Goal: Task Accomplishment & Management: Manage account settings

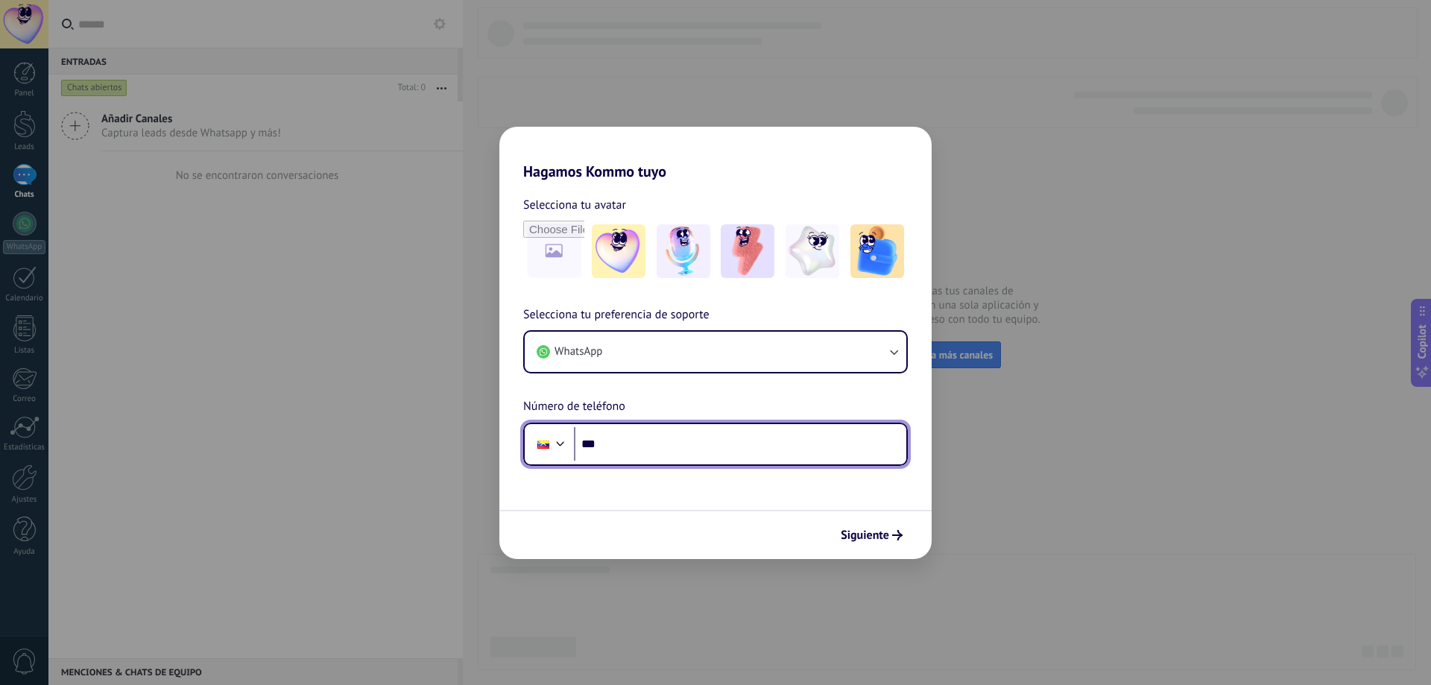
click at [660, 439] on input "***" at bounding box center [740, 444] width 332 height 34
type input "**********"
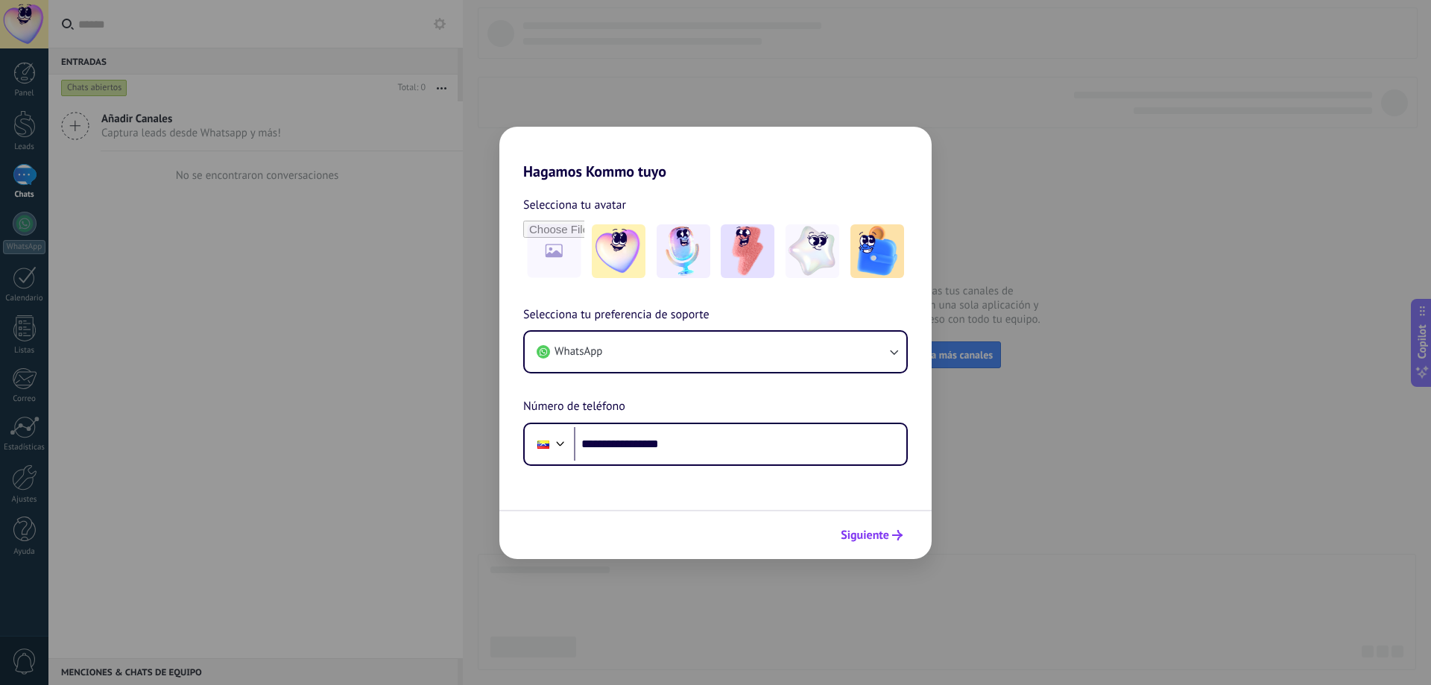
click at [864, 534] on span "Siguiente" at bounding box center [865, 535] width 48 height 10
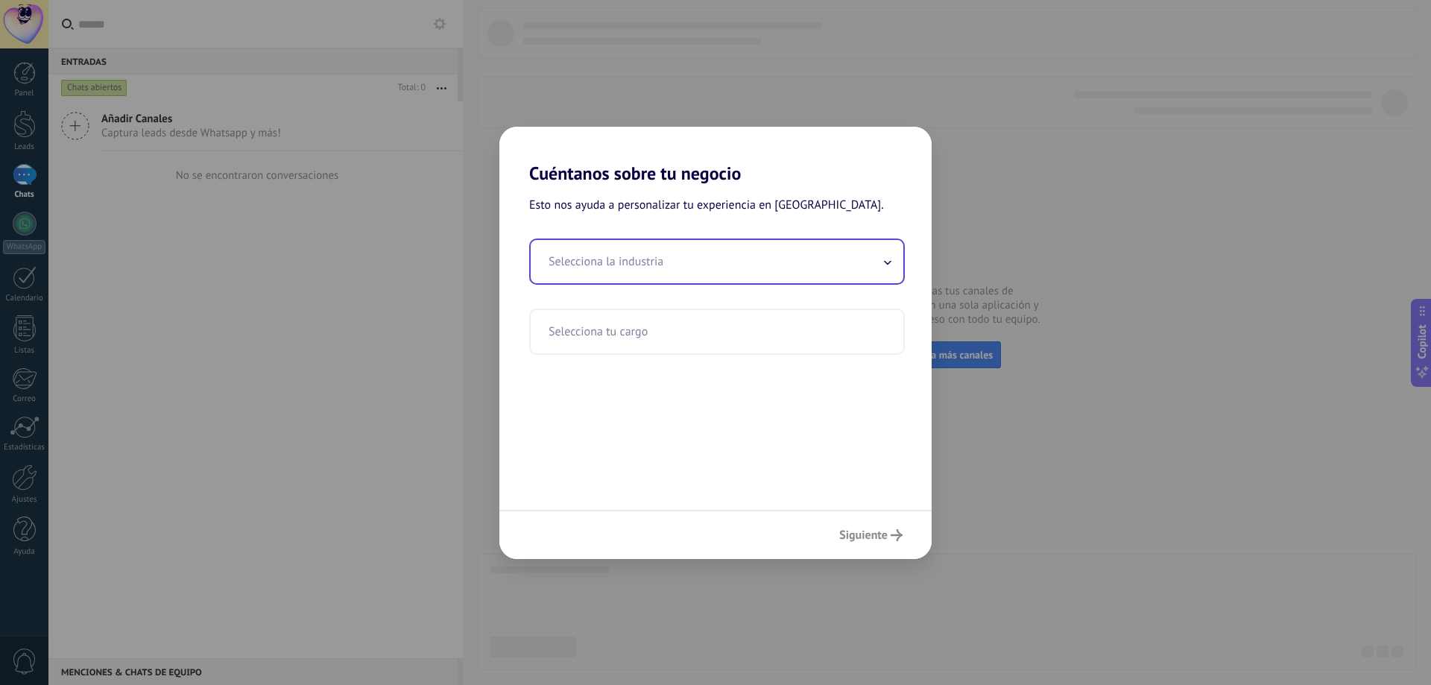
click at [707, 250] on input "text" at bounding box center [717, 261] width 373 height 43
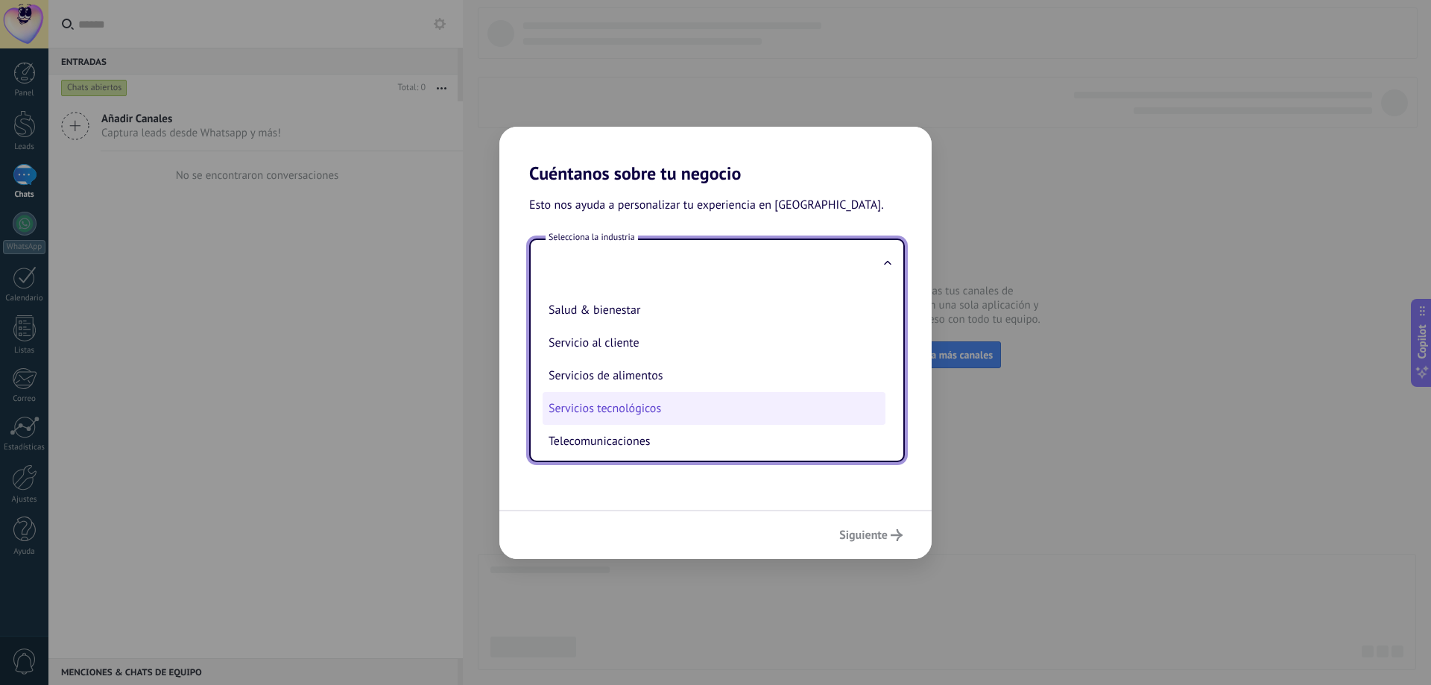
scroll to position [246, 0]
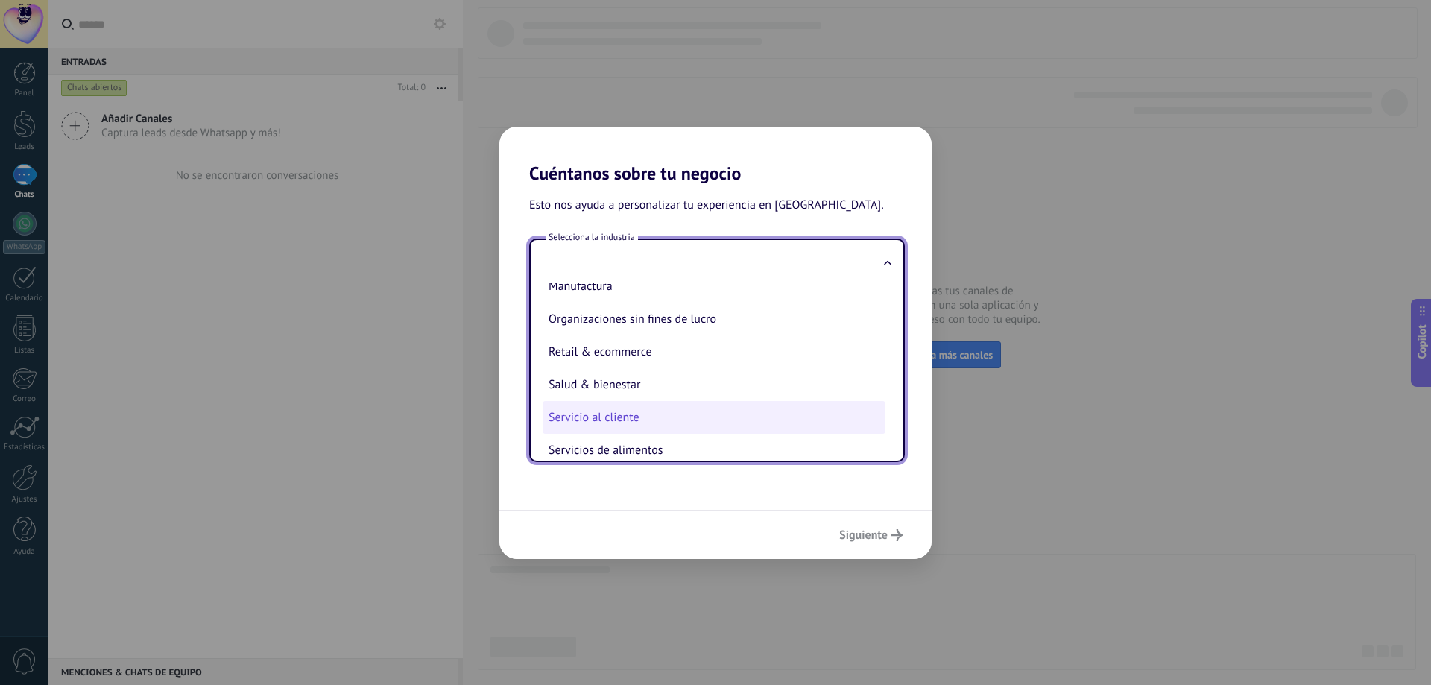
click at [714, 414] on li "Servicio al cliente" at bounding box center [714, 417] width 343 height 33
type input "**********"
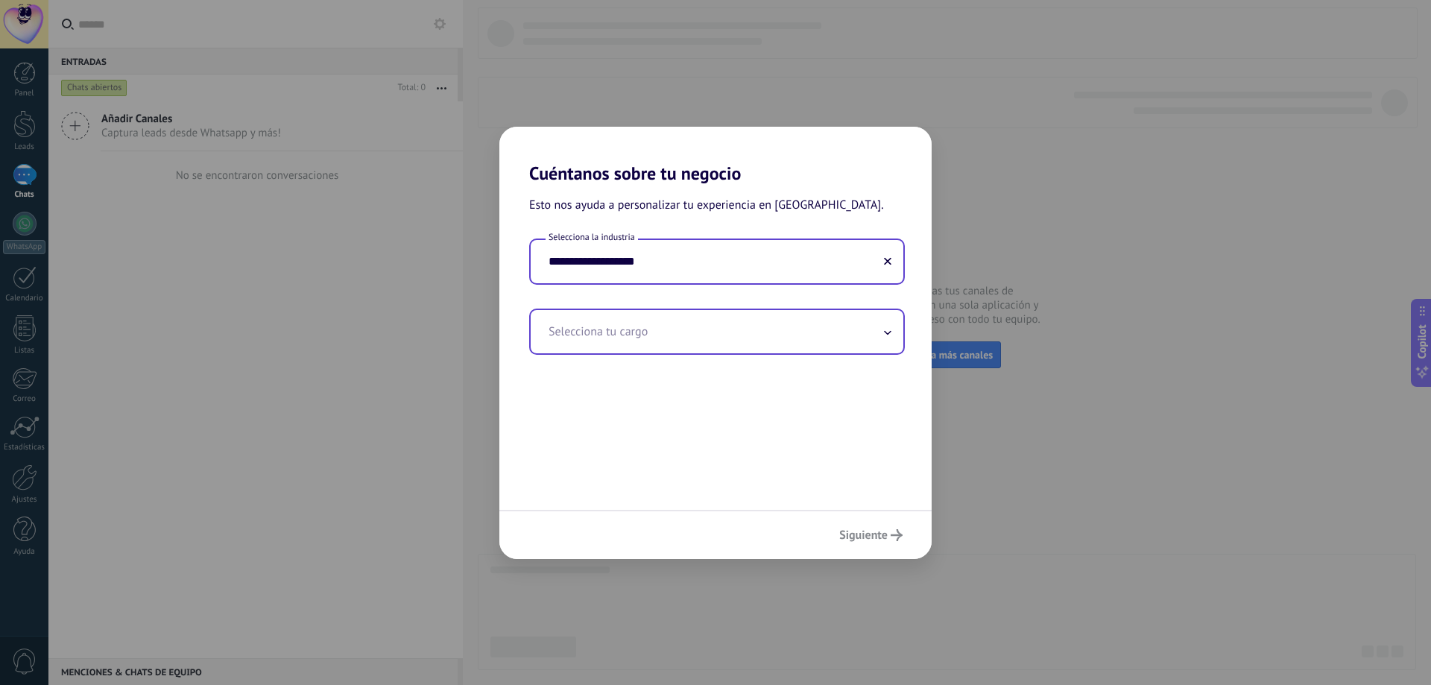
click at [757, 332] on input "text" at bounding box center [717, 331] width 373 height 43
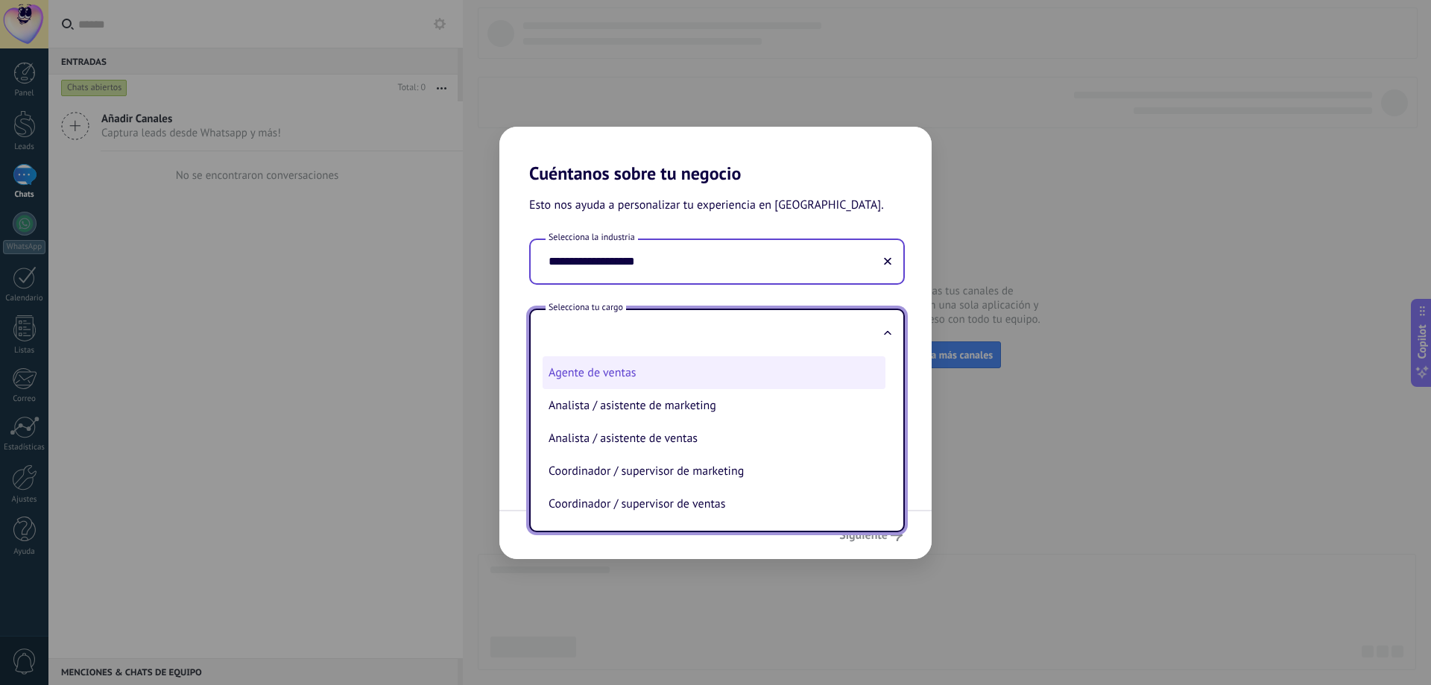
click at [660, 371] on li "Agente de ventas" at bounding box center [714, 372] width 343 height 33
type input "**********"
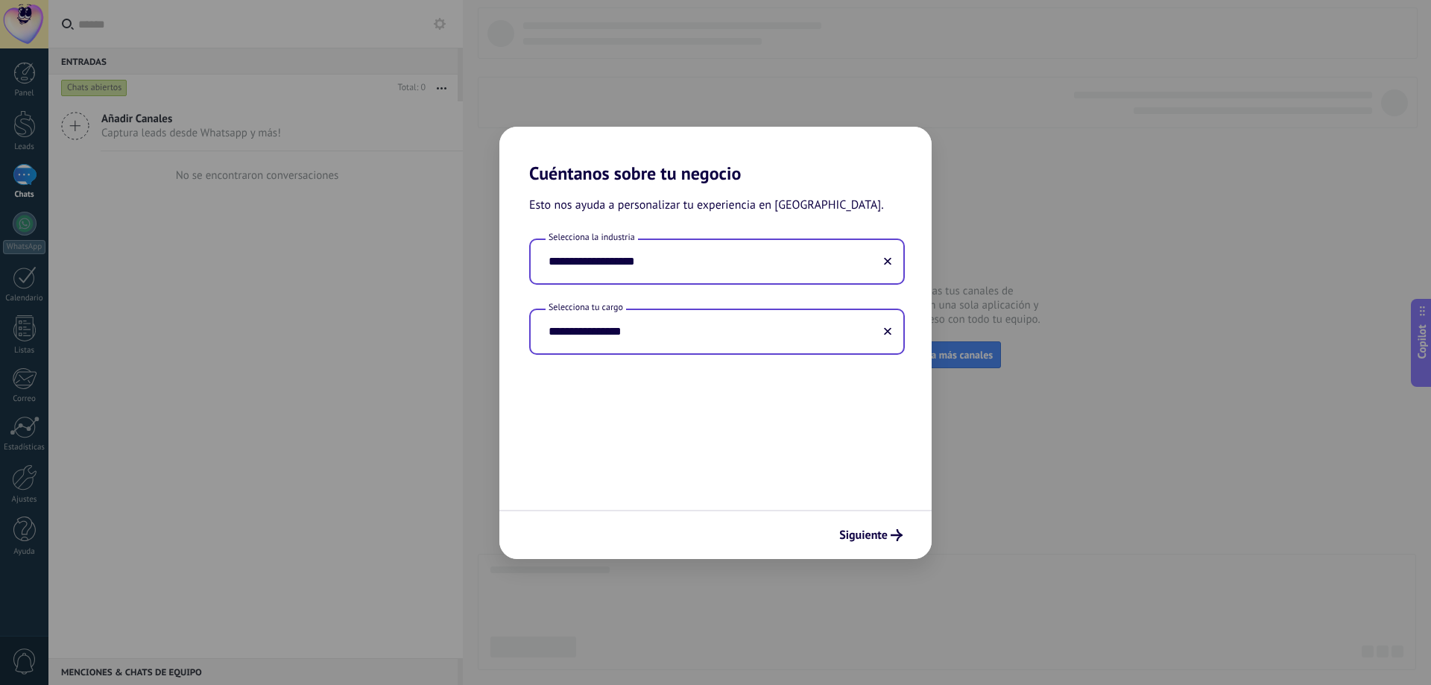
click at [698, 259] on input "**********" at bounding box center [717, 261] width 373 height 43
click at [885, 261] on icon at bounding box center [887, 261] width 7 height 7
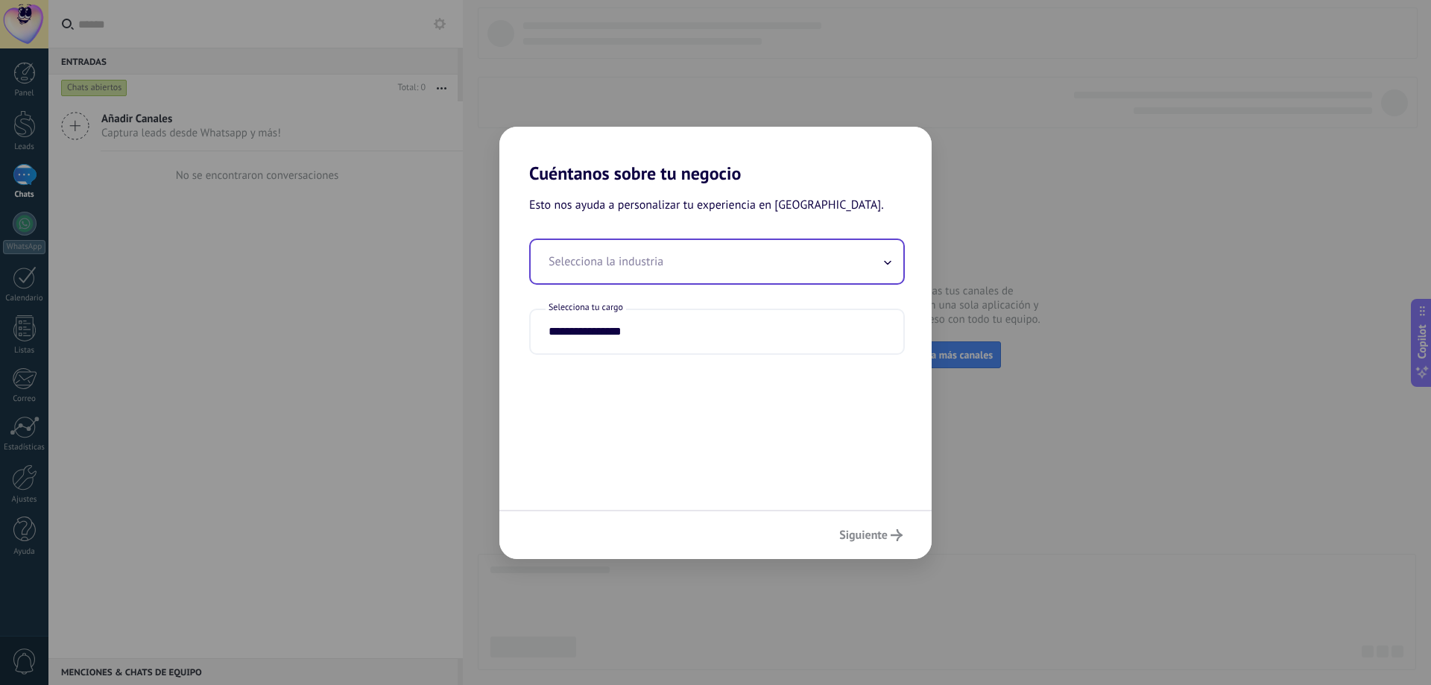
click at [793, 260] on input "text" at bounding box center [717, 261] width 373 height 43
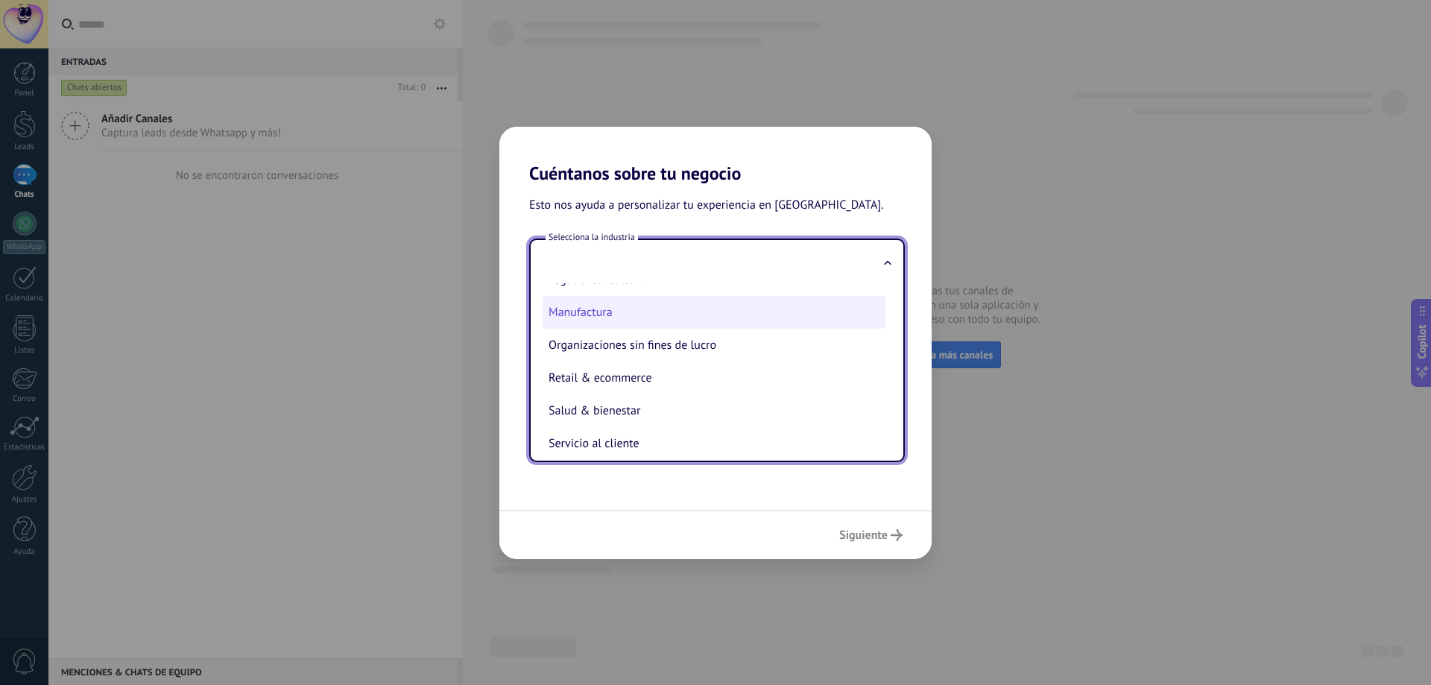
scroll to position [298, 0]
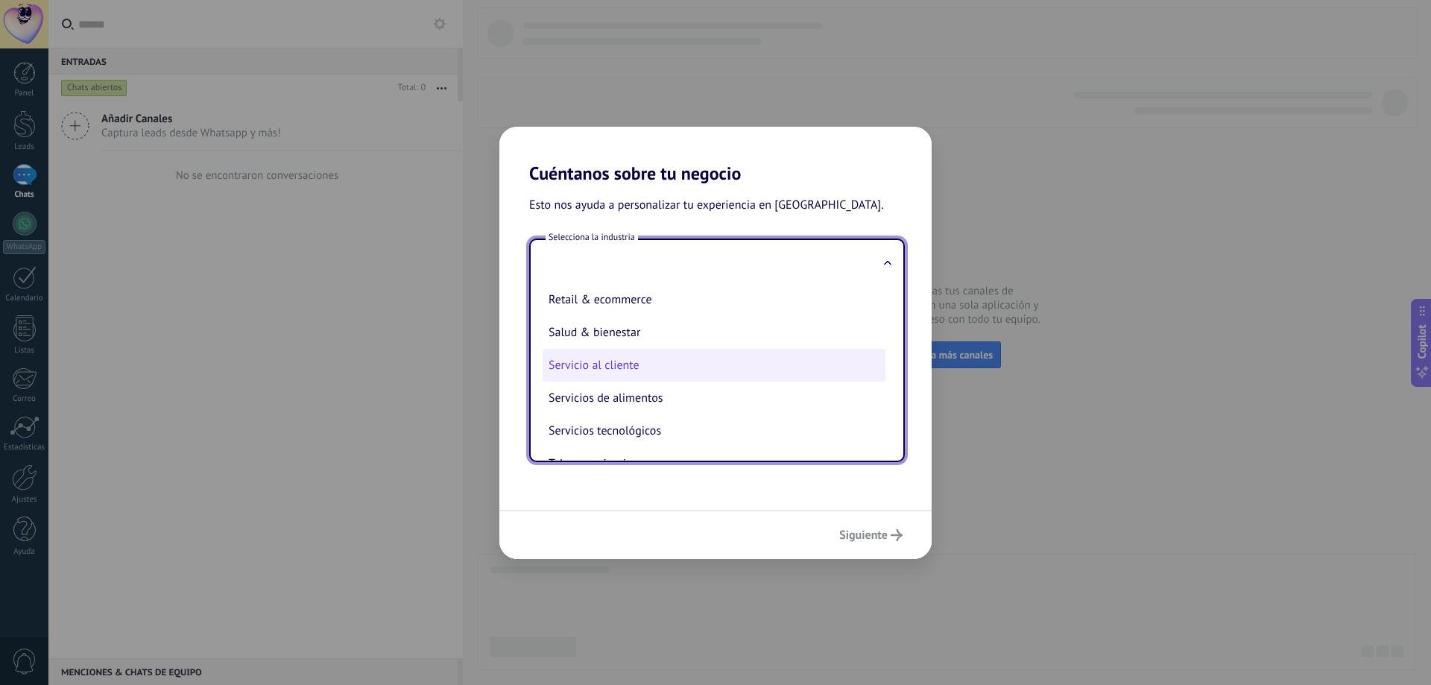
click at [666, 364] on li "Servicio al cliente" at bounding box center [714, 365] width 343 height 33
type input "**********"
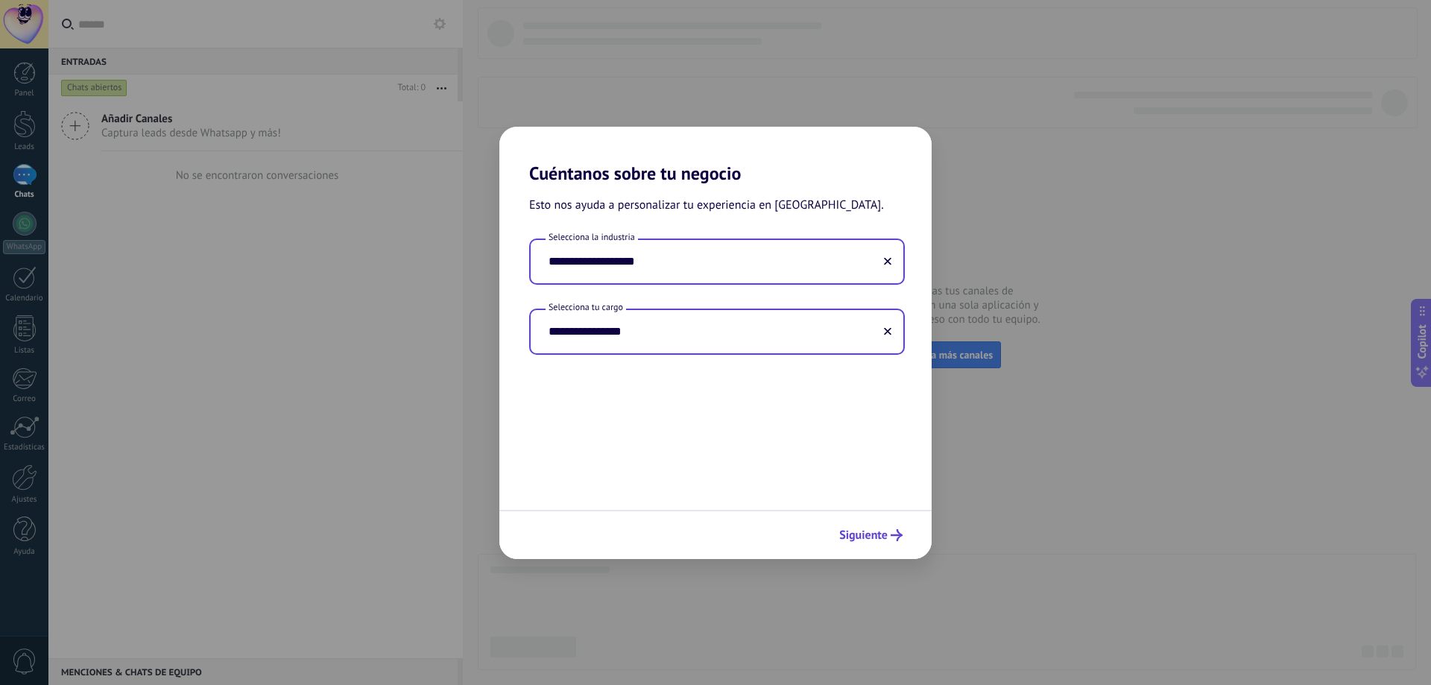
click at [873, 530] on span "Siguiente" at bounding box center [863, 535] width 48 height 10
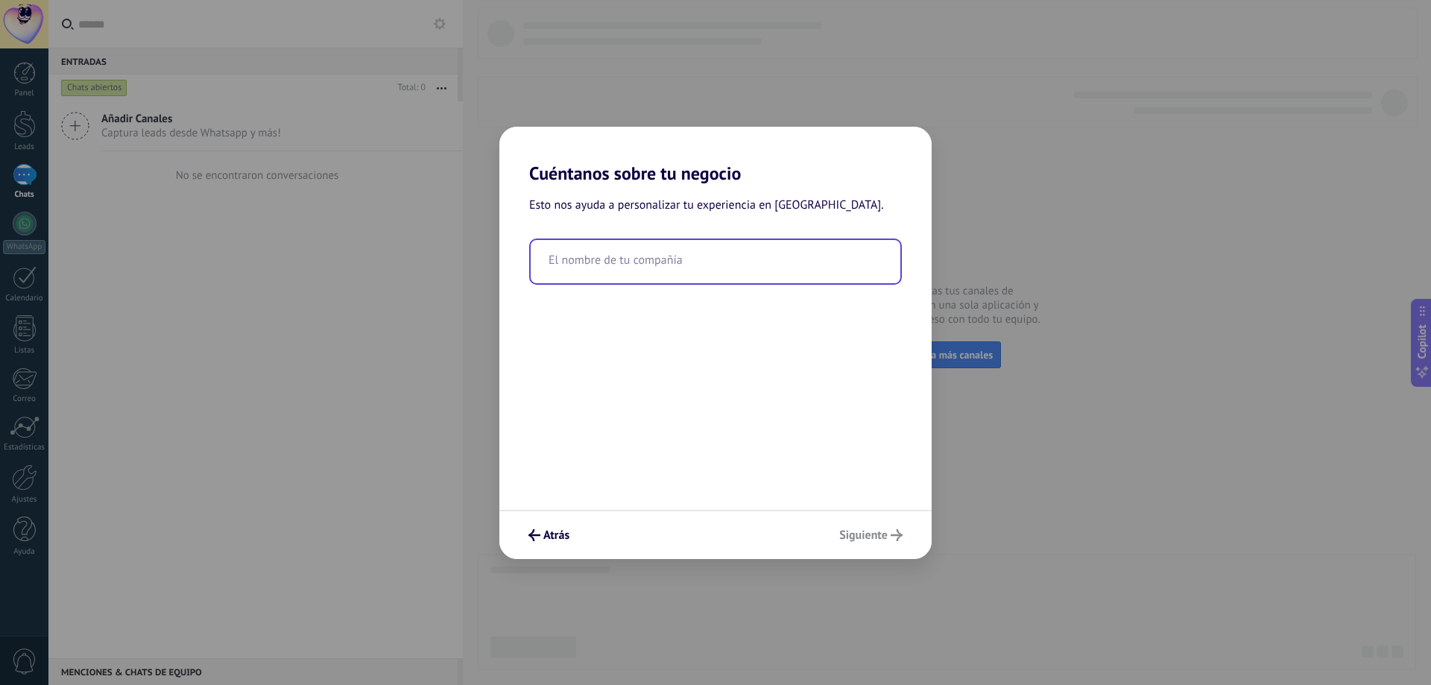
click at [727, 261] on input "text" at bounding box center [716, 261] width 370 height 43
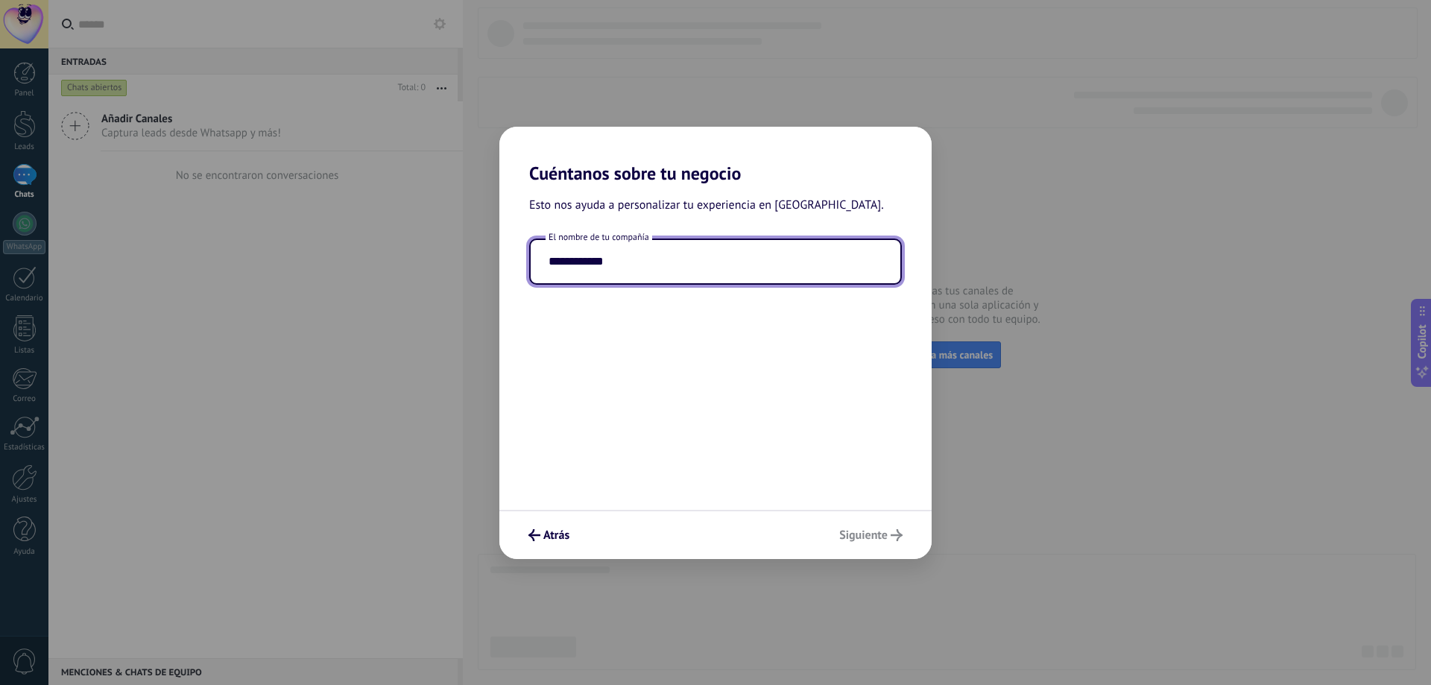
type input "**********"
click at [864, 529] on div "Atrás Siguiente" at bounding box center [715, 534] width 432 height 49
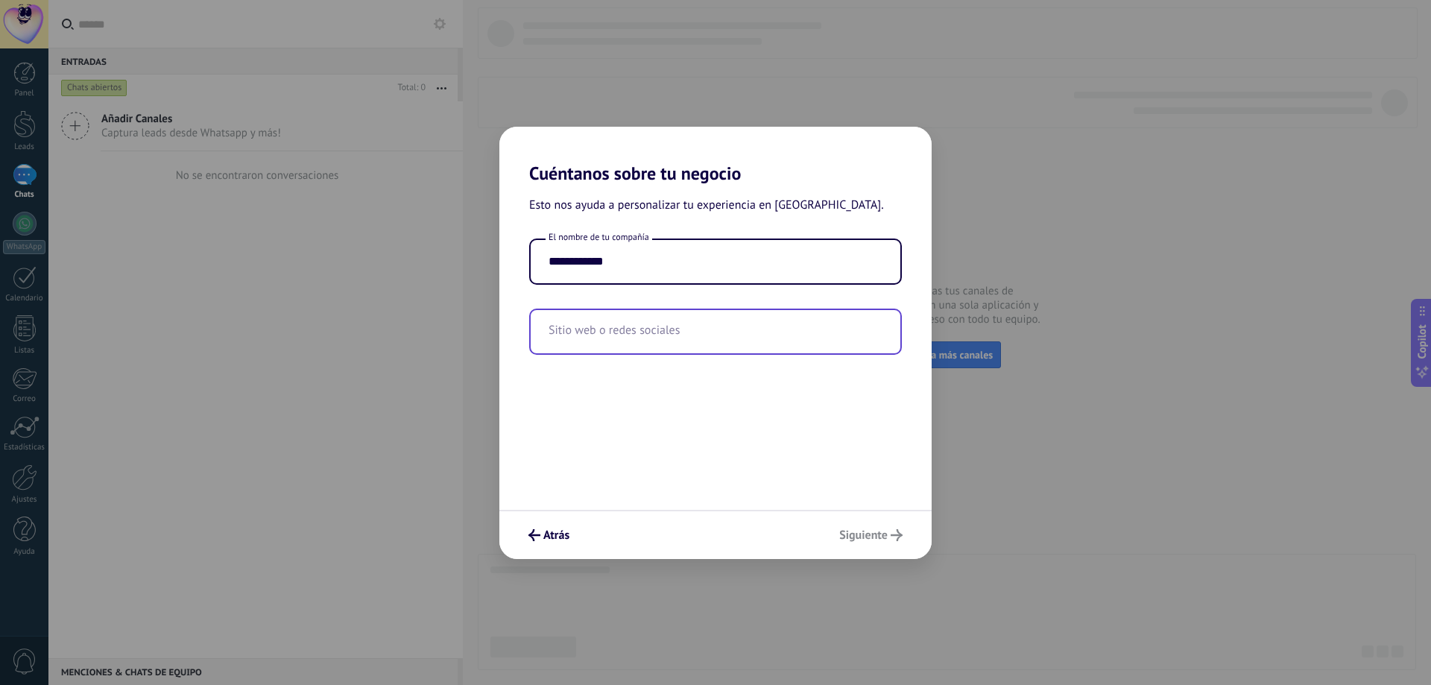
click at [662, 341] on input "text" at bounding box center [716, 331] width 370 height 43
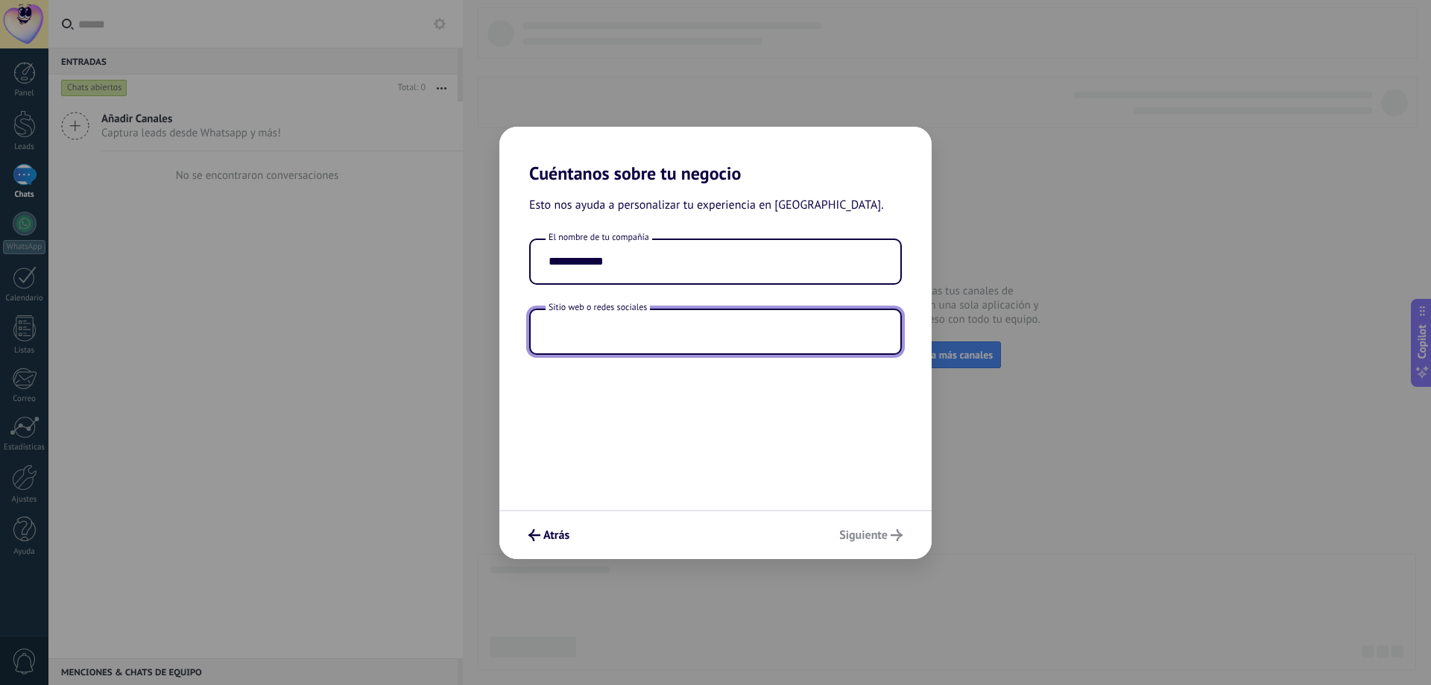
click at [662, 332] on input "text" at bounding box center [716, 331] width 370 height 43
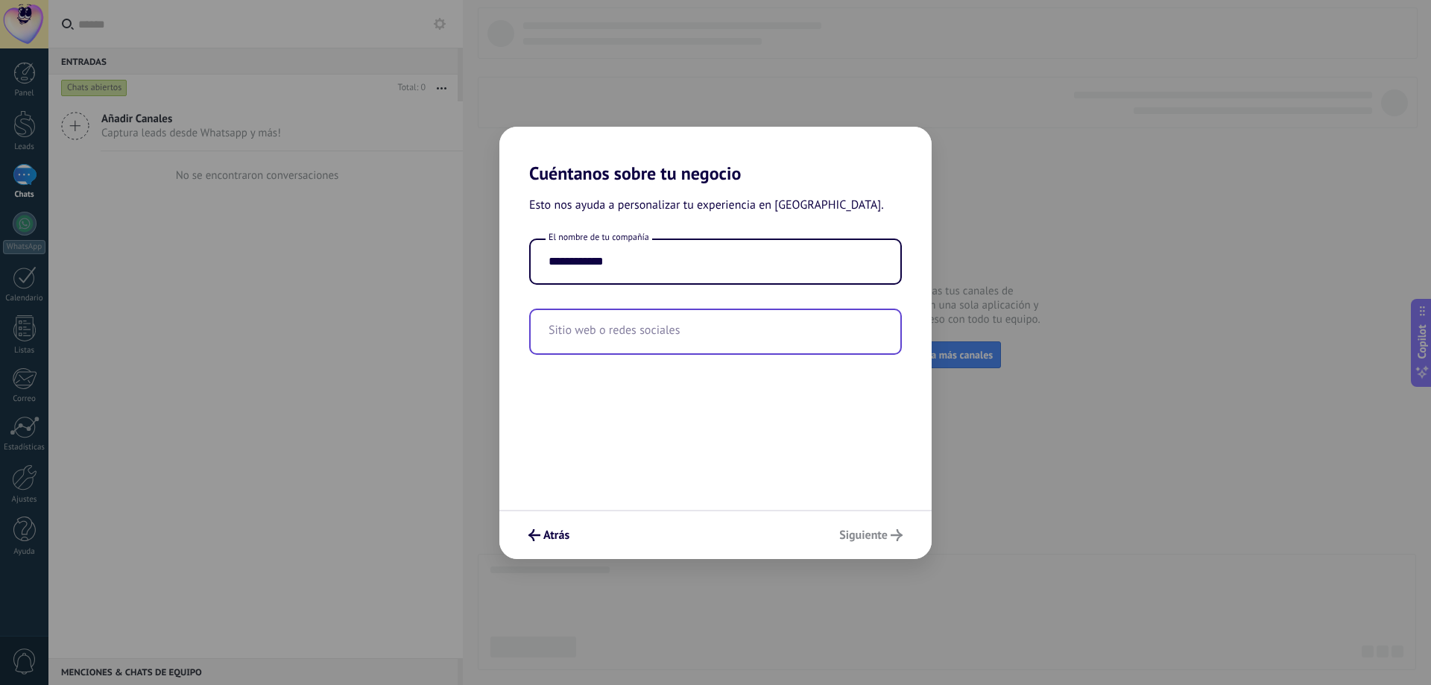
click at [653, 330] on input "text" at bounding box center [716, 331] width 370 height 43
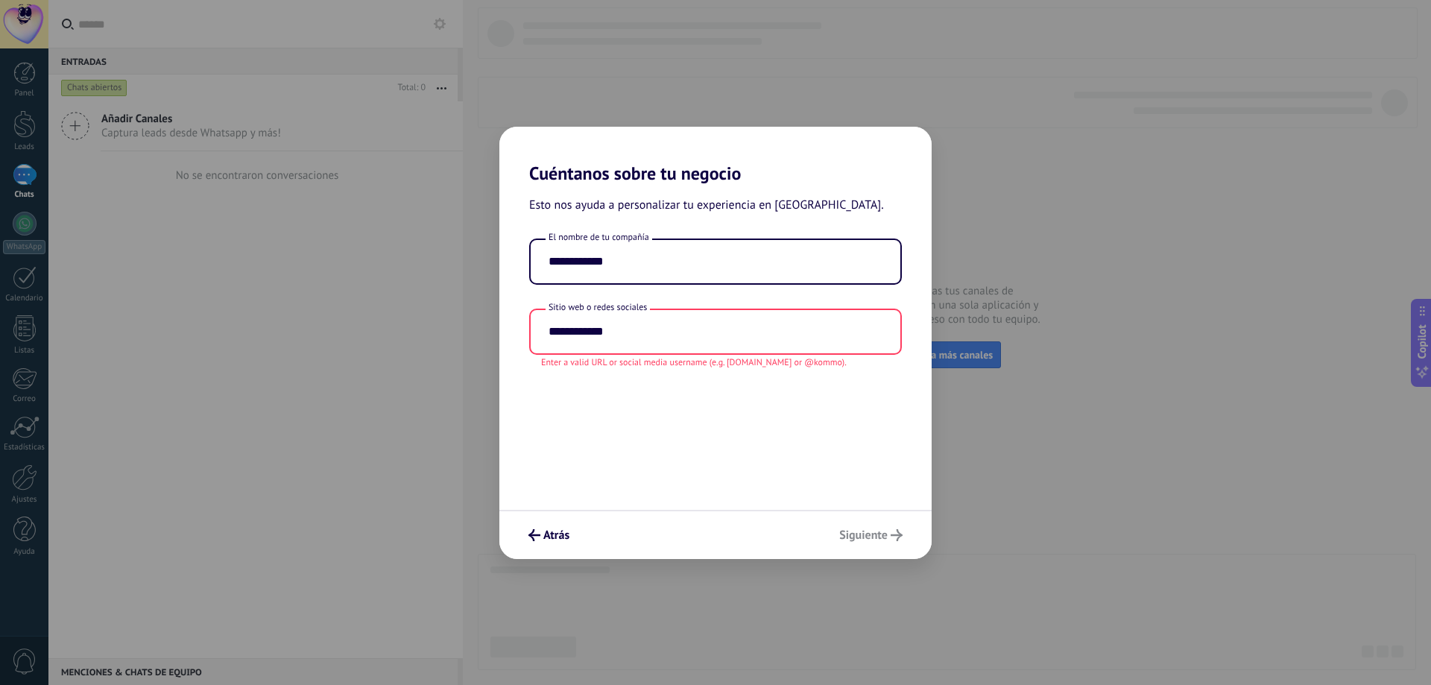
click at [856, 536] on div "Atrás Siguiente" at bounding box center [715, 534] width 432 height 49
click at [739, 336] on input "**********" at bounding box center [716, 331] width 370 height 43
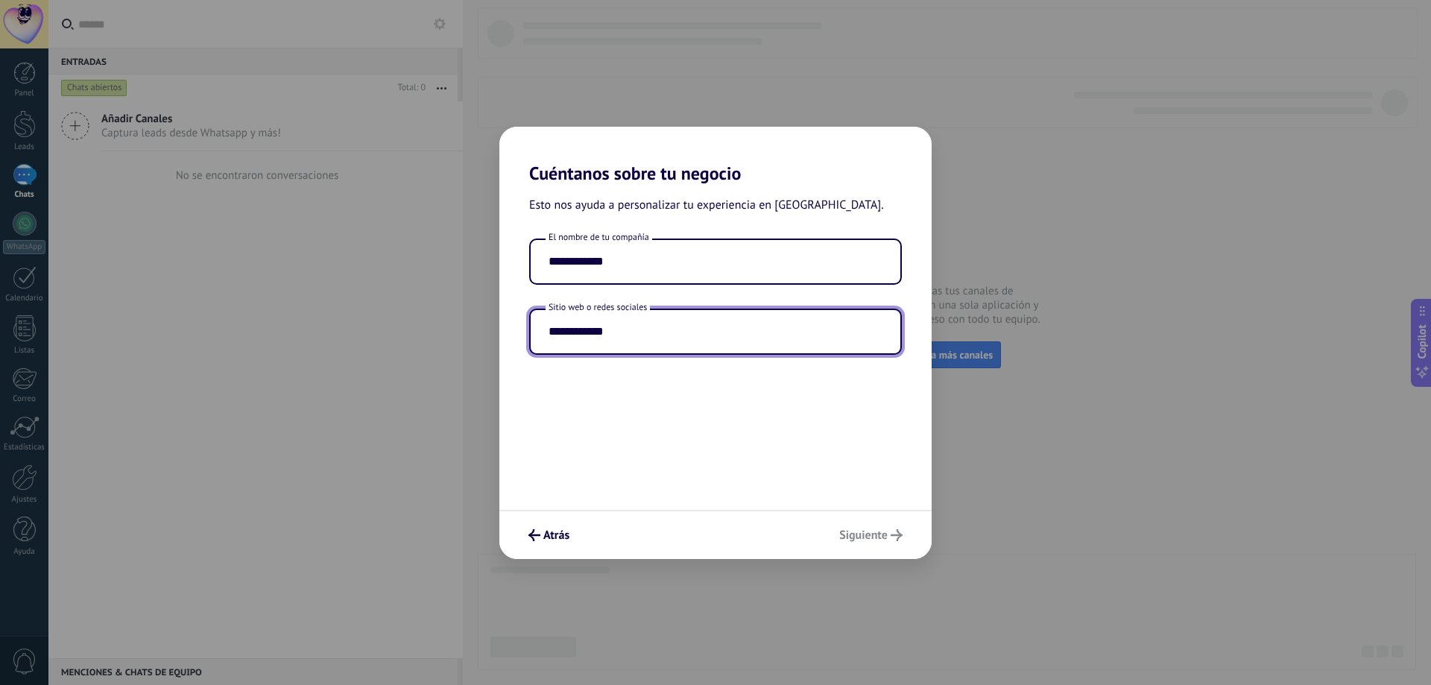
click at [611, 338] on input "**********" at bounding box center [716, 331] width 370 height 43
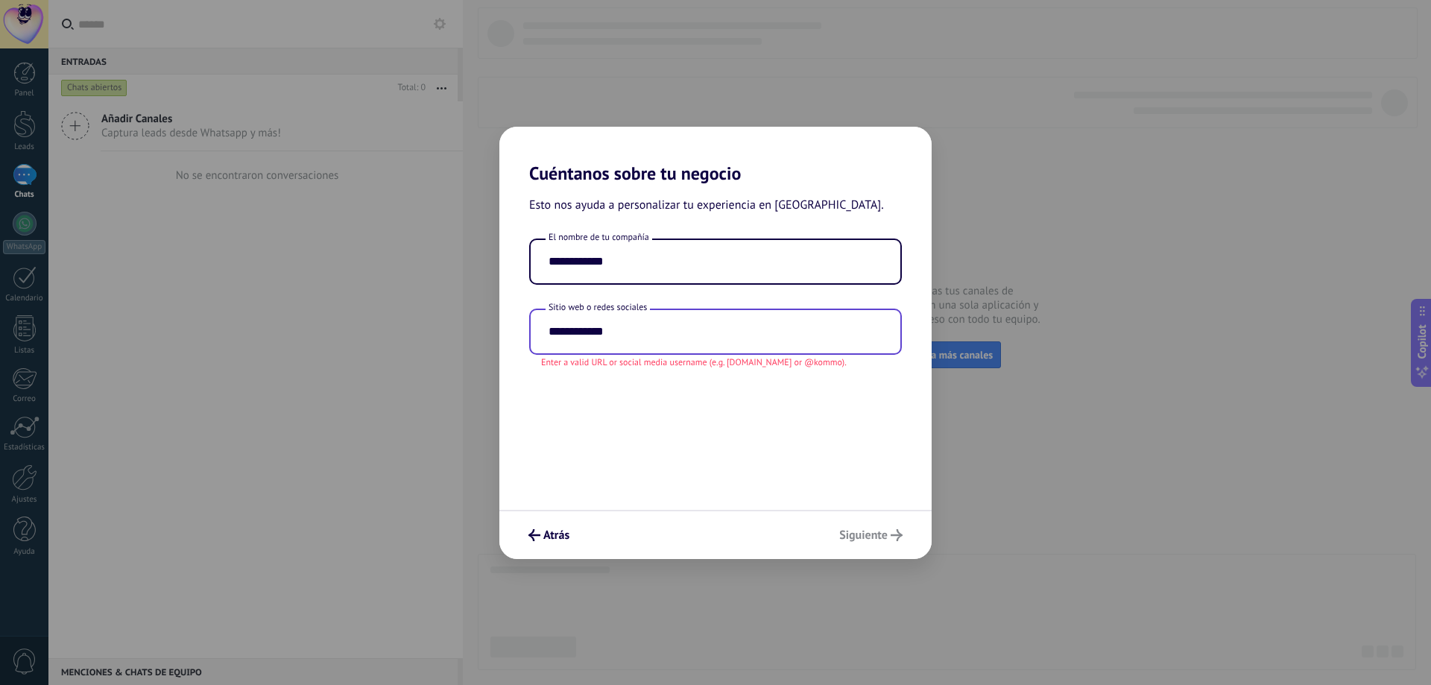
drag, startPoint x: 541, startPoint y: 328, endPoint x: 543, endPoint y: 335, distance: 7.6
click at [542, 330] on input "**********" at bounding box center [716, 331] width 370 height 43
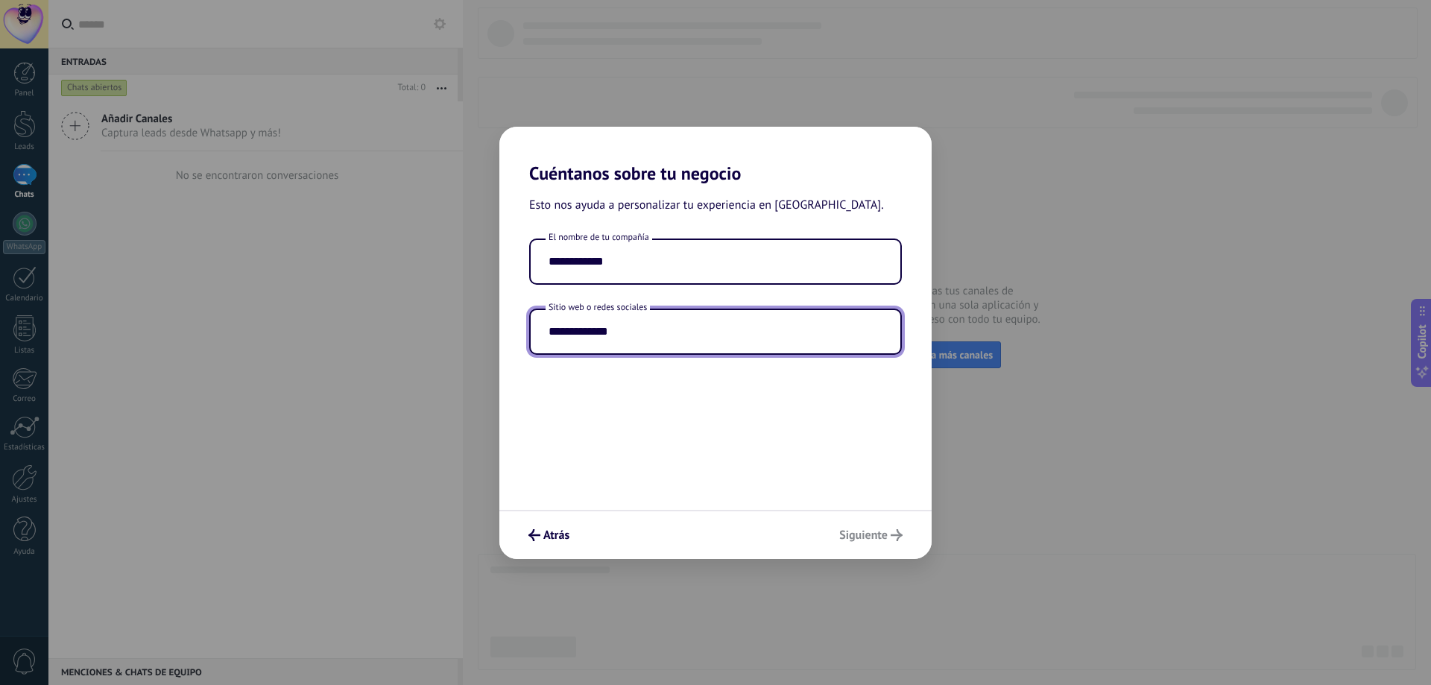
click at [707, 353] on input "**********" at bounding box center [716, 331] width 370 height 43
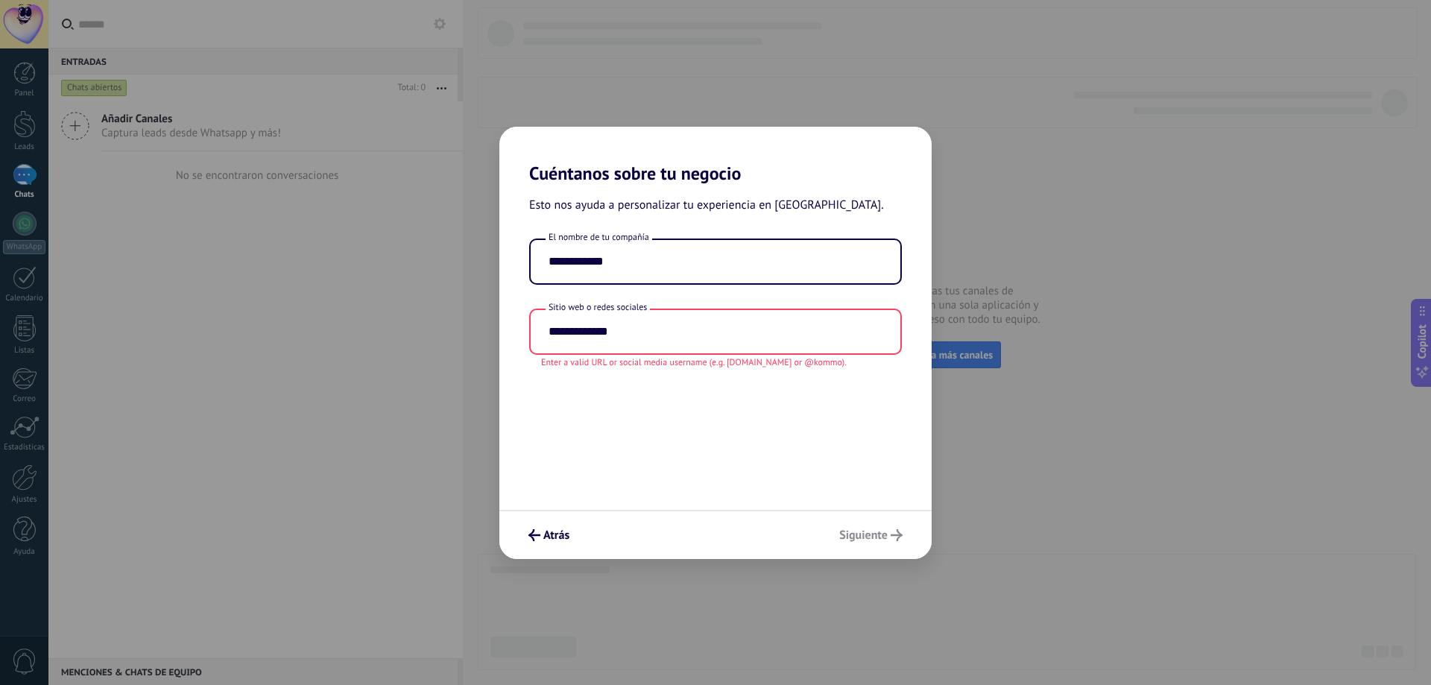
type input "**********"
click at [731, 418] on div "**********" at bounding box center [715, 347] width 432 height 326
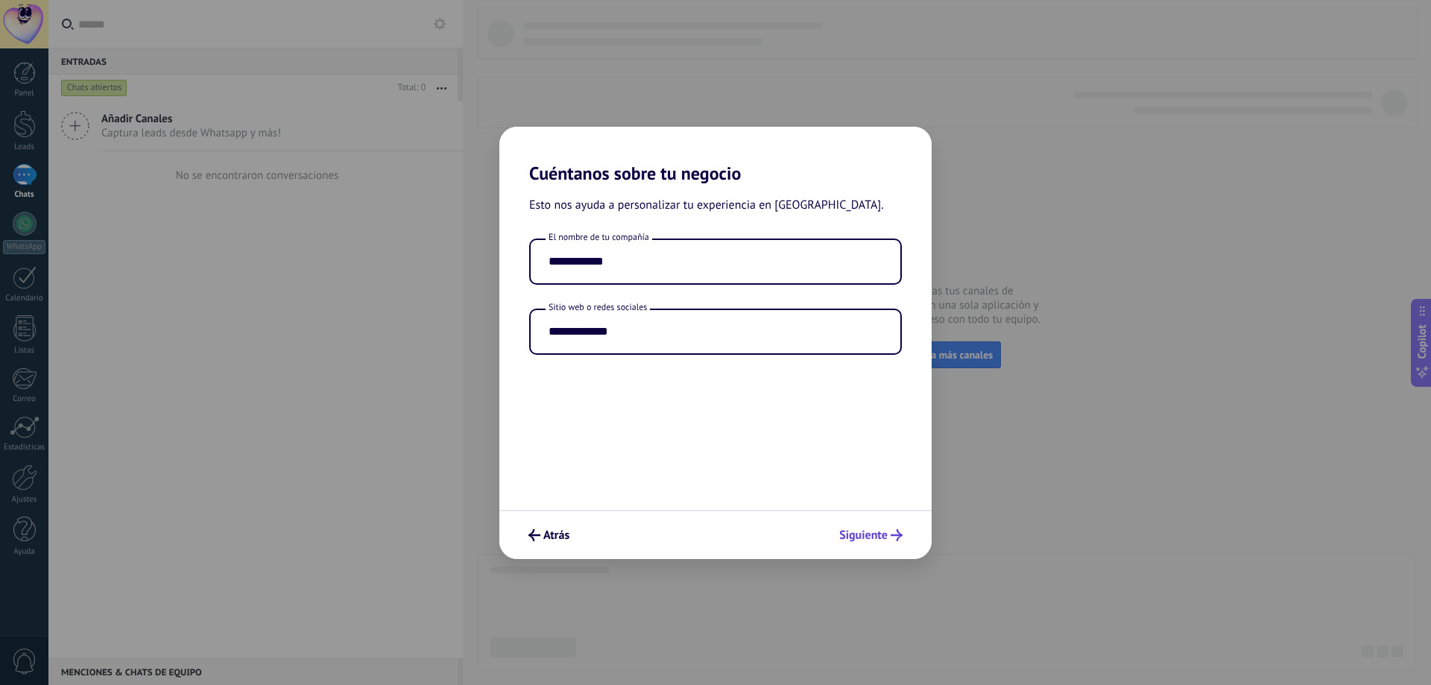
click at [883, 537] on span "Siguiente" at bounding box center [863, 535] width 48 height 10
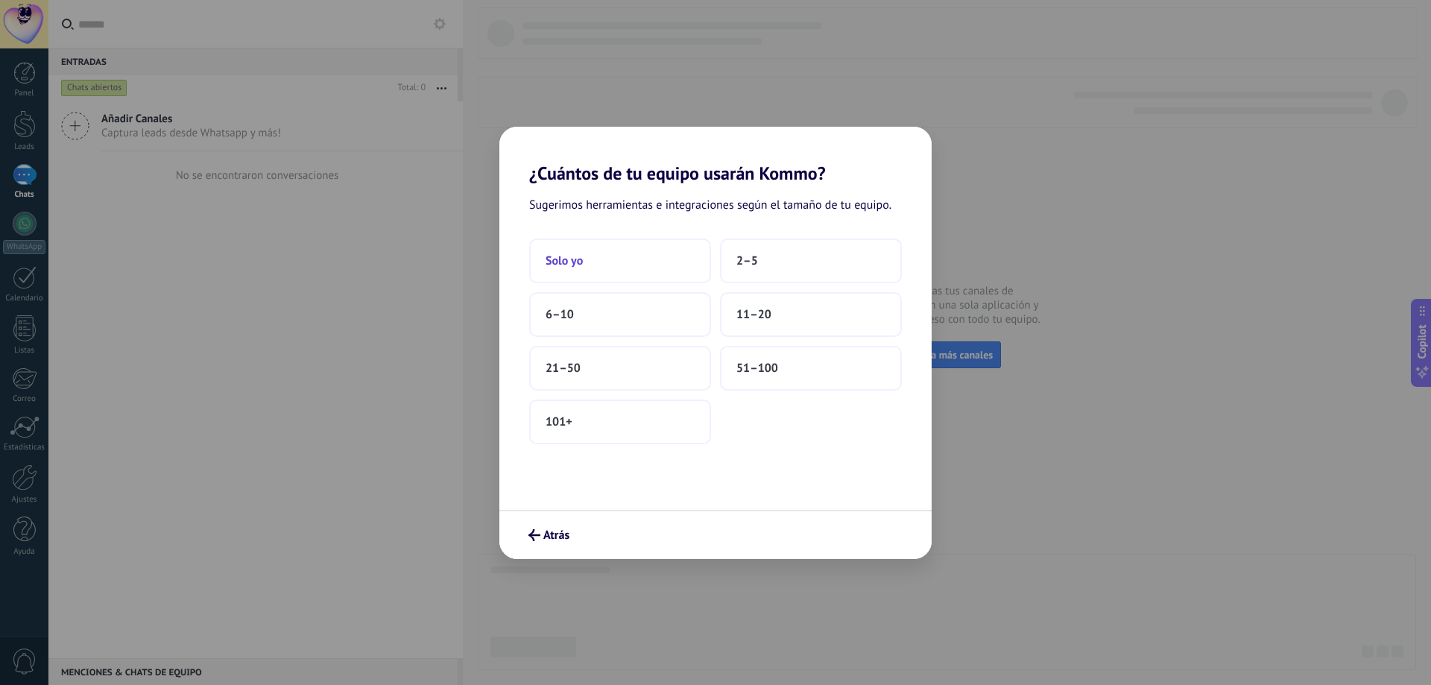
click at [614, 261] on button "Solo yo" at bounding box center [620, 261] width 182 height 45
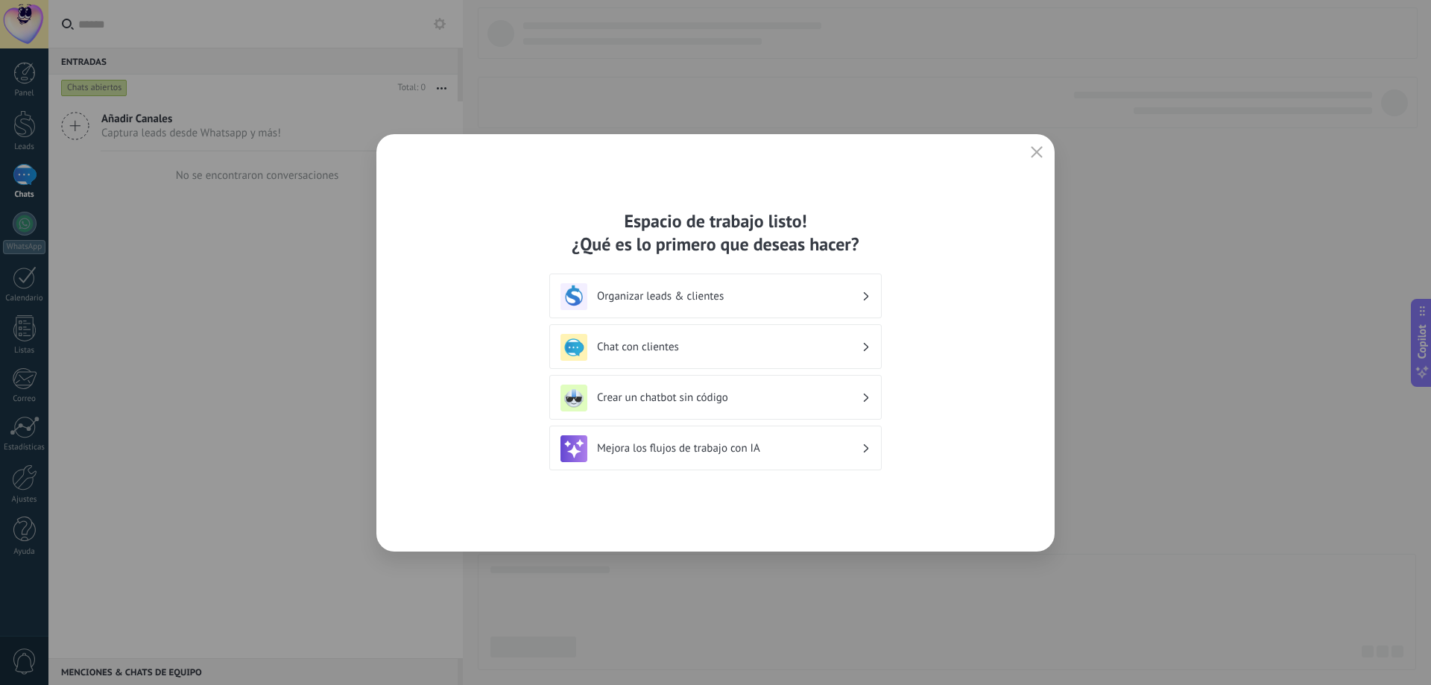
click at [736, 350] on h3 "Chat con clientes" at bounding box center [729, 347] width 265 height 14
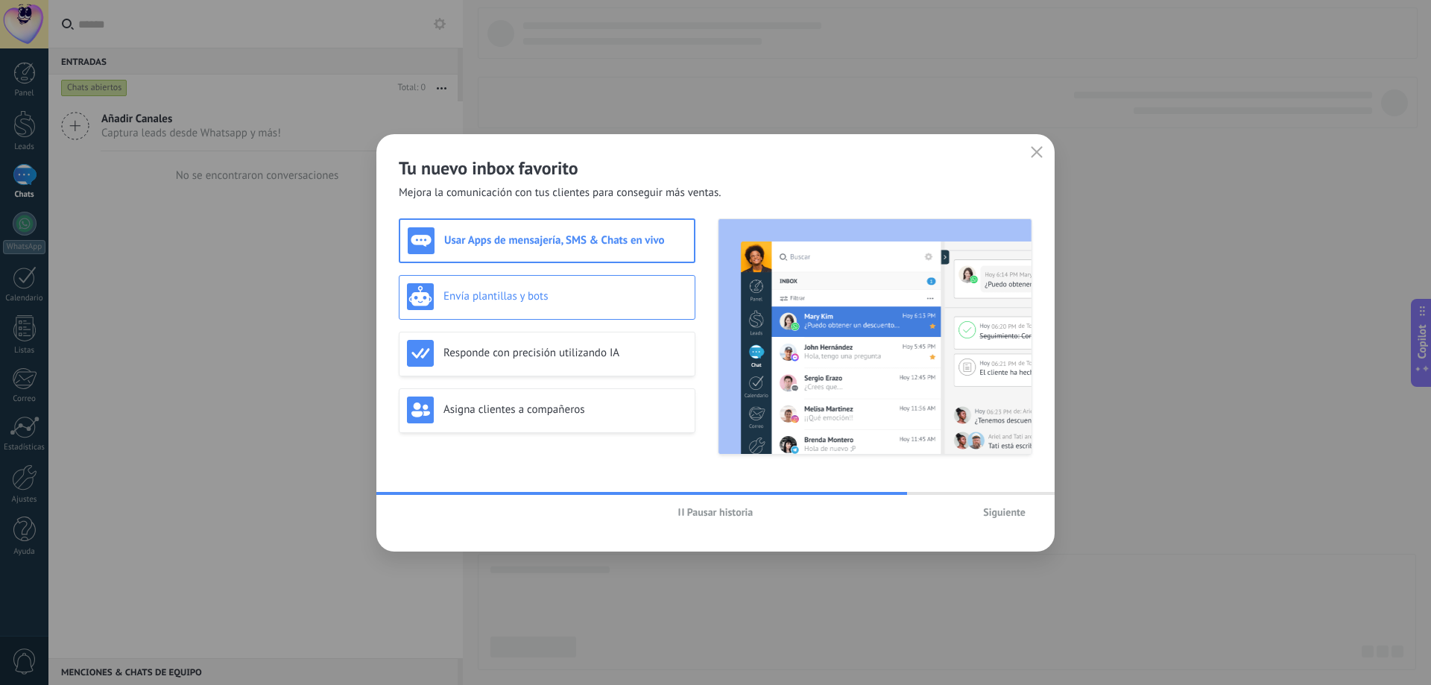
click at [581, 279] on div "Envía plantillas y bots" at bounding box center [547, 297] width 297 height 45
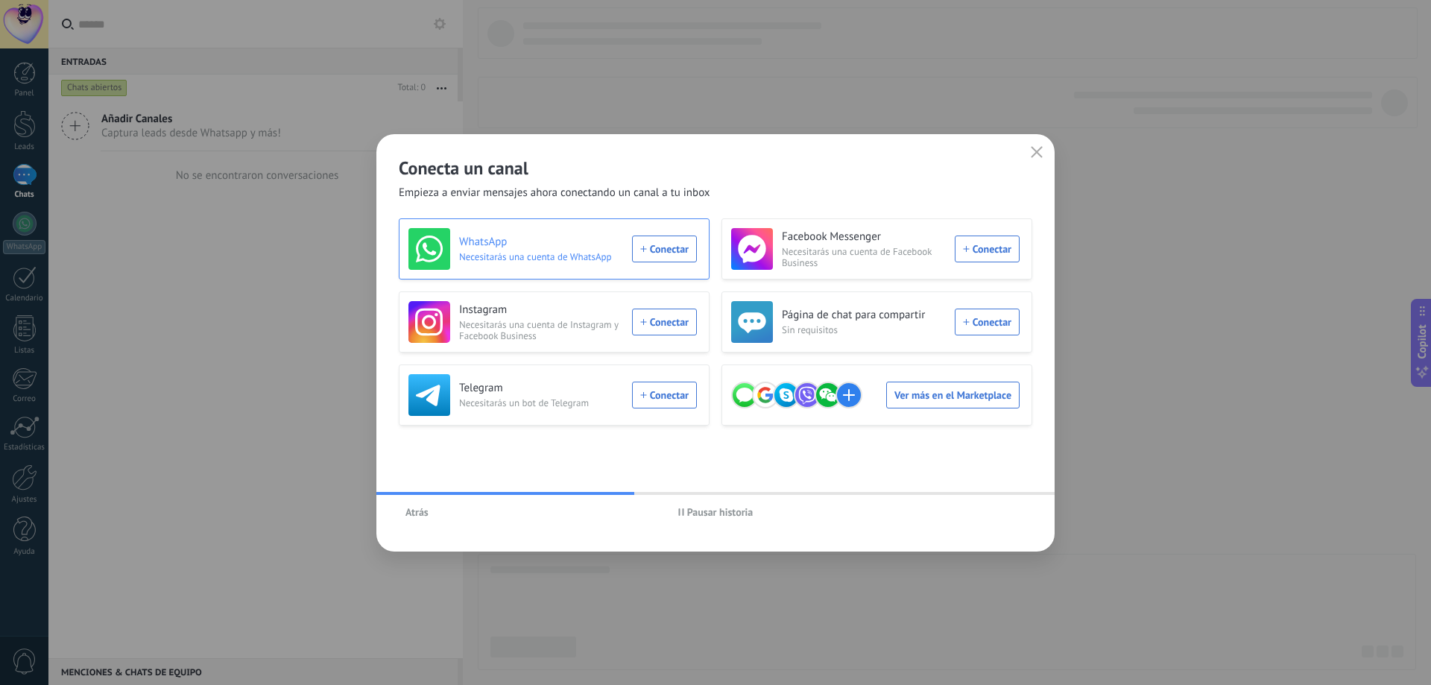
click at [663, 238] on div "WhatsApp Necesitarás una cuenta de WhatsApp Conectar" at bounding box center [552, 249] width 288 height 42
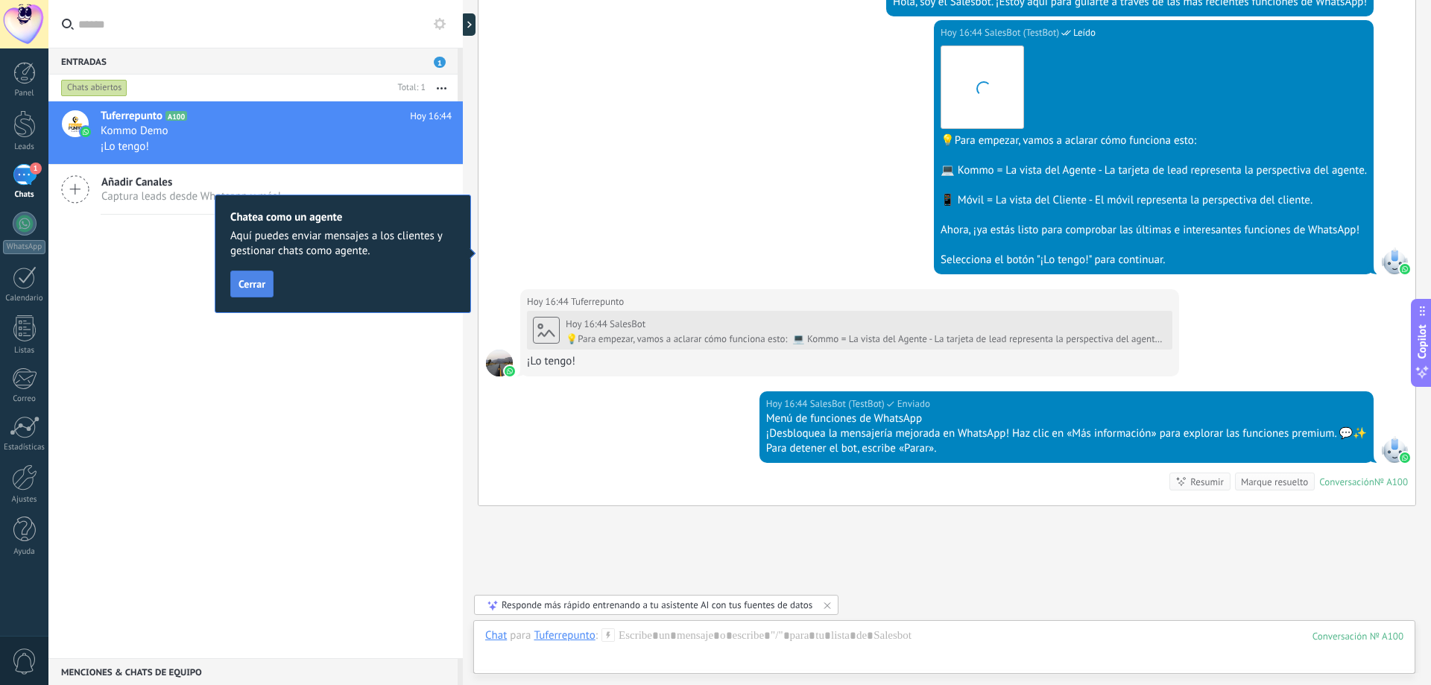
scroll to position [491, 0]
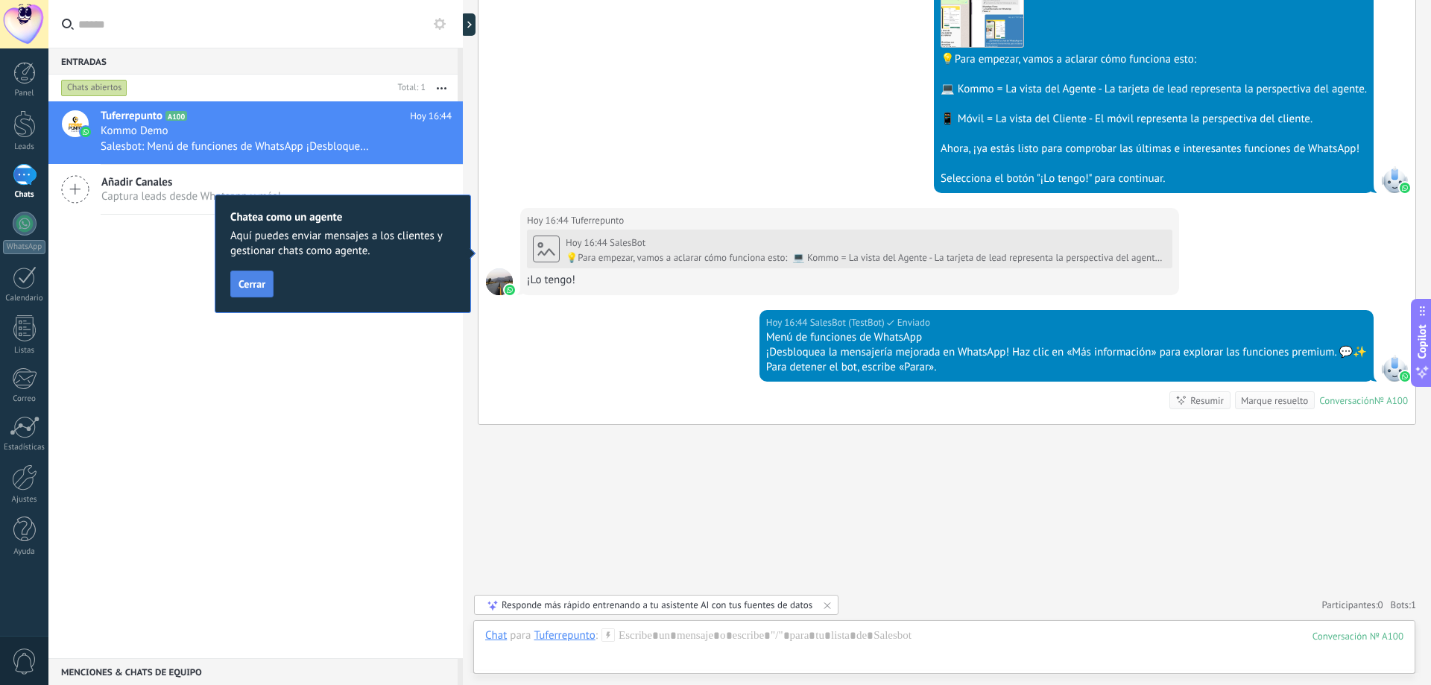
click at [256, 276] on button "Cerrar" at bounding box center [251, 284] width 43 height 27
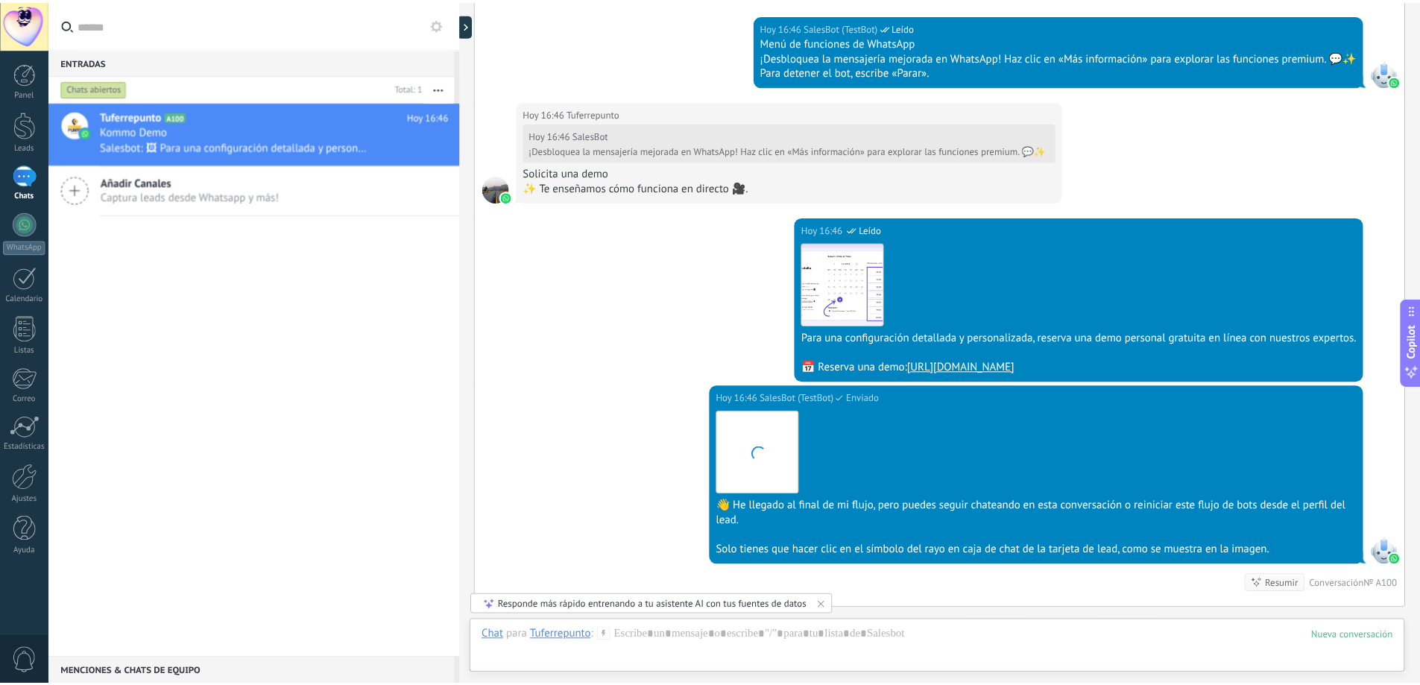
scroll to position [1524, 0]
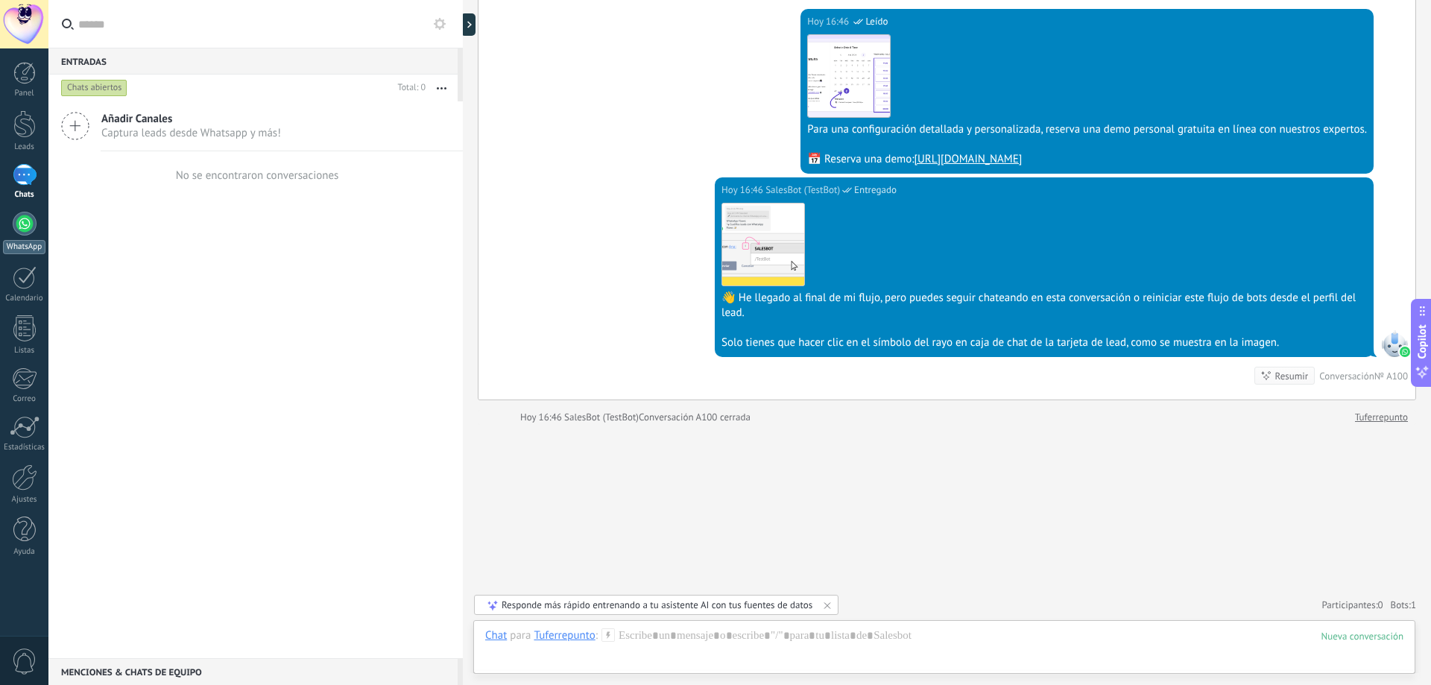
click at [1, 231] on link "WhatsApp" at bounding box center [24, 233] width 48 height 42
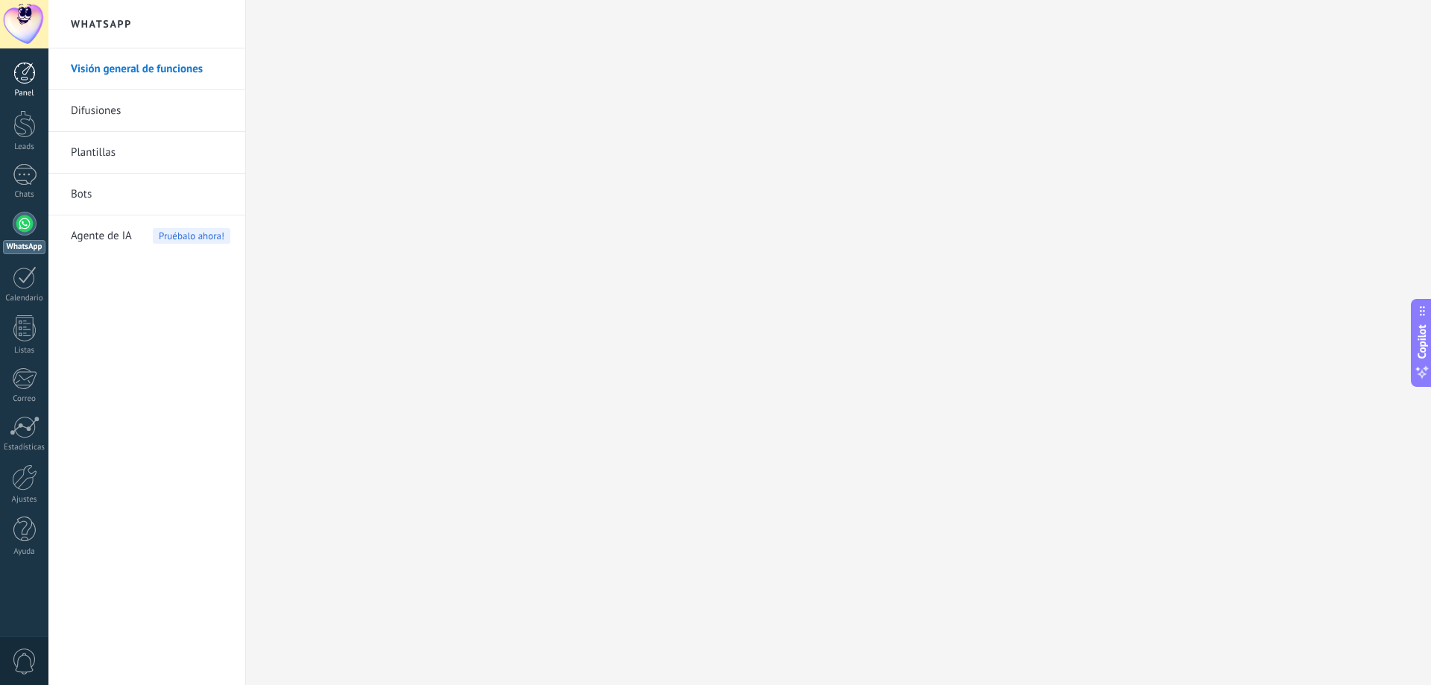
click at [29, 66] on div at bounding box center [24, 73] width 22 height 22
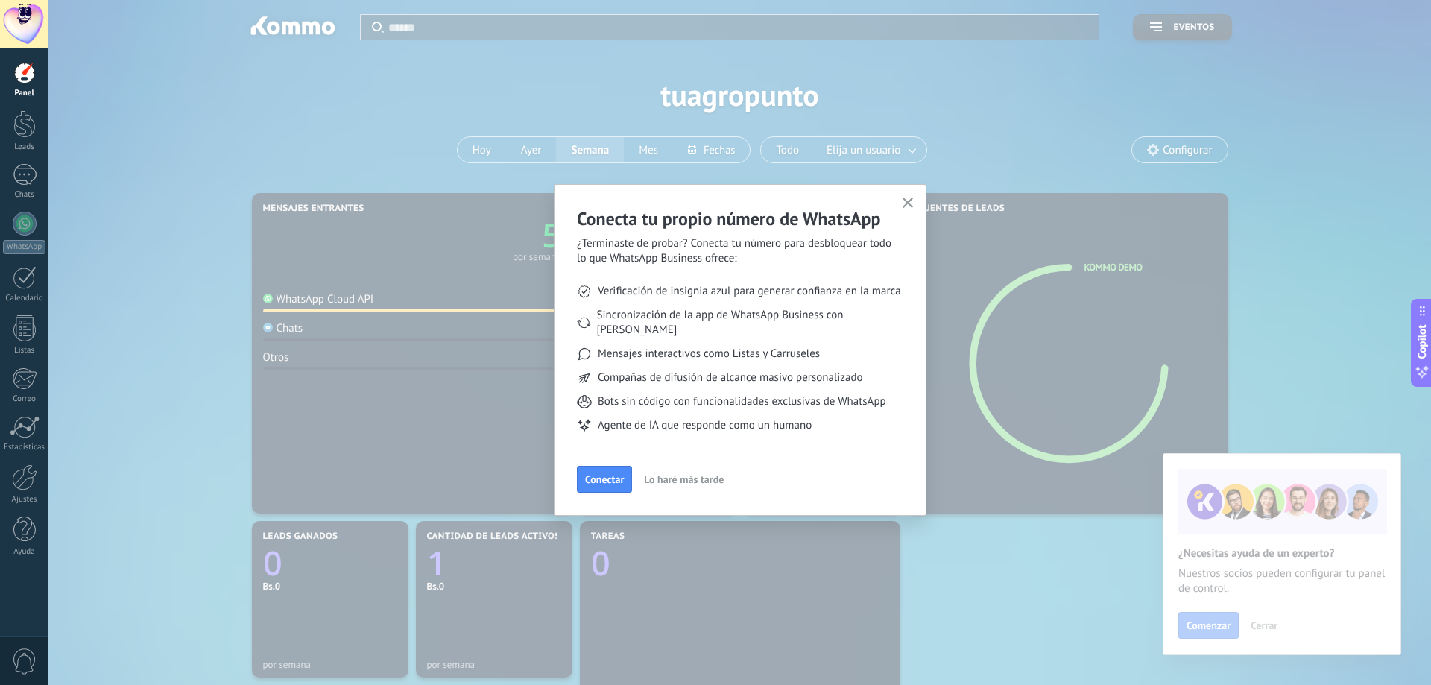
click at [901, 195] on button "button" at bounding box center [908, 204] width 19 height 20
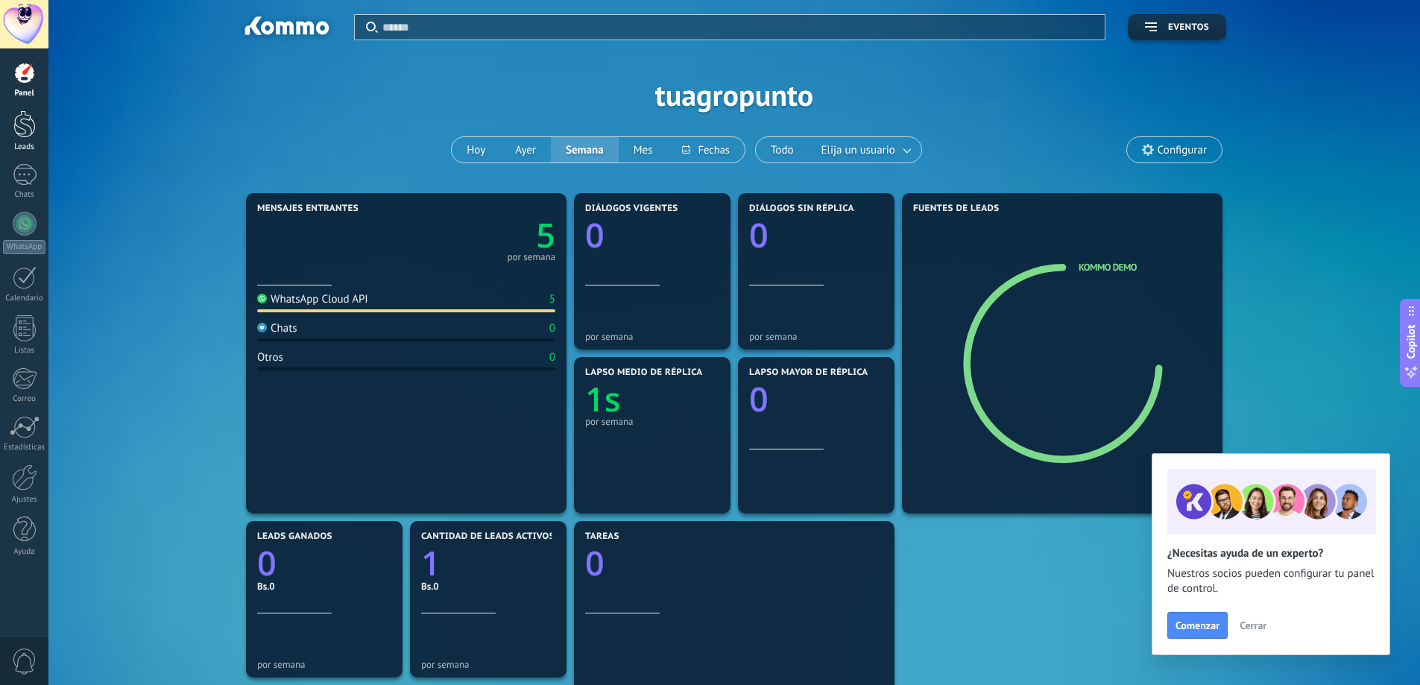
click at [22, 122] on div at bounding box center [24, 124] width 22 height 28
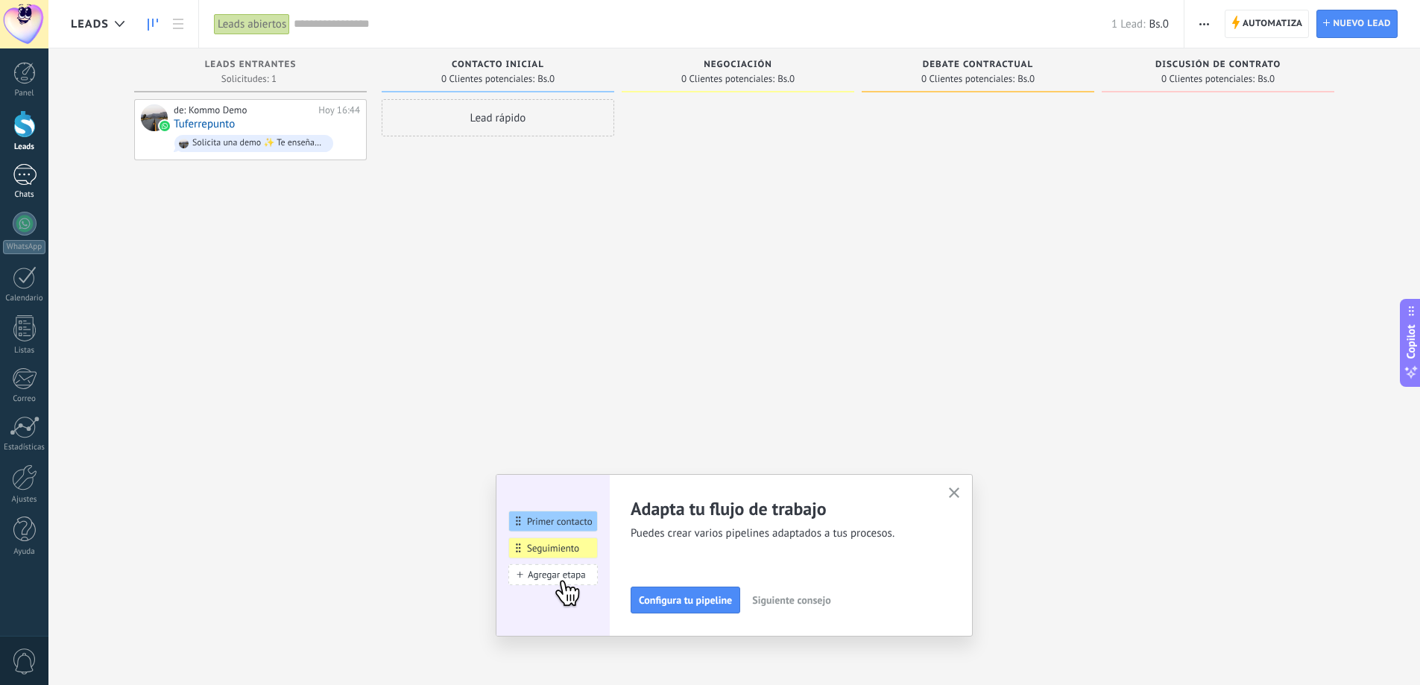
click at [22, 167] on div "1" at bounding box center [25, 175] width 24 height 22
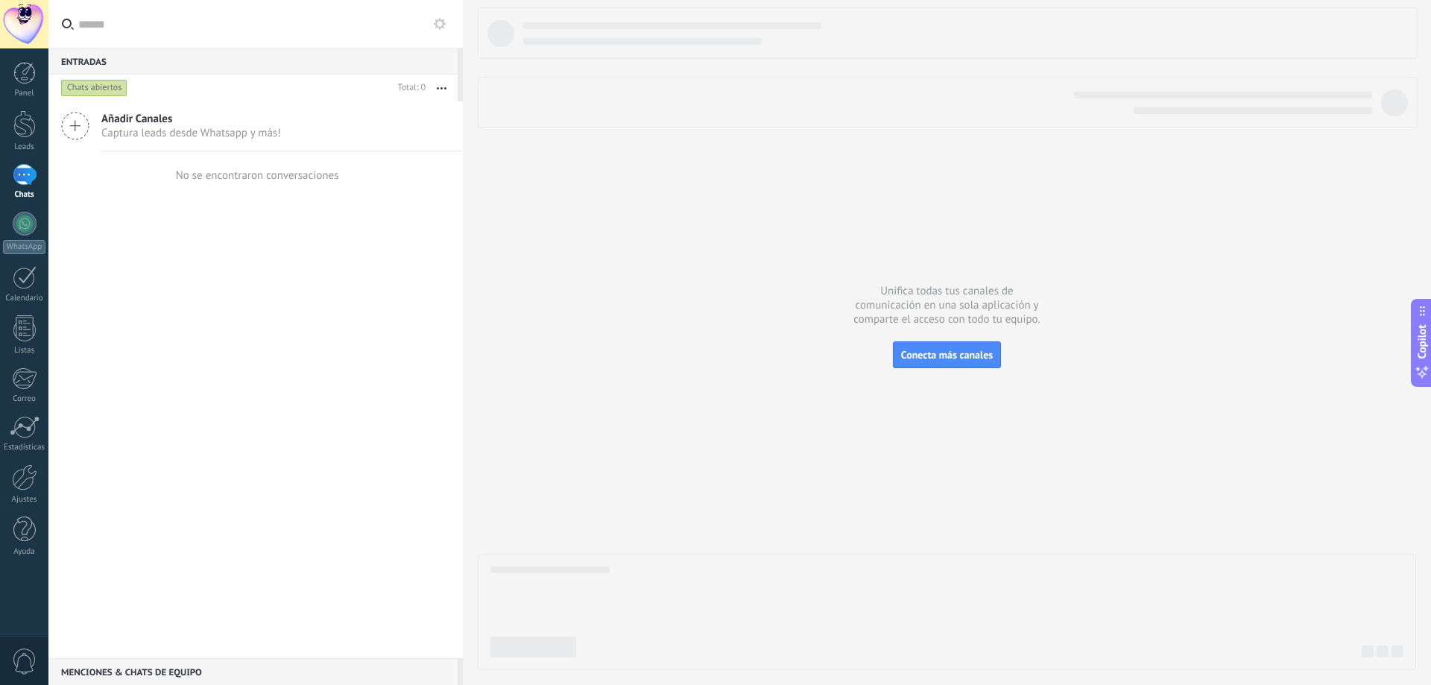
click at [16, 205] on div "Panel Leads 1 Chats WhatsApp Clientes" at bounding box center [24, 317] width 48 height 510
click at [20, 218] on div at bounding box center [25, 224] width 24 height 24
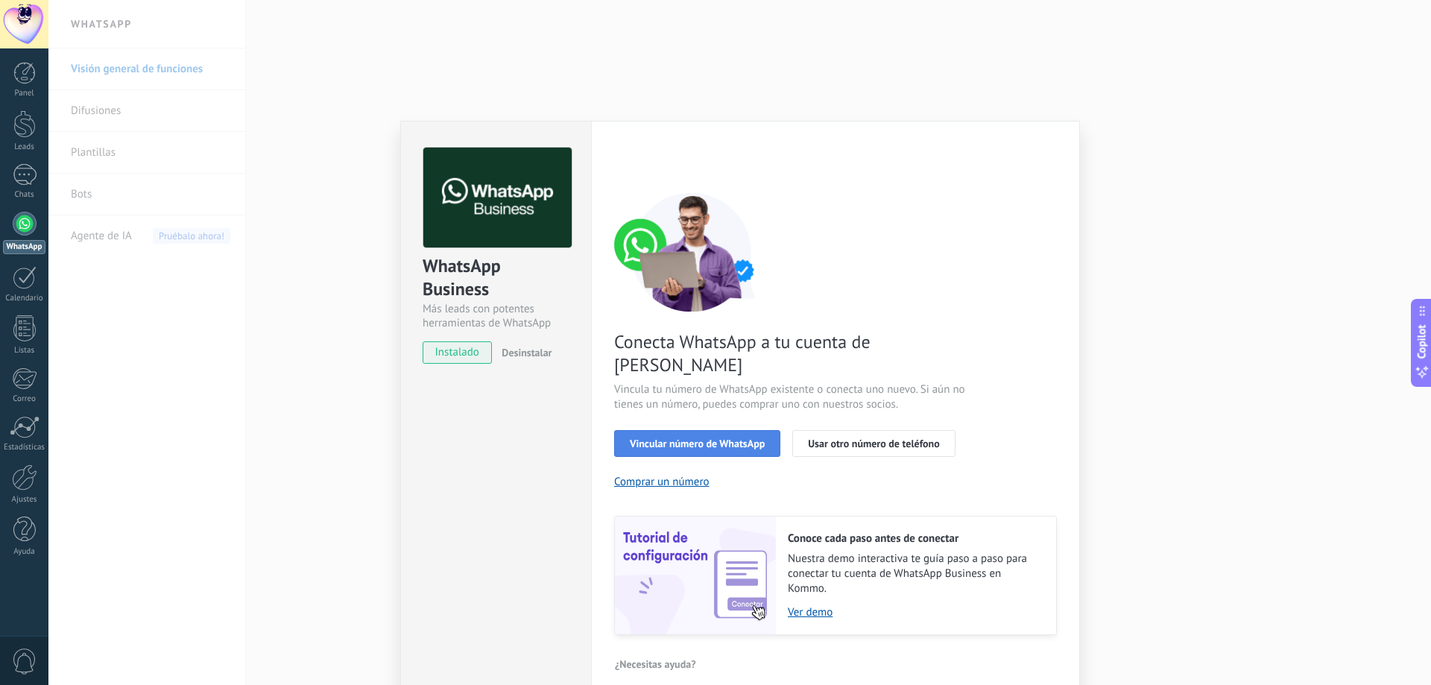
click at [673, 438] on span "Vincular número de WhatsApp" at bounding box center [697, 443] width 135 height 10
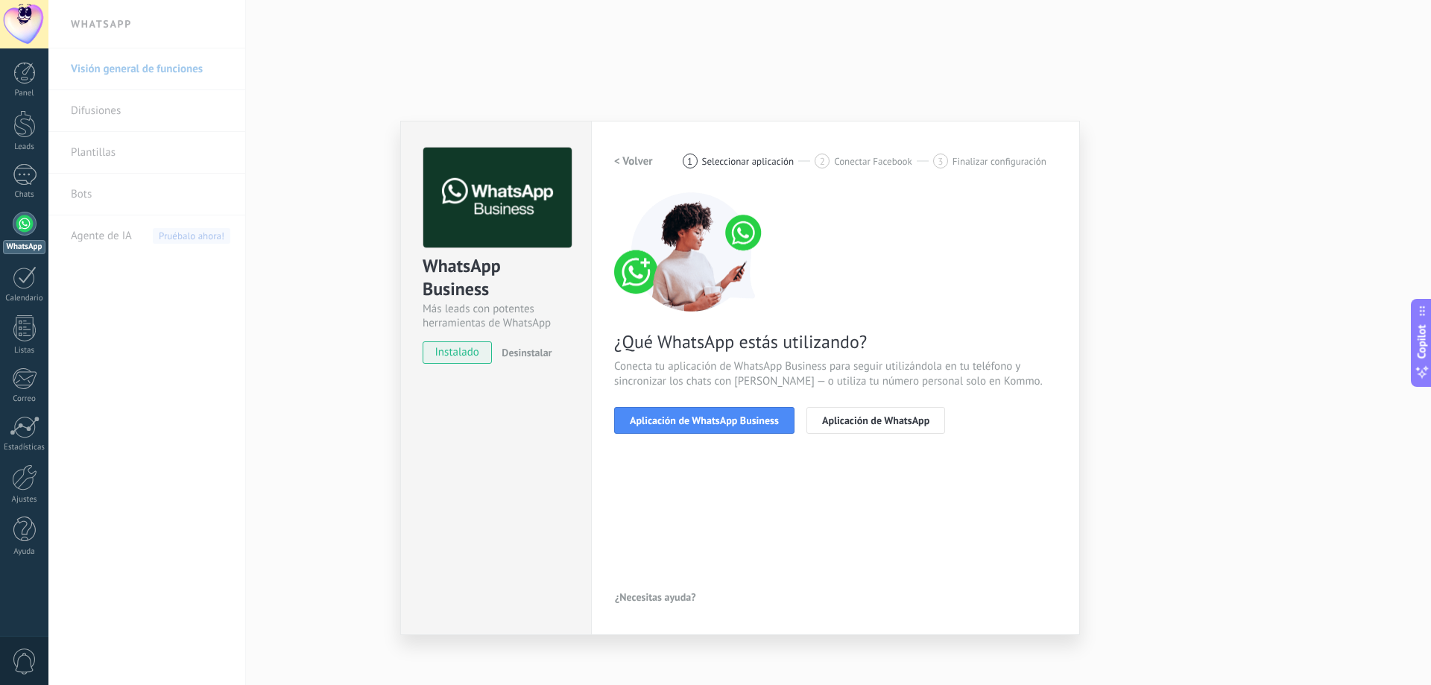
click at [1329, 323] on div "WhatsApp Business Más leads con potentes herramientas de WhatsApp instalado Des…" at bounding box center [739, 342] width 1383 height 685
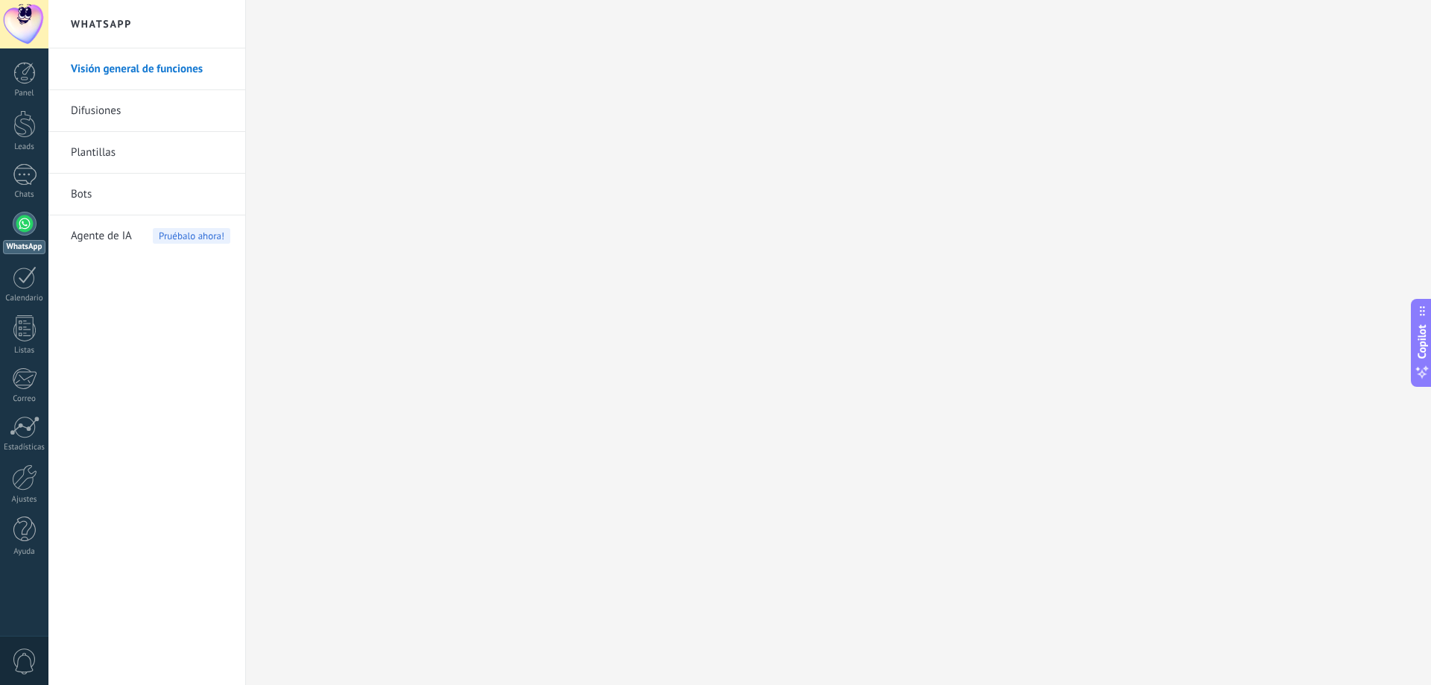
click at [179, 238] on span "Pruébalo ahora!" at bounding box center [192, 236] width 78 height 16
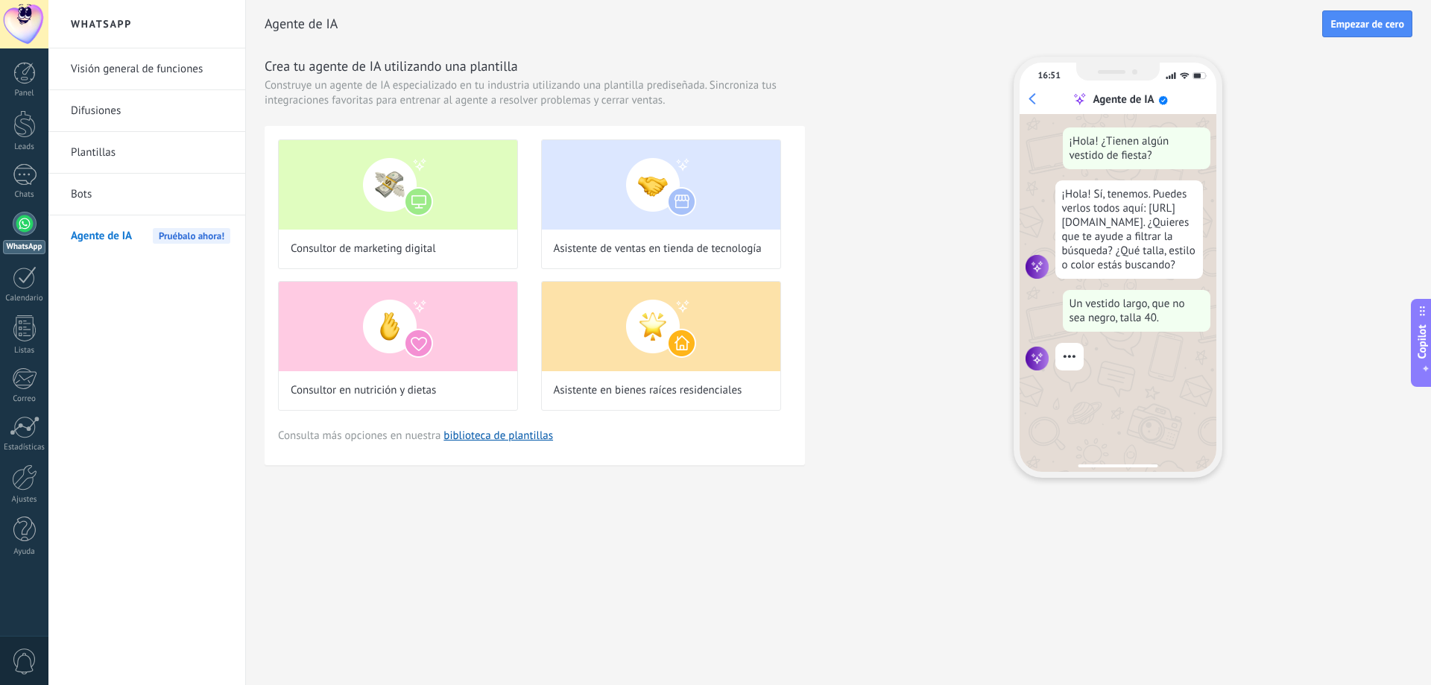
click at [113, 151] on link "Plantillas" at bounding box center [151, 153] width 160 height 42
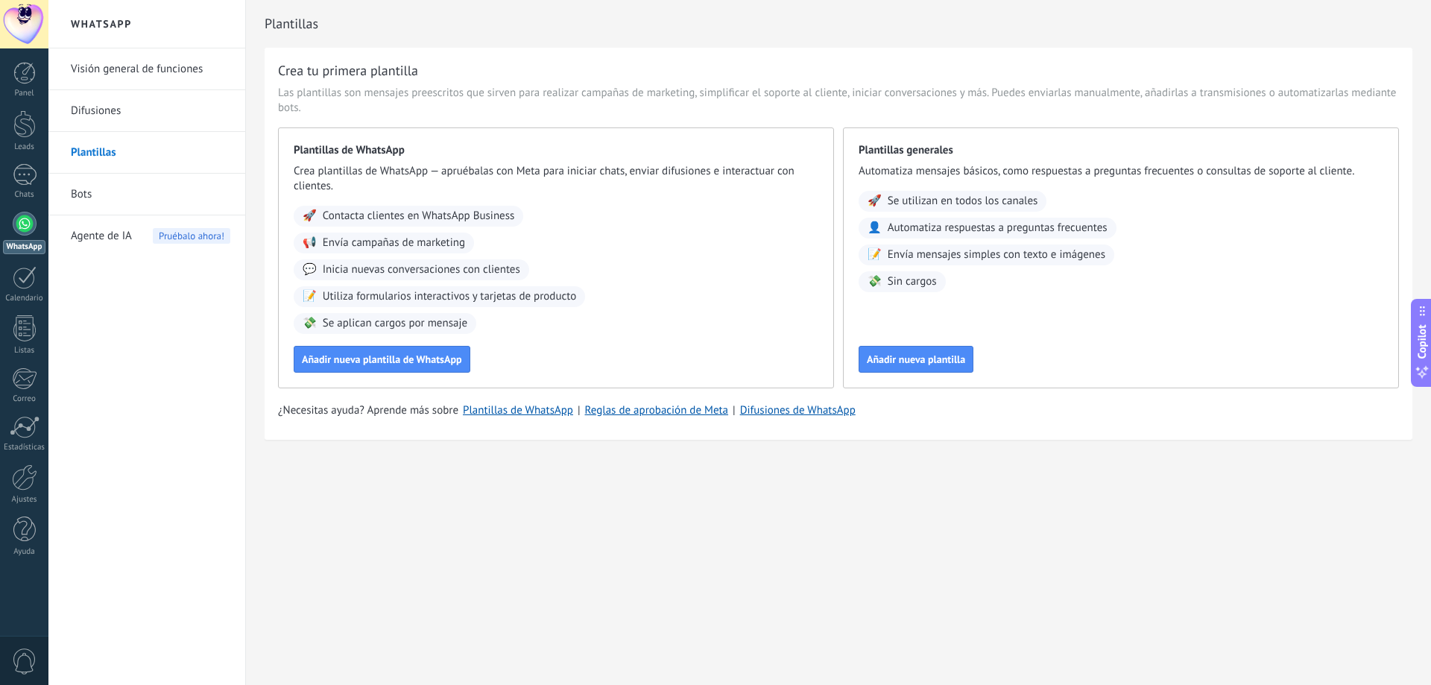
click at [119, 104] on link "Difusiones" at bounding box center [151, 111] width 160 height 42
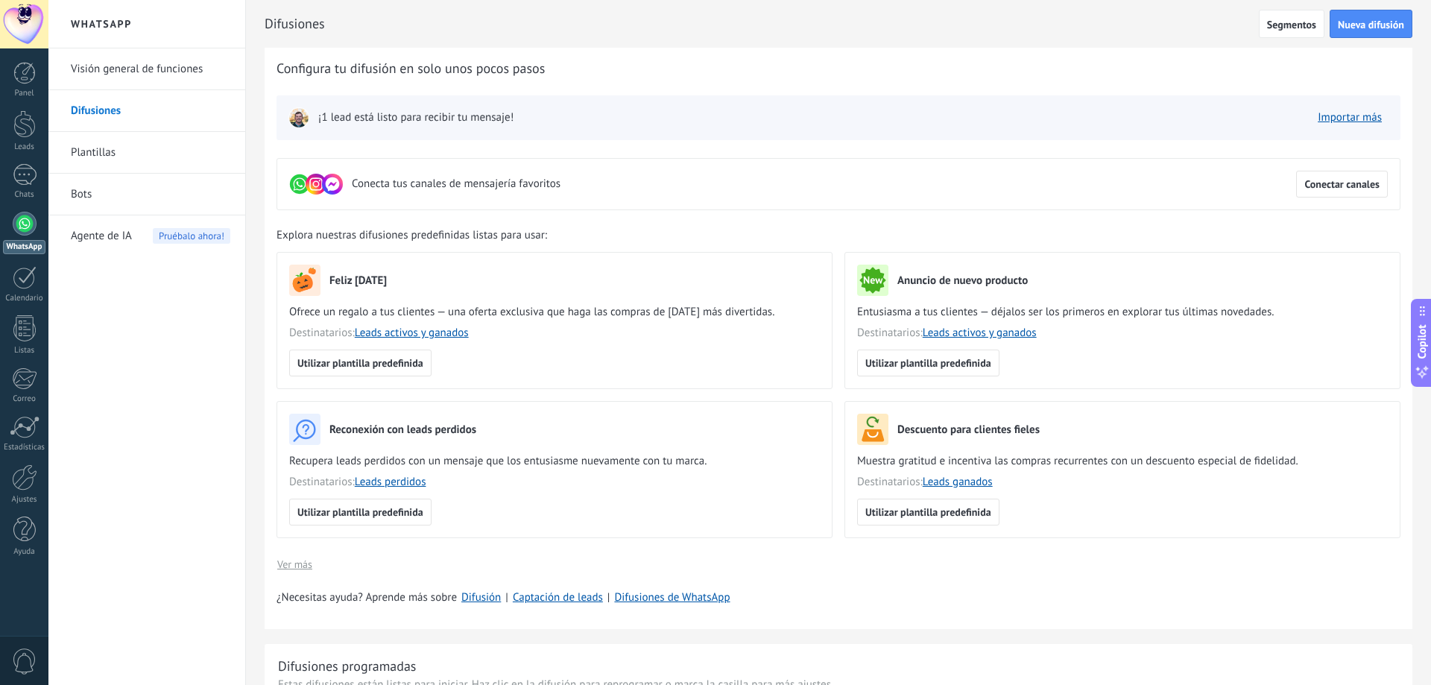
click at [111, 59] on link "Visión general de funciones" at bounding box center [151, 69] width 160 height 42
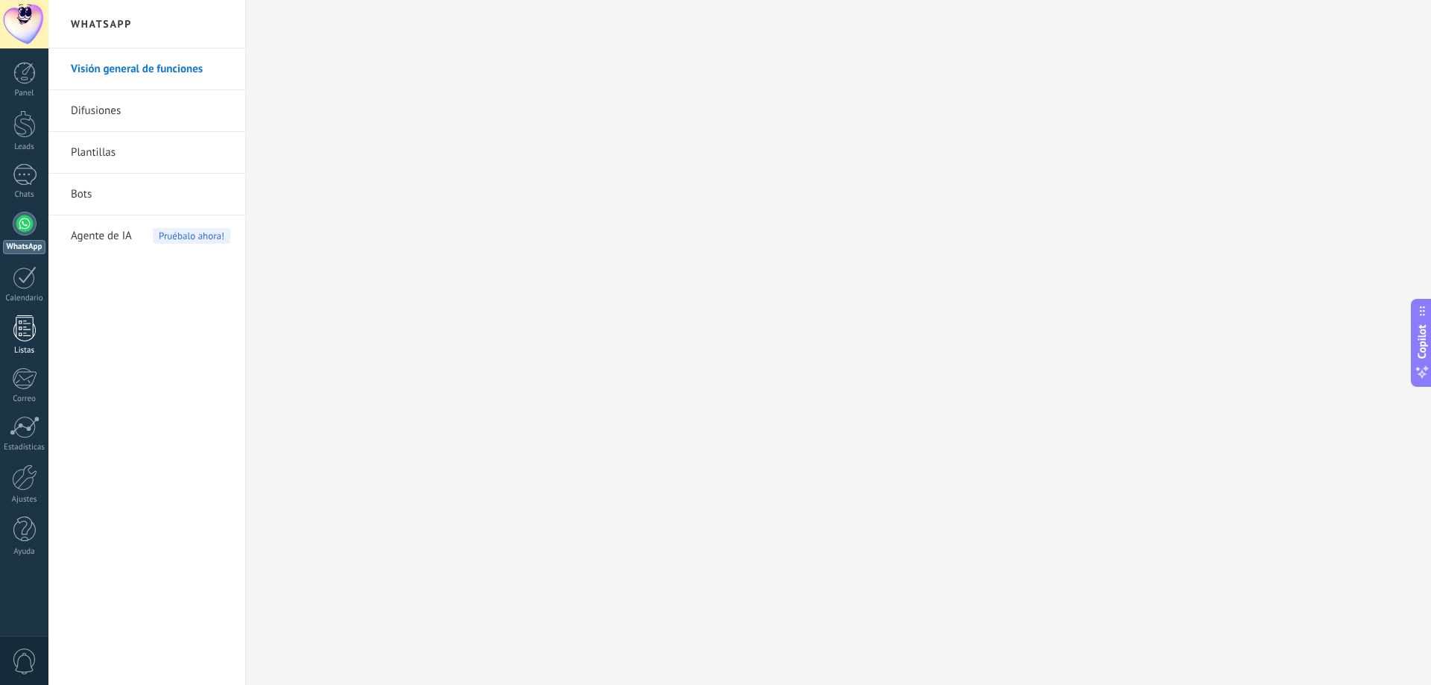
click at [31, 334] on div at bounding box center [24, 328] width 22 height 26
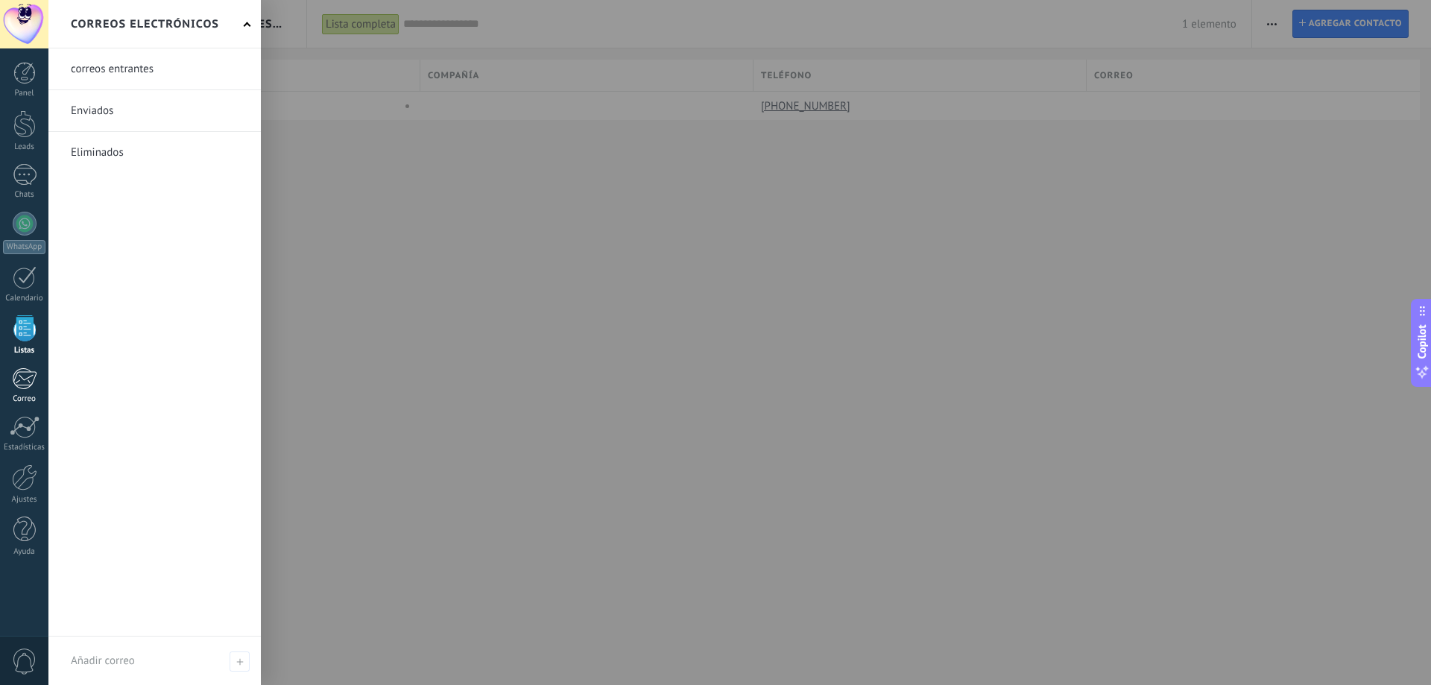
click at [28, 378] on div at bounding box center [24, 378] width 25 height 22
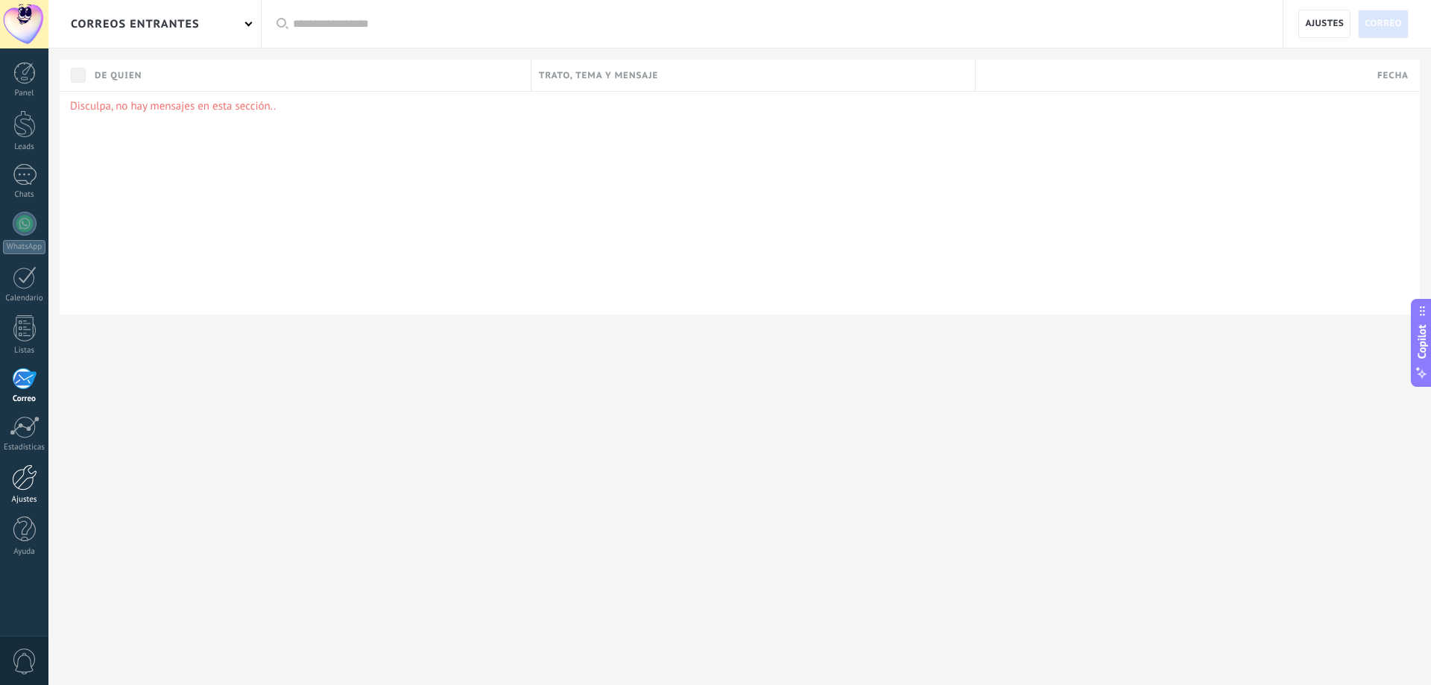
click at [29, 483] on div at bounding box center [24, 477] width 25 height 26
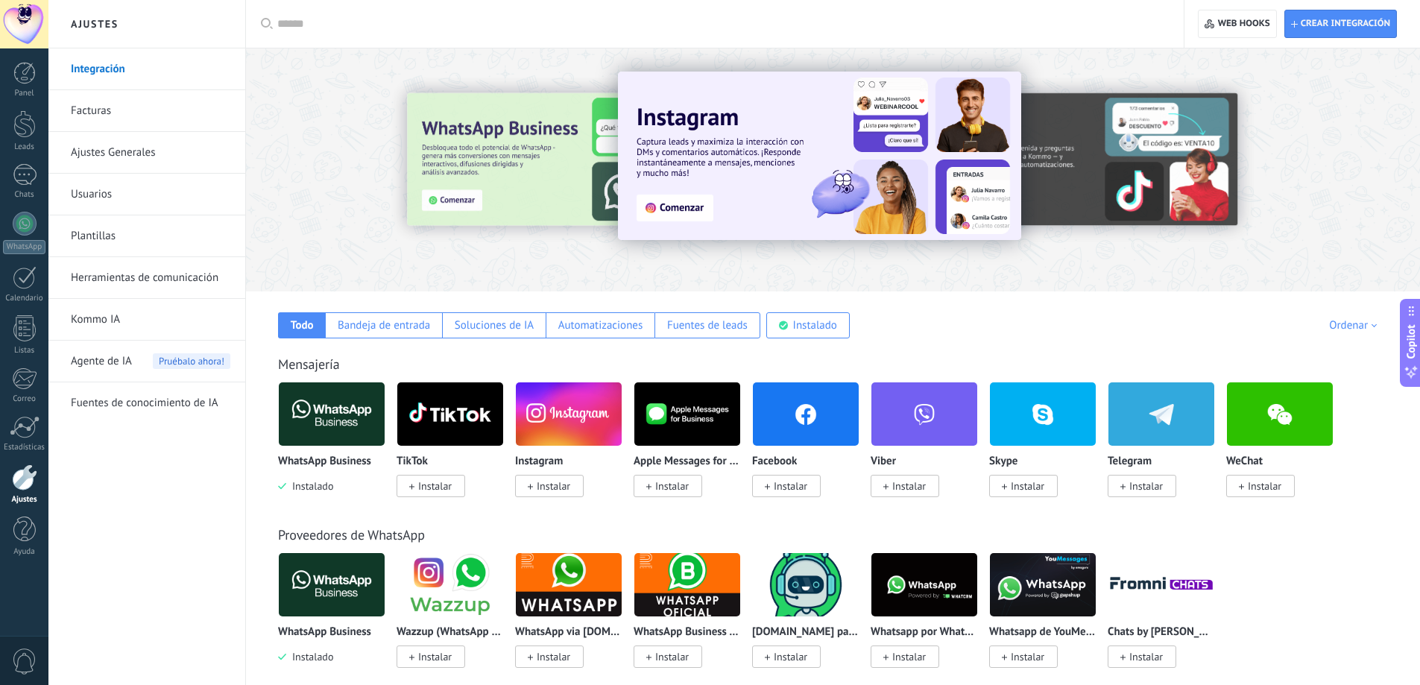
click at [342, 482] on div "WhatsApp Business Instalado" at bounding box center [331, 474] width 107 height 38
click at [554, 484] on span "Instalar" at bounding box center [554, 485] width 34 height 13
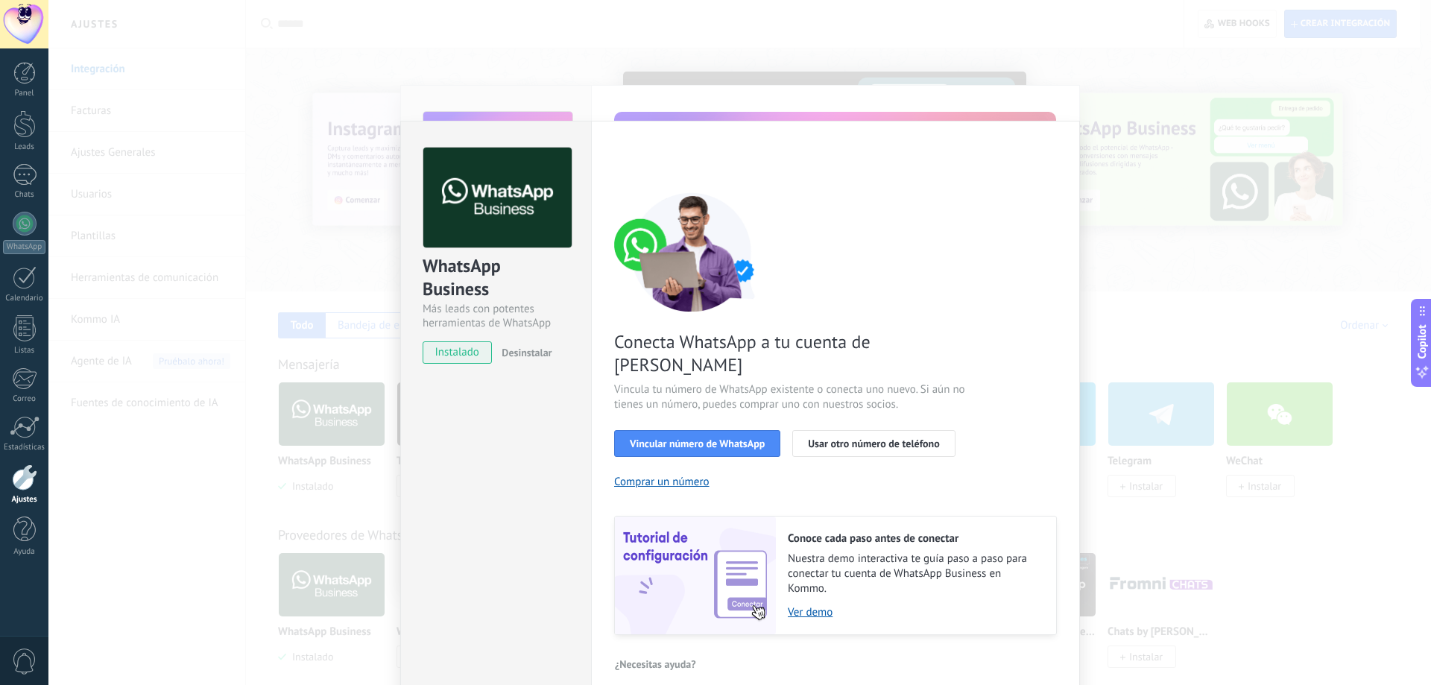
click at [469, 355] on span "instalado" at bounding box center [457, 352] width 68 height 22
click at [713, 438] on span "Vincular número de WhatsApp" at bounding box center [697, 443] width 135 height 10
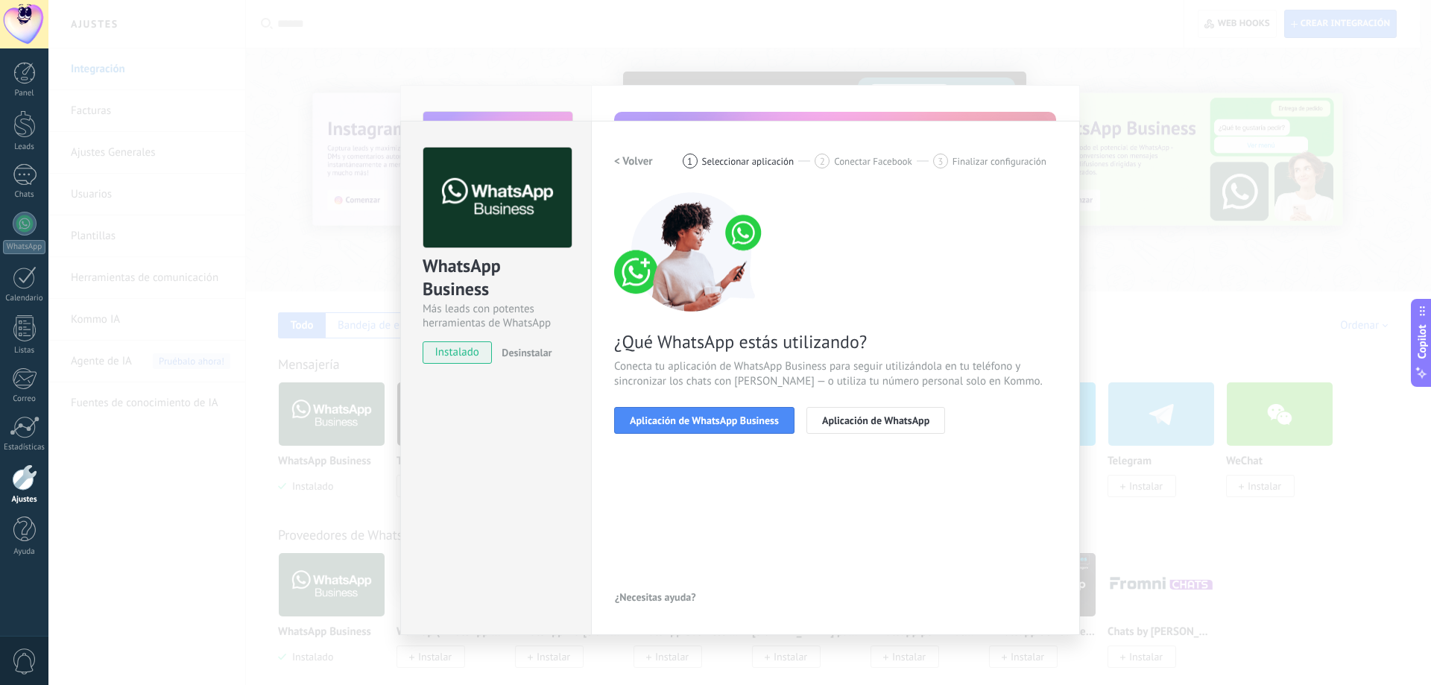
click at [713, 420] on span "Aplicación de WhatsApp Business" at bounding box center [704, 420] width 149 height 10
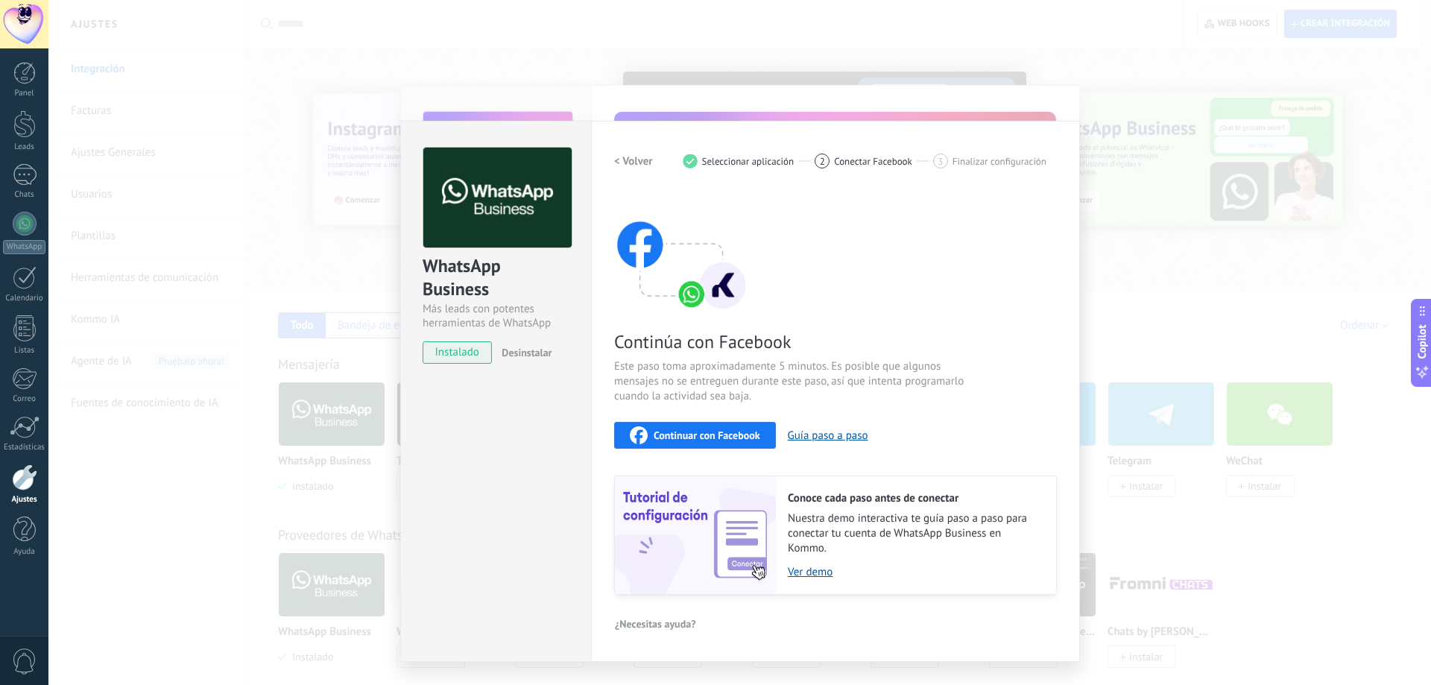
click at [710, 434] on span "Continuar con Facebook" at bounding box center [707, 435] width 107 height 10
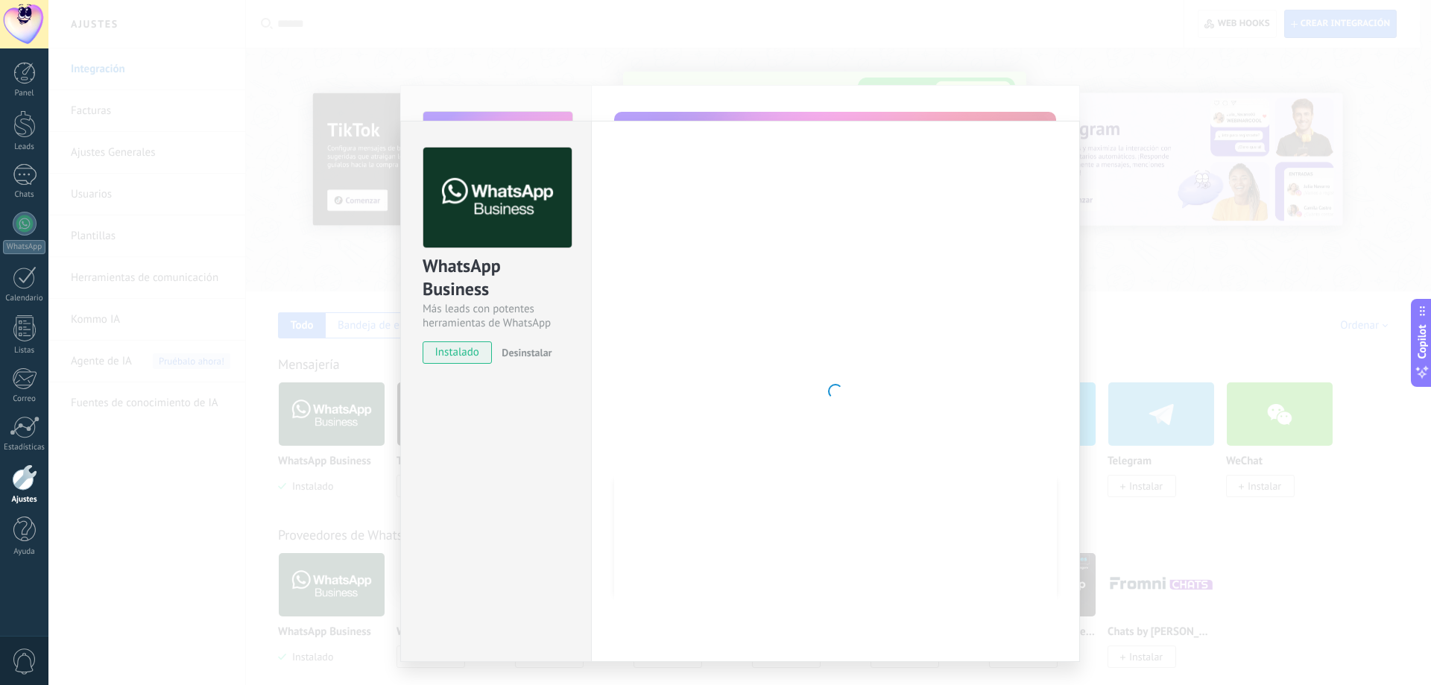
click at [719, 349] on div at bounding box center [835, 391] width 443 height 487
click at [693, 286] on div at bounding box center [835, 391] width 443 height 487
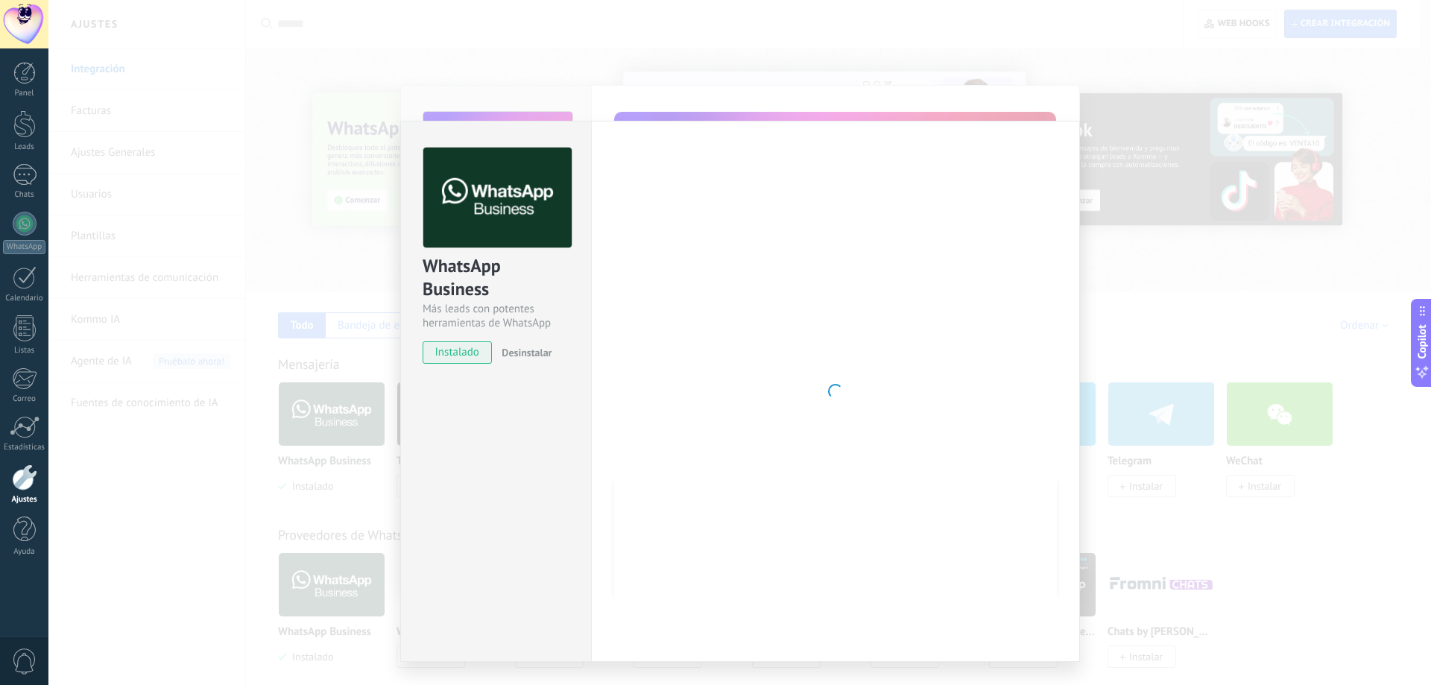
click at [740, 427] on div at bounding box center [835, 391] width 443 height 487
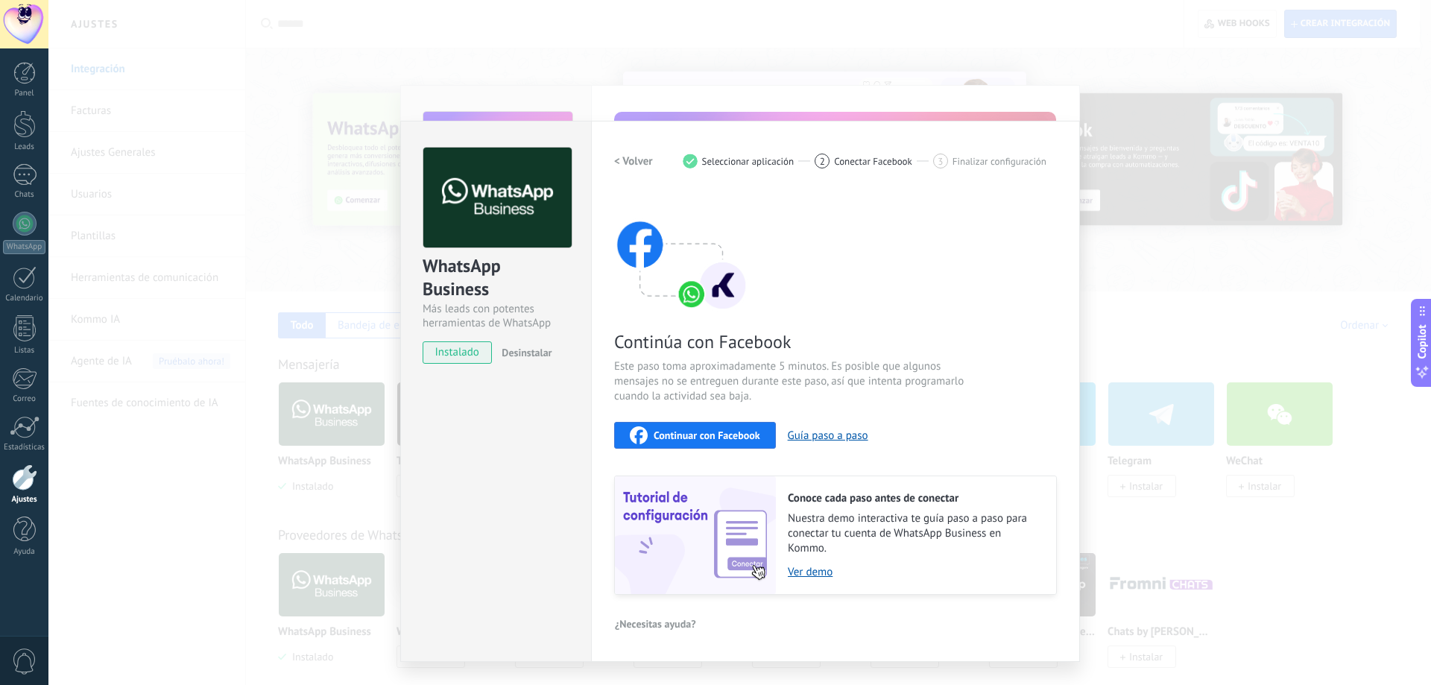
click at [721, 440] on span "Continuar con Facebook" at bounding box center [707, 435] width 107 height 10
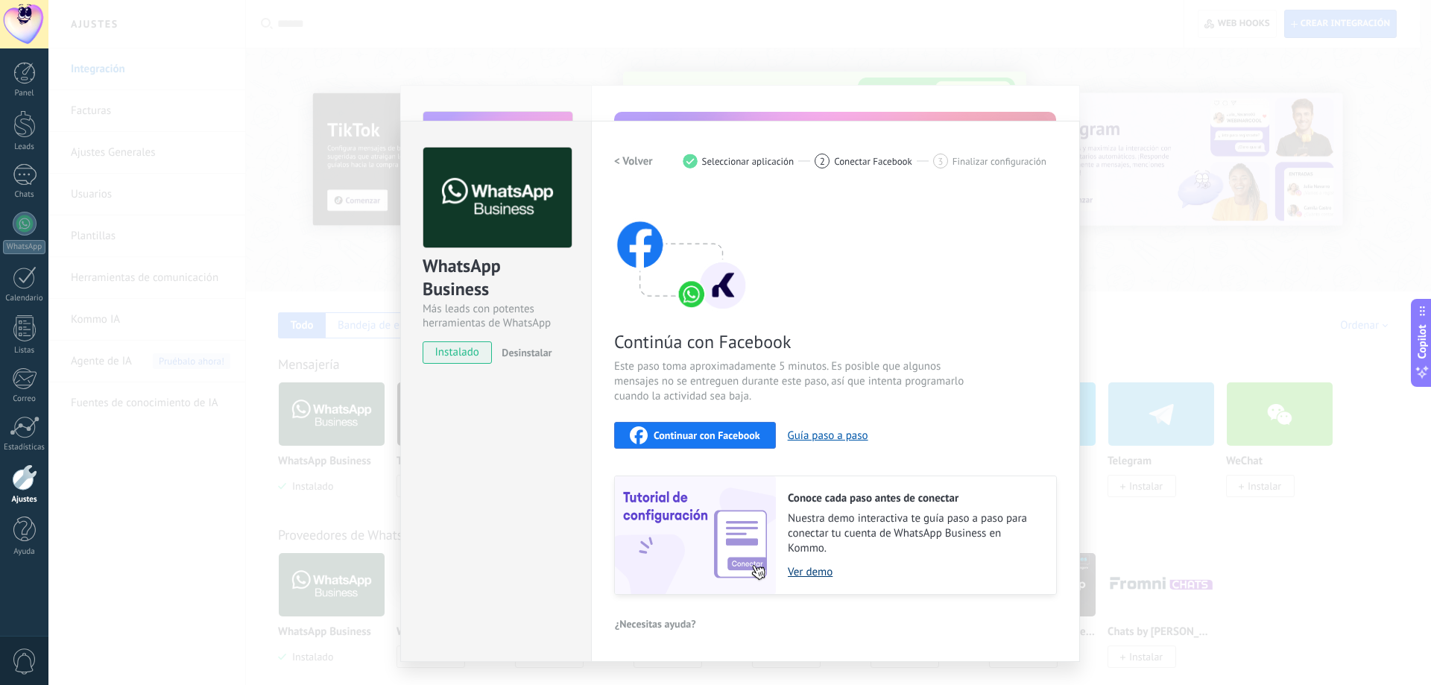
click at [789, 573] on link "Ver demo" at bounding box center [914, 572] width 253 height 14
click at [1055, 118] on div "WhatsApp Business Más leads con potentes herramientas de WhatsApp instalado Des…" at bounding box center [739, 342] width 1383 height 685
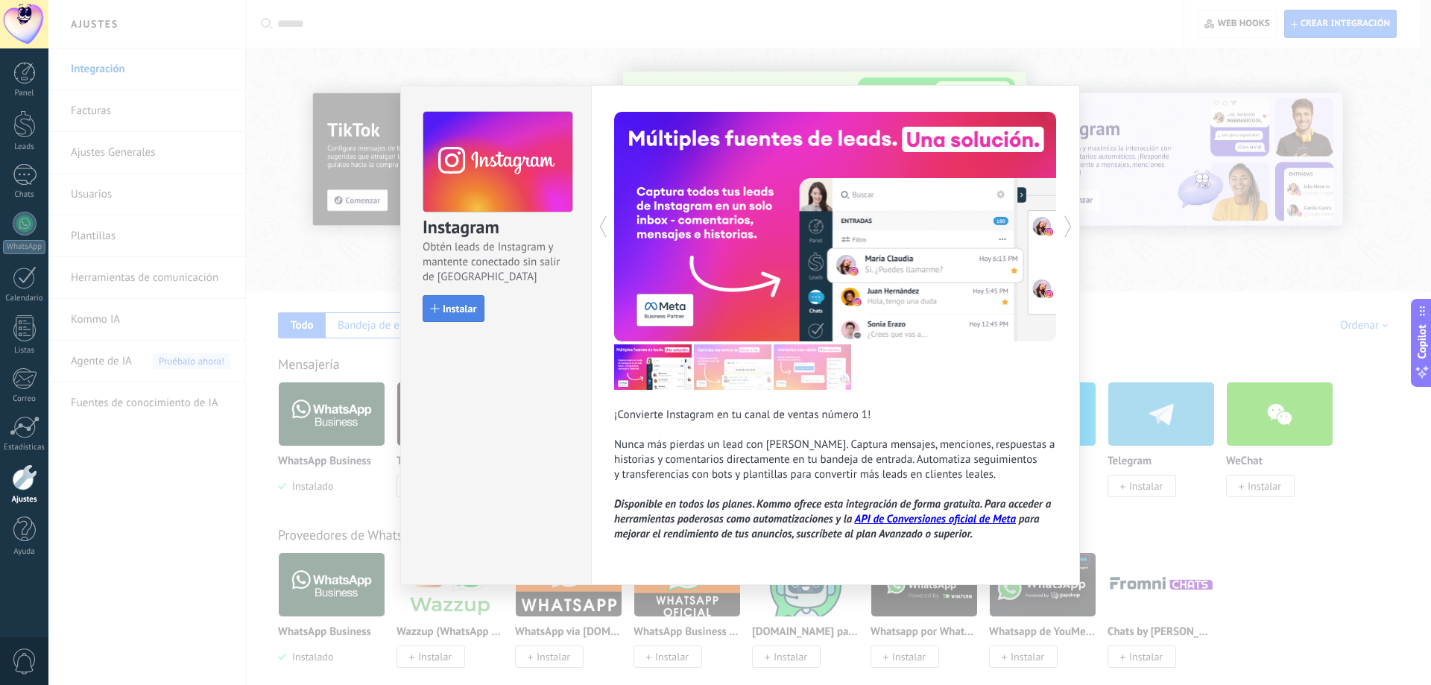
click at [479, 308] on button "Instalar" at bounding box center [454, 308] width 62 height 27
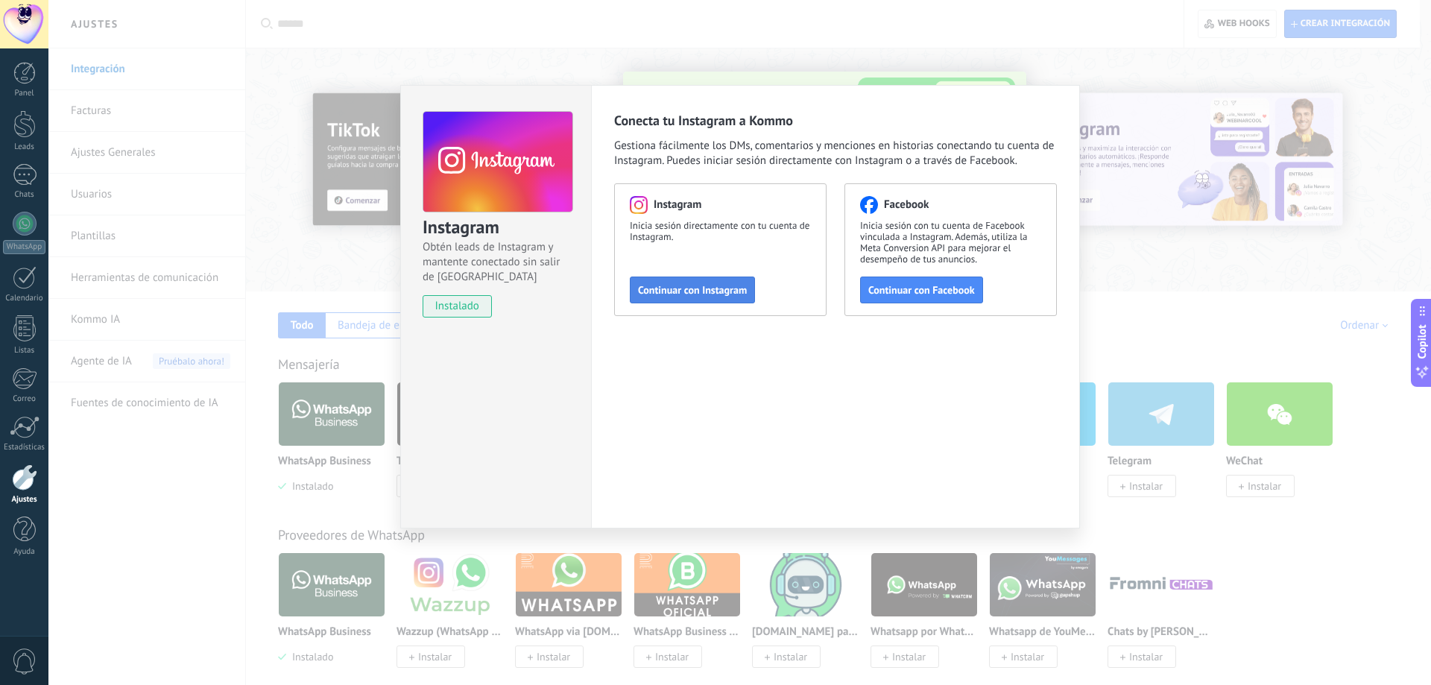
click at [727, 291] on span "Continuar con Instagram" at bounding box center [692, 290] width 109 height 10
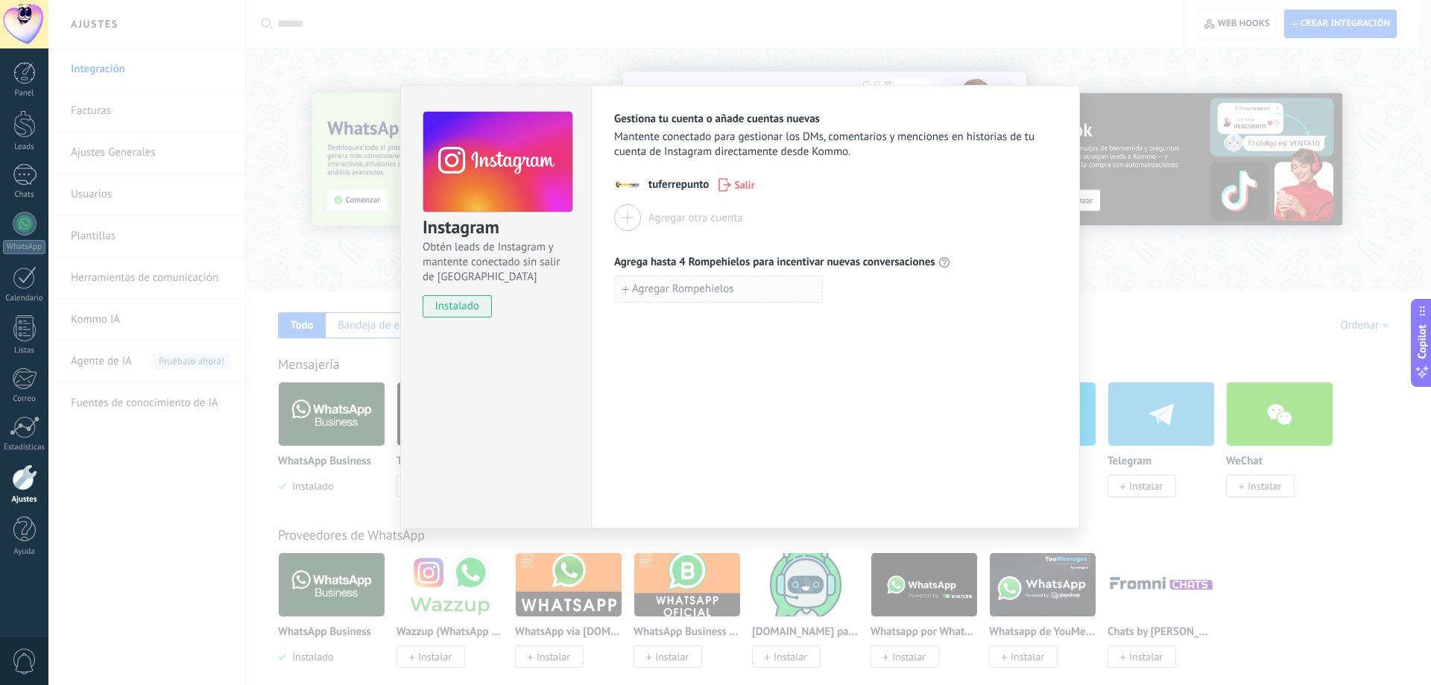
click at [634, 285] on span "Agregar Rompehielos" at bounding box center [683, 289] width 102 height 10
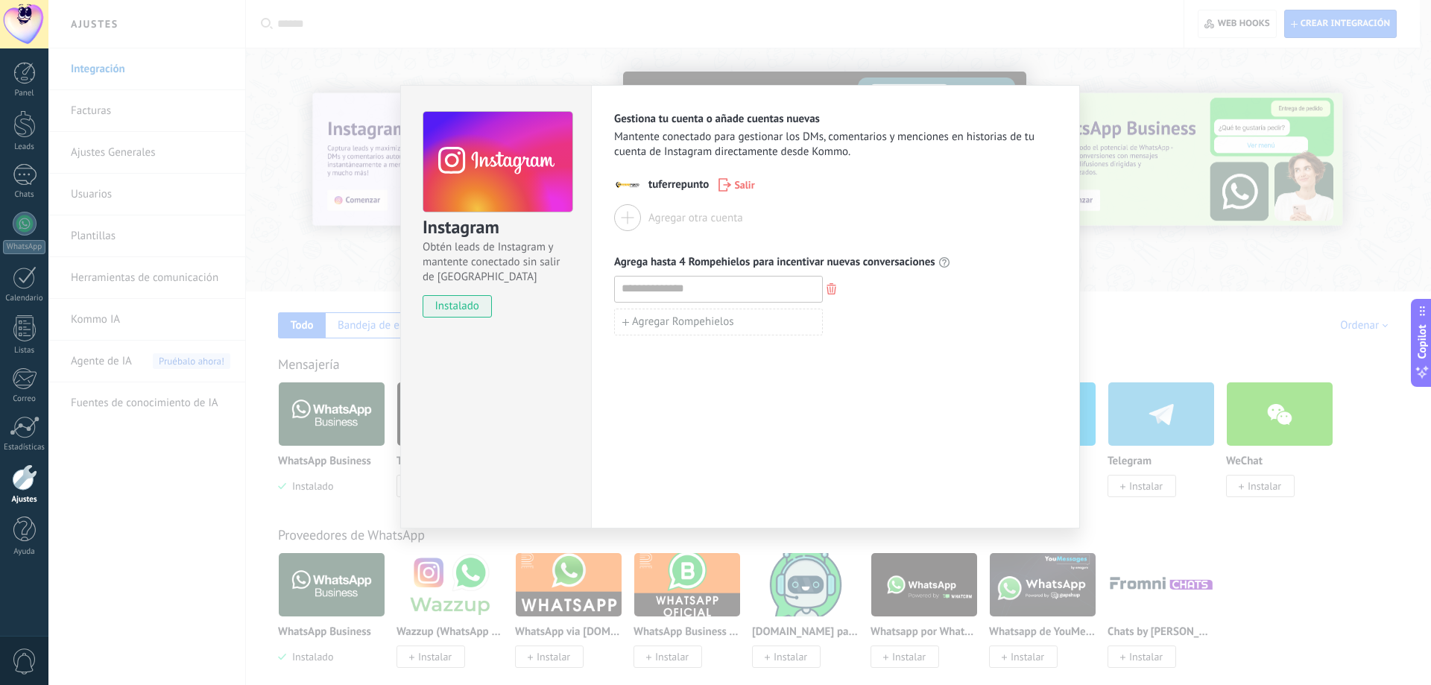
click at [778, 253] on div "Gestiona tu cuenta o añade cuentas nuevas Mantente conectado para gestionar los…" at bounding box center [835, 224] width 443 height 224
click at [675, 292] on input at bounding box center [718, 289] width 207 height 24
click at [872, 285] on div at bounding box center [835, 289] width 443 height 27
click at [835, 288] on icon "button" at bounding box center [832, 288] width 10 height 11
click at [923, 303] on div "Gestiona tu cuenta o añade cuentas nuevas Mantente conectado para gestionar los…" at bounding box center [835, 306] width 489 height 443
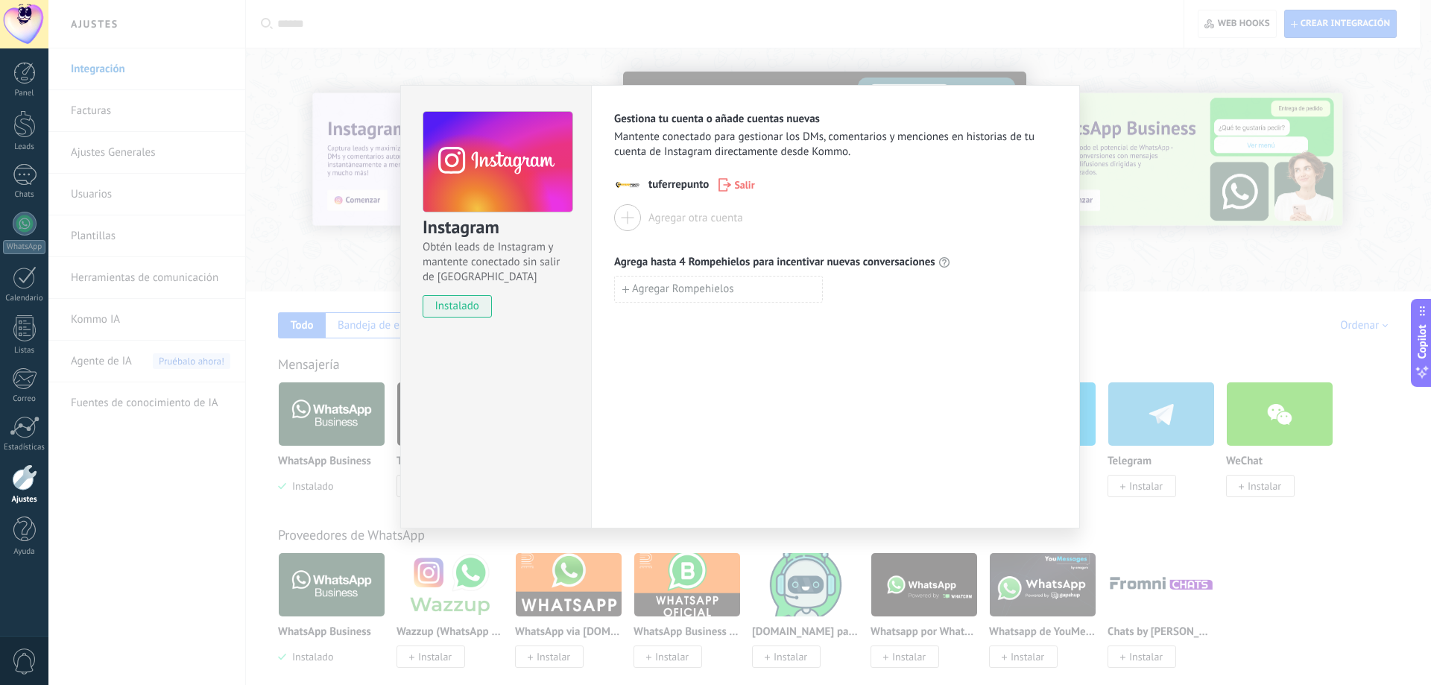
click at [649, 189] on span "tuferrepunto" at bounding box center [678, 184] width 60 height 15
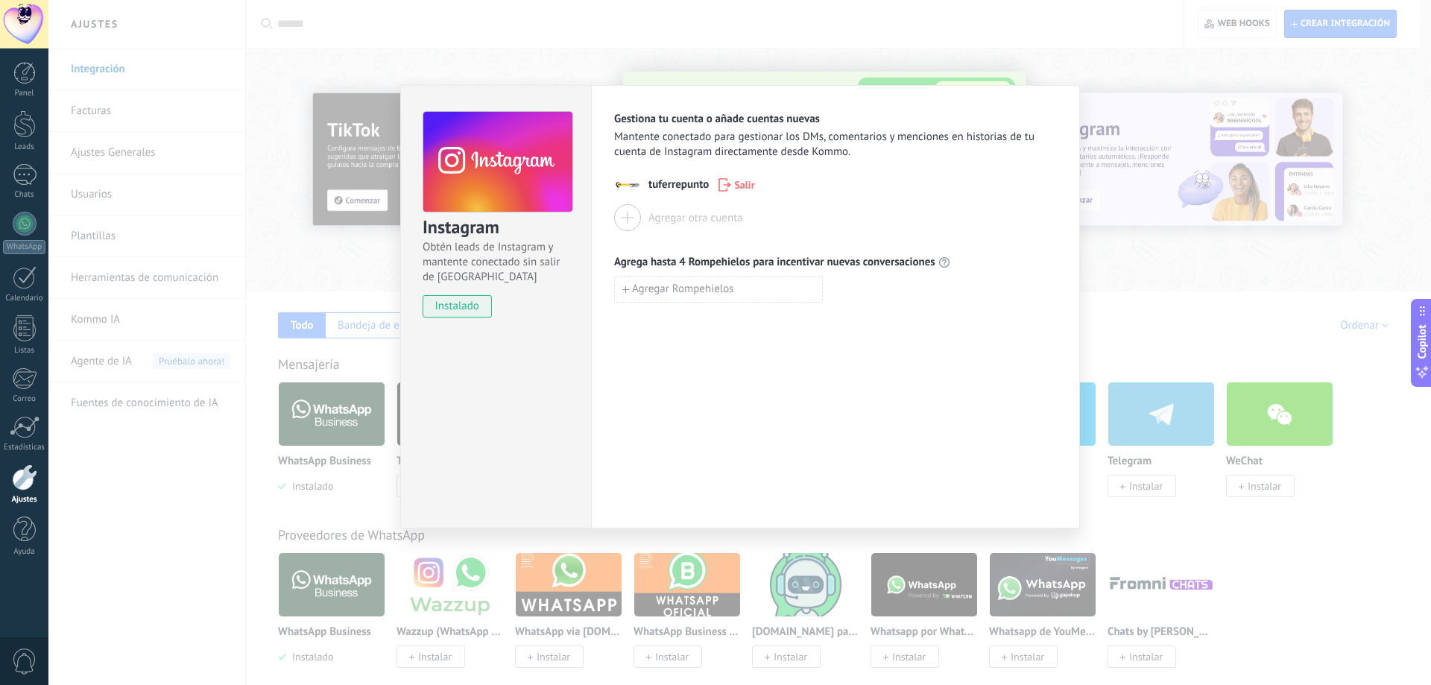
click at [636, 188] on img at bounding box center [627, 184] width 27 height 27
click at [616, 192] on img at bounding box center [627, 184] width 27 height 27
click at [481, 297] on span "instalado" at bounding box center [457, 306] width 68 height 22
click at [1137, 177] on div "Instagram Obtén leads de Instagram y mantente conectado sin salir de Kommo inst…" at bounding box center [739, 342] width 1383 height 685
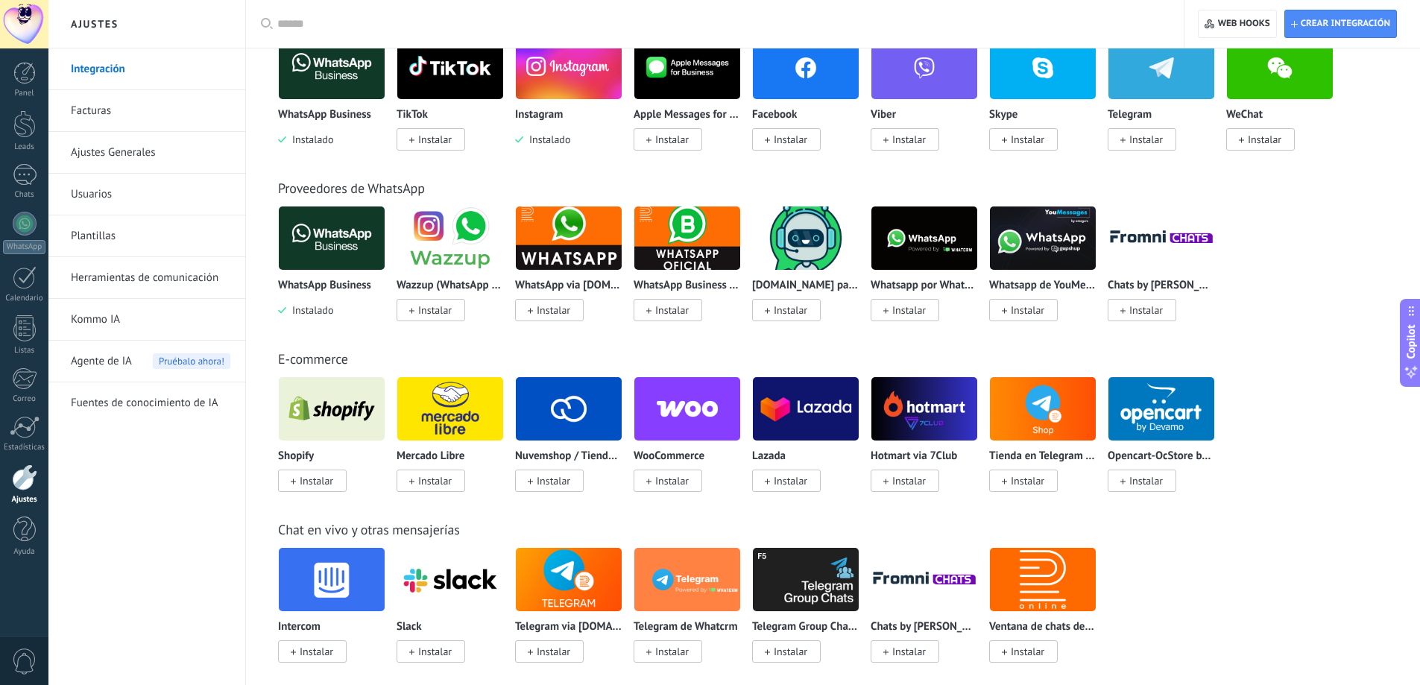
scroll to position [373, 0]
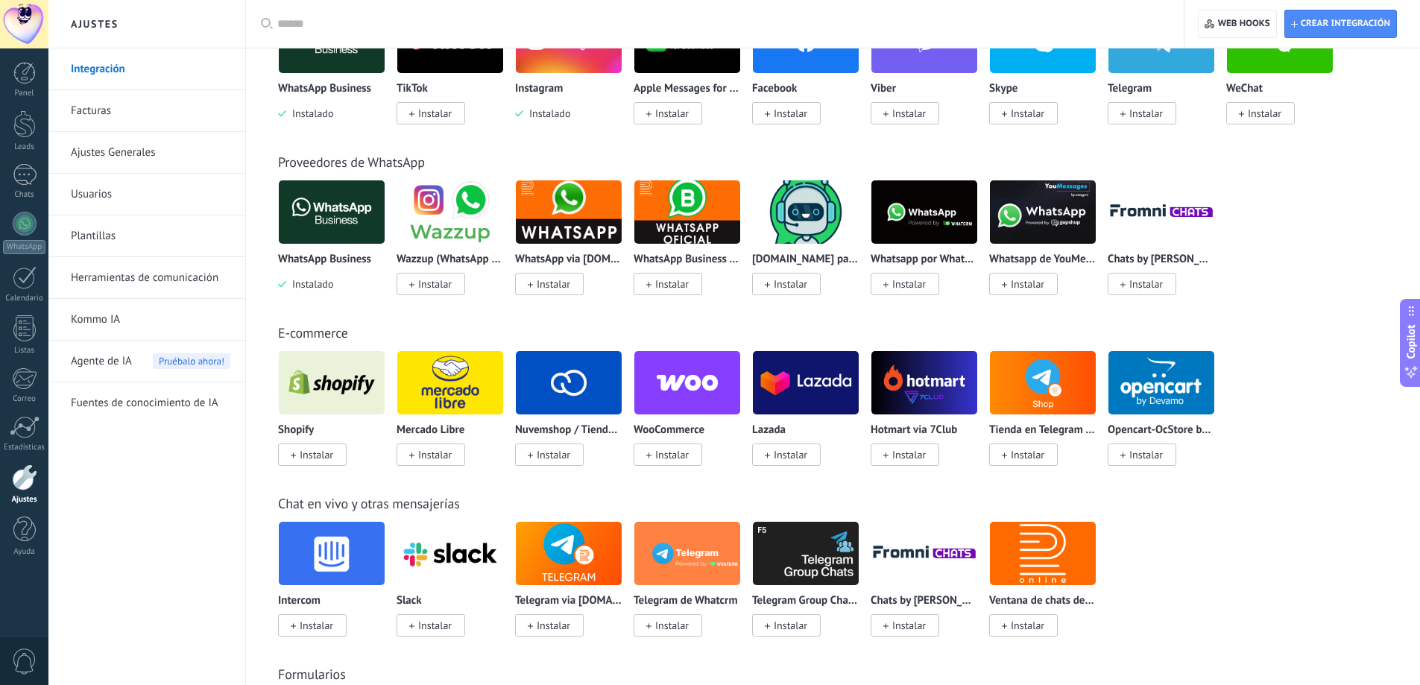
click at [132, 356] on div "Agente de IA Pruébalo ahora!" at bounding box center [151, 362] width 160 height 42
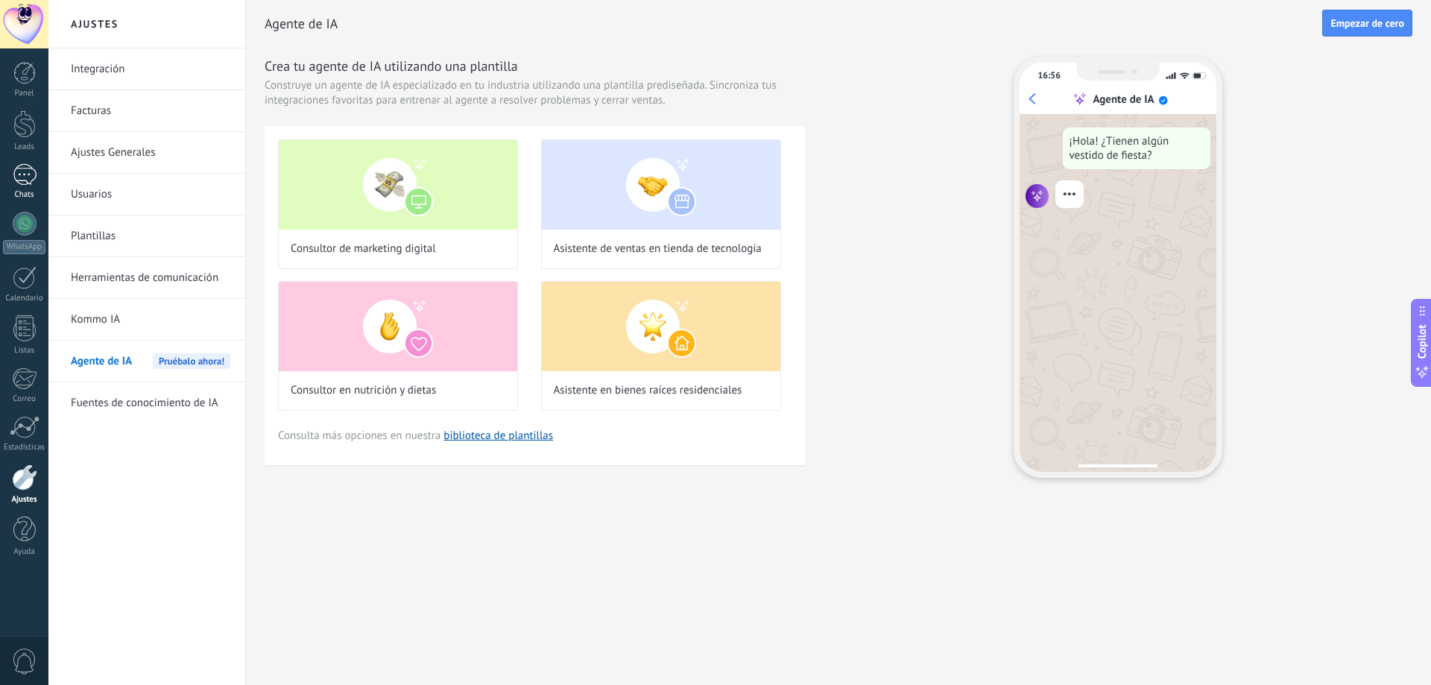
click at [25, 168] on div "1" at bounding box center [25, 175] width 24 height 22
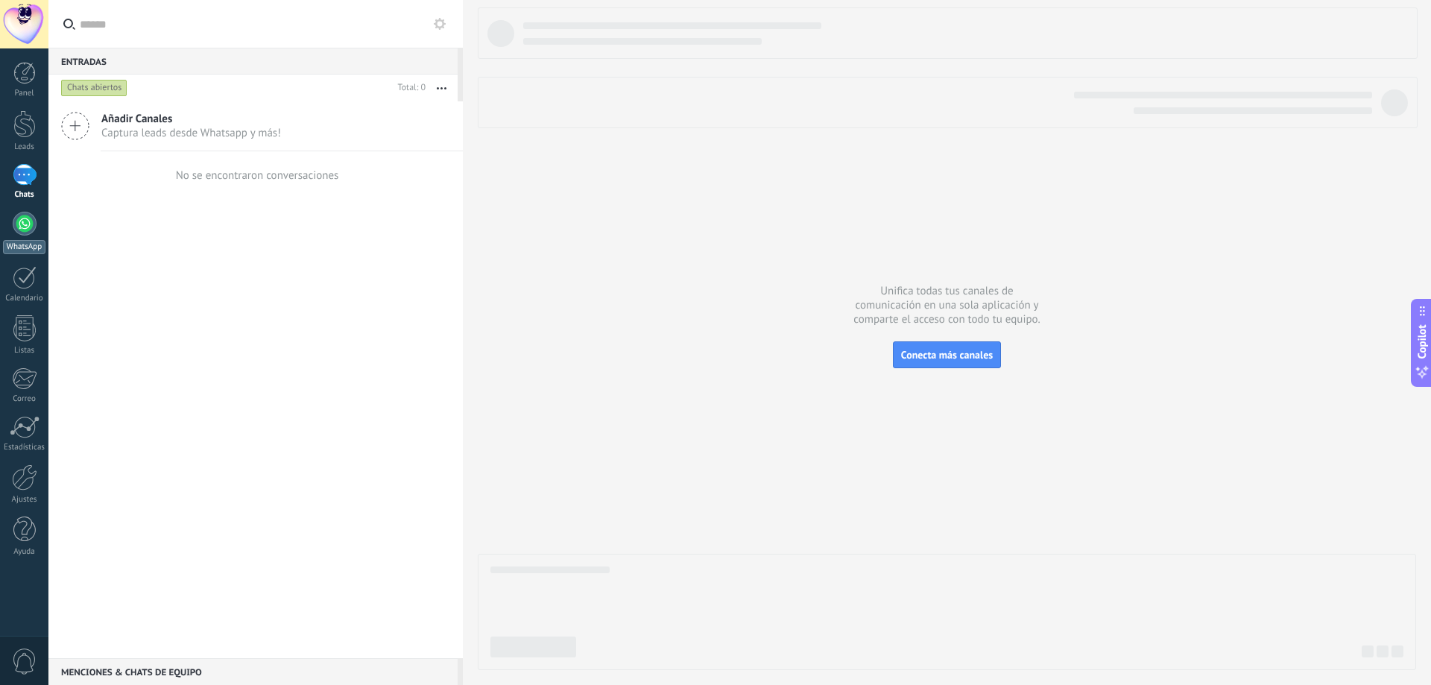
click at [22, 223] on div at bounding box center [25, 224] width 24 height 24
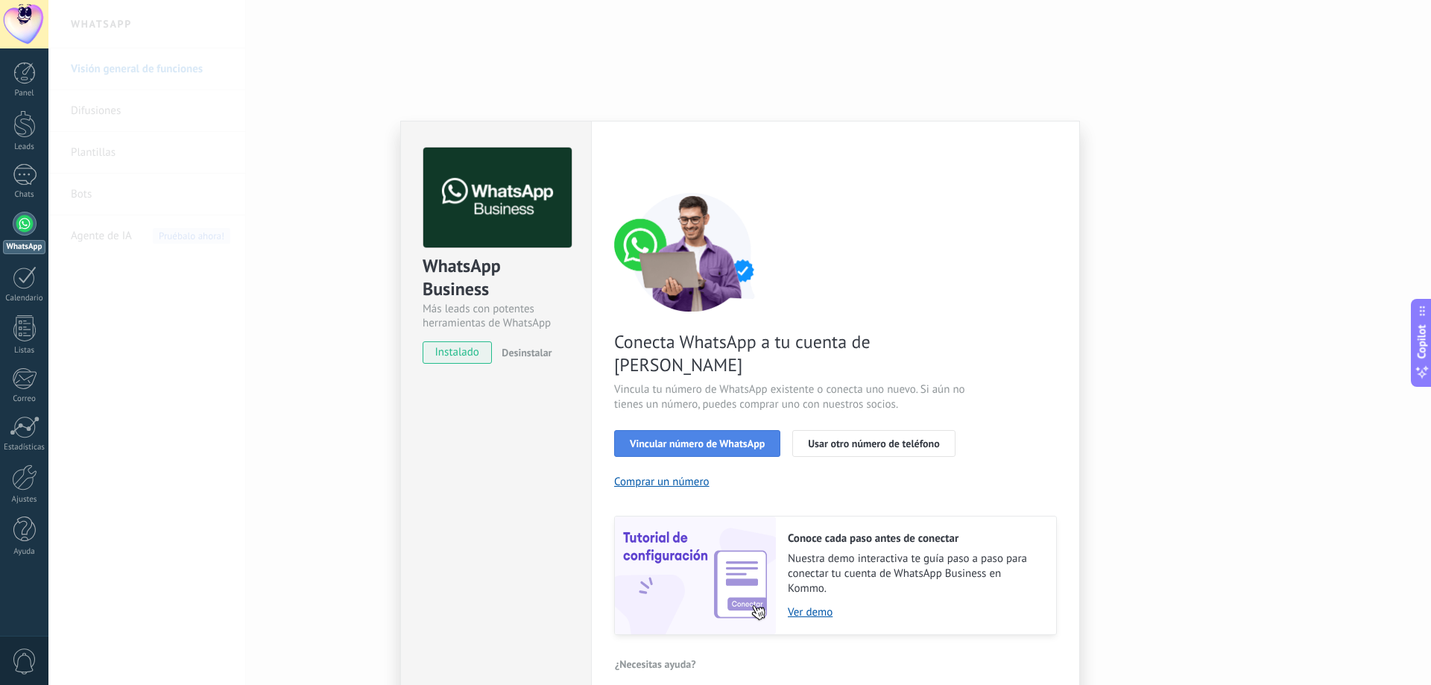
click at [707, 438] on span "Vincular número de WhatsApp" at bounding box center [697, 443] width 135 height 10
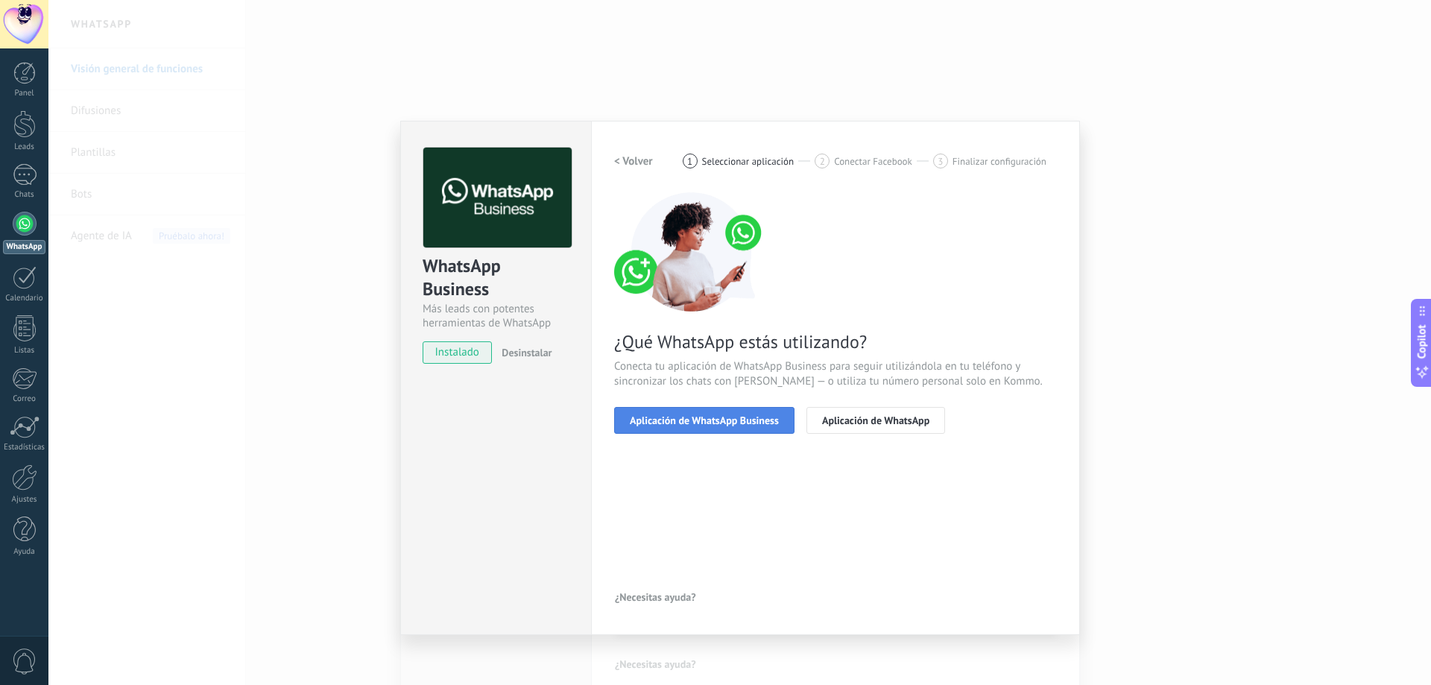
click at [709, 417] on span "Aplicación de WhatsApp Business" at bounding box center [704, 420] width 149 height 10
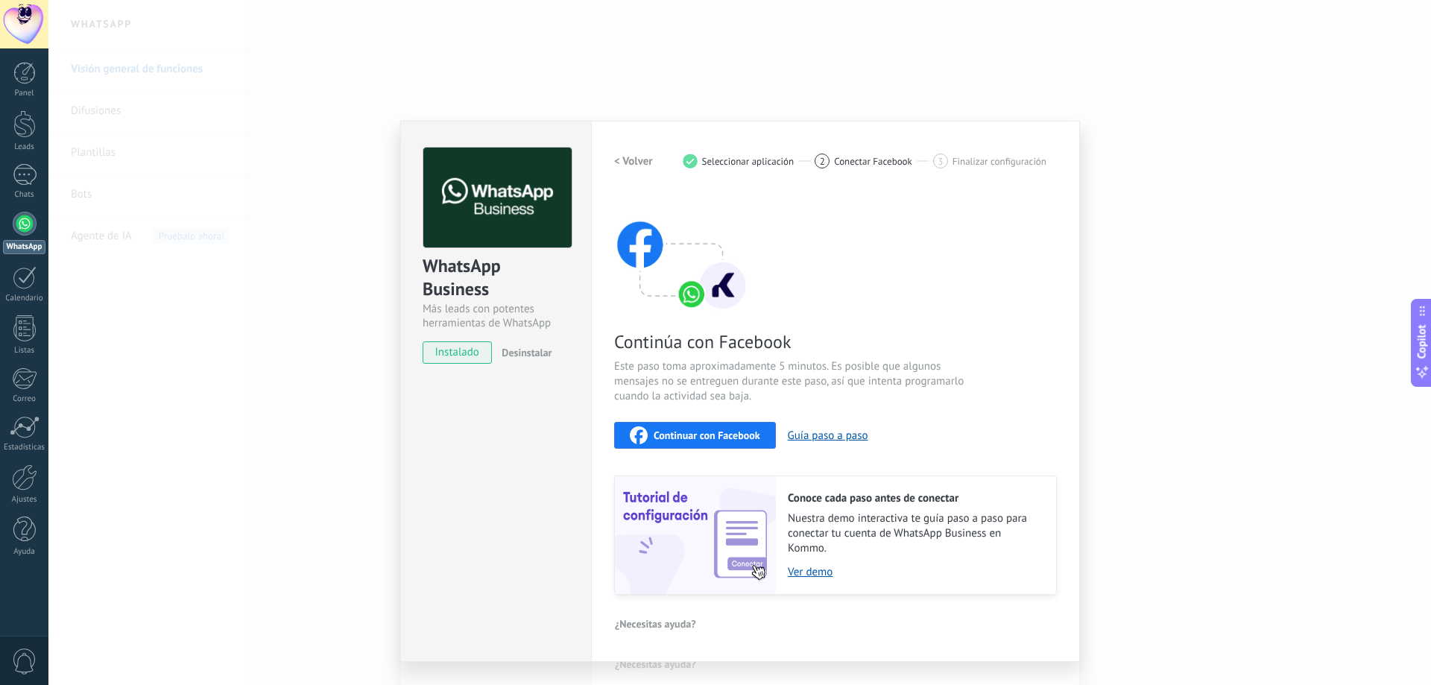
click at [754, 432] on span "Continuar con Facebook" at bounding box center [707, 435] width 107 height 10
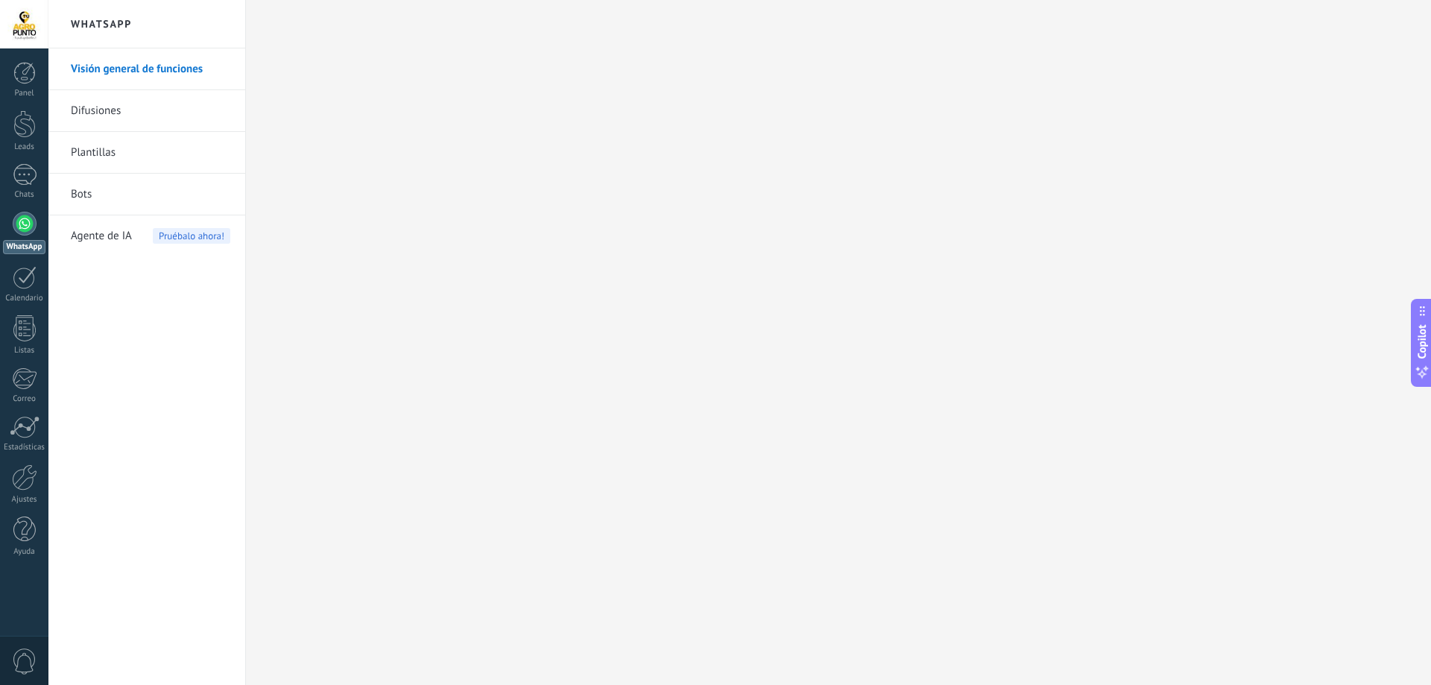
click at [22, 234] on div at bounding box center [25, 224] width 24 height 24
click at [37, 227] on link "WhatsApp" at bounding box center [24, 233] width 48 height 42
click at [124, 20] on h2 "WhatsApp" at bounding box center [147, 24] width 160 height 48
click at [102, 152] on link "Plantillas" at bounding box center [151, 153] width 160 height 42
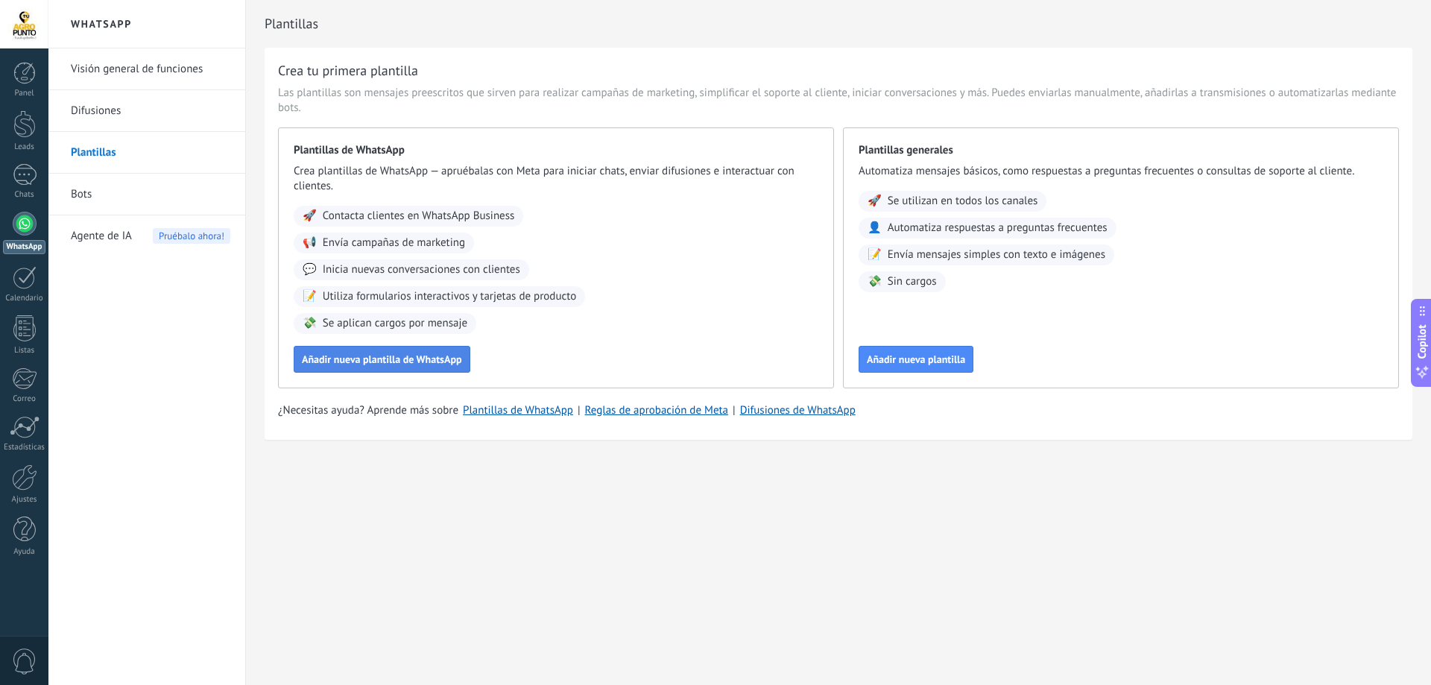
click at [357, 356] on span "Añadir nueva plantilla de WhatsApp" at bounding box center [382, 359] width 160 height 10
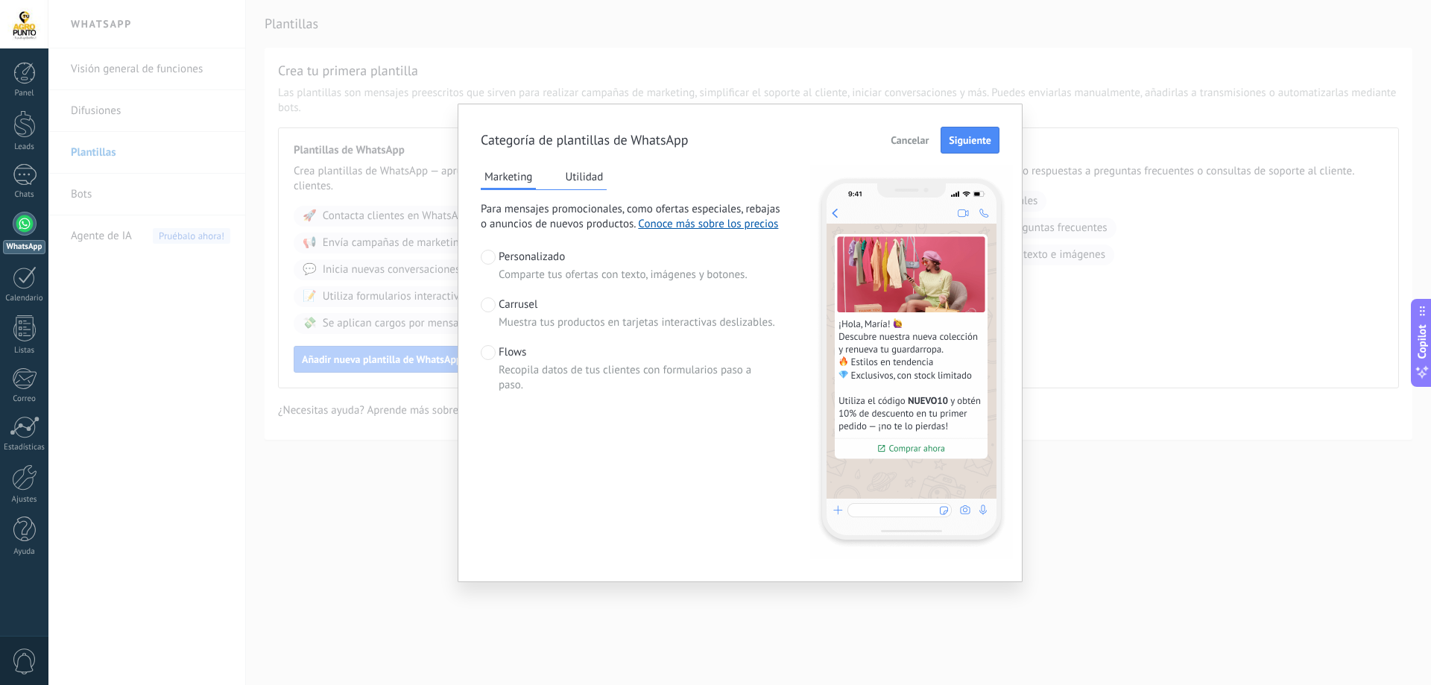
click at [573, 171] on button "Utilidad" at bounding box center [583, 176] width 45 height 22
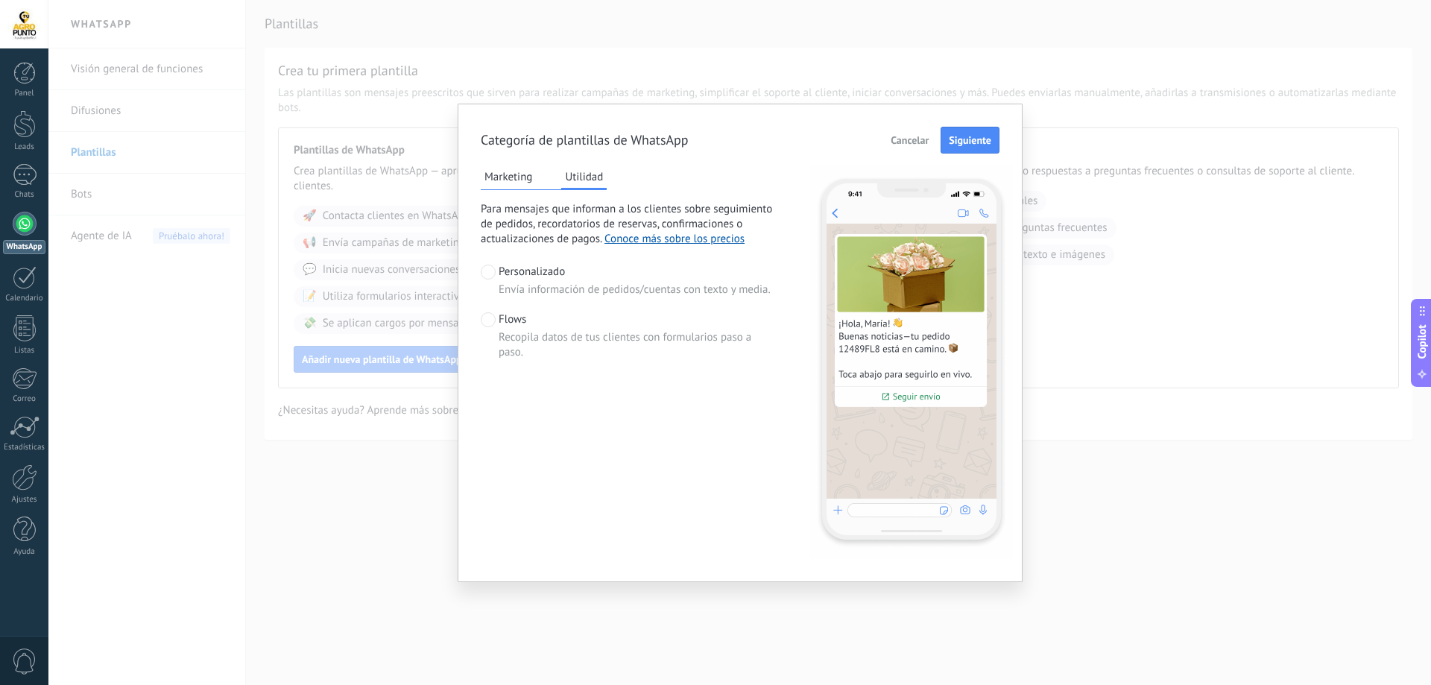
click at [530, 175] on button "Marketing" at bounding box center [508, 176] width 55 height 22
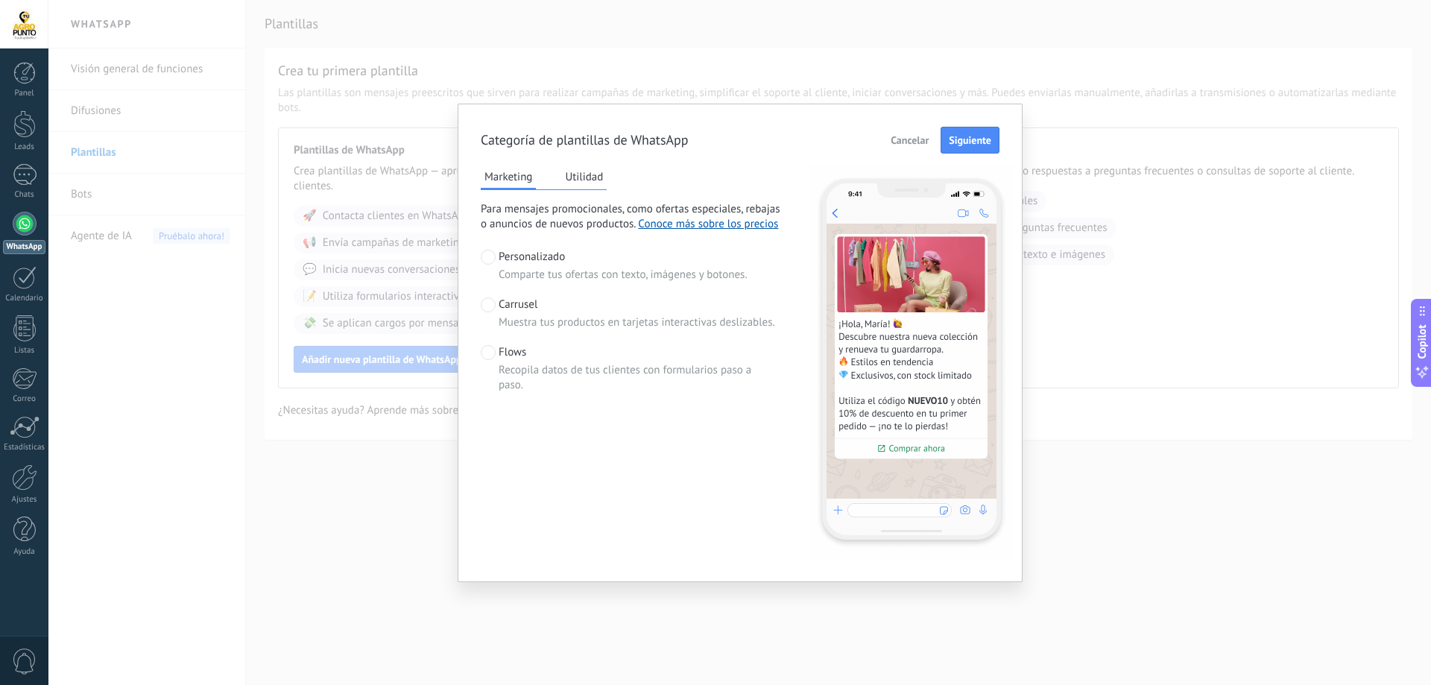
click at [896, 135] on span "Cancelar" at bounding box center [910, 140] width 38 height 10
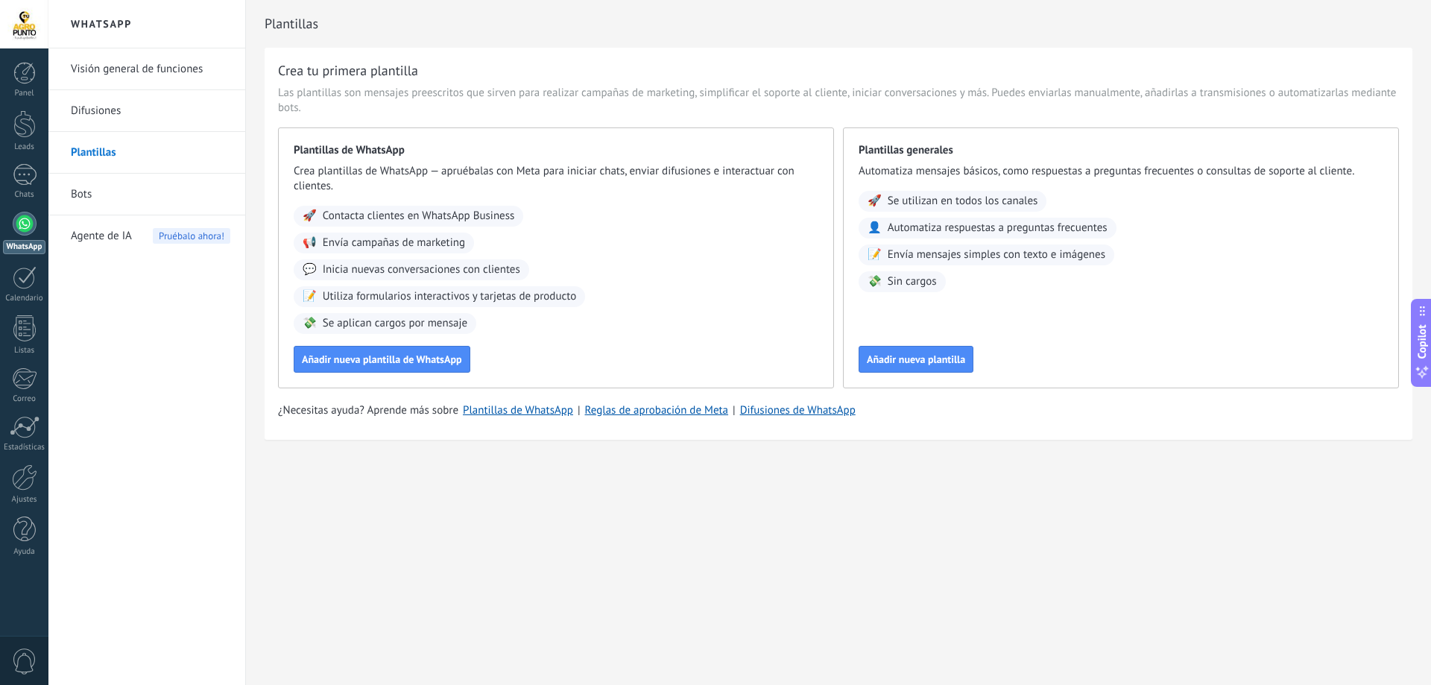
click at [104, 116] on link "Difusiones" at bounding box center [151, 111] width 160 height 42
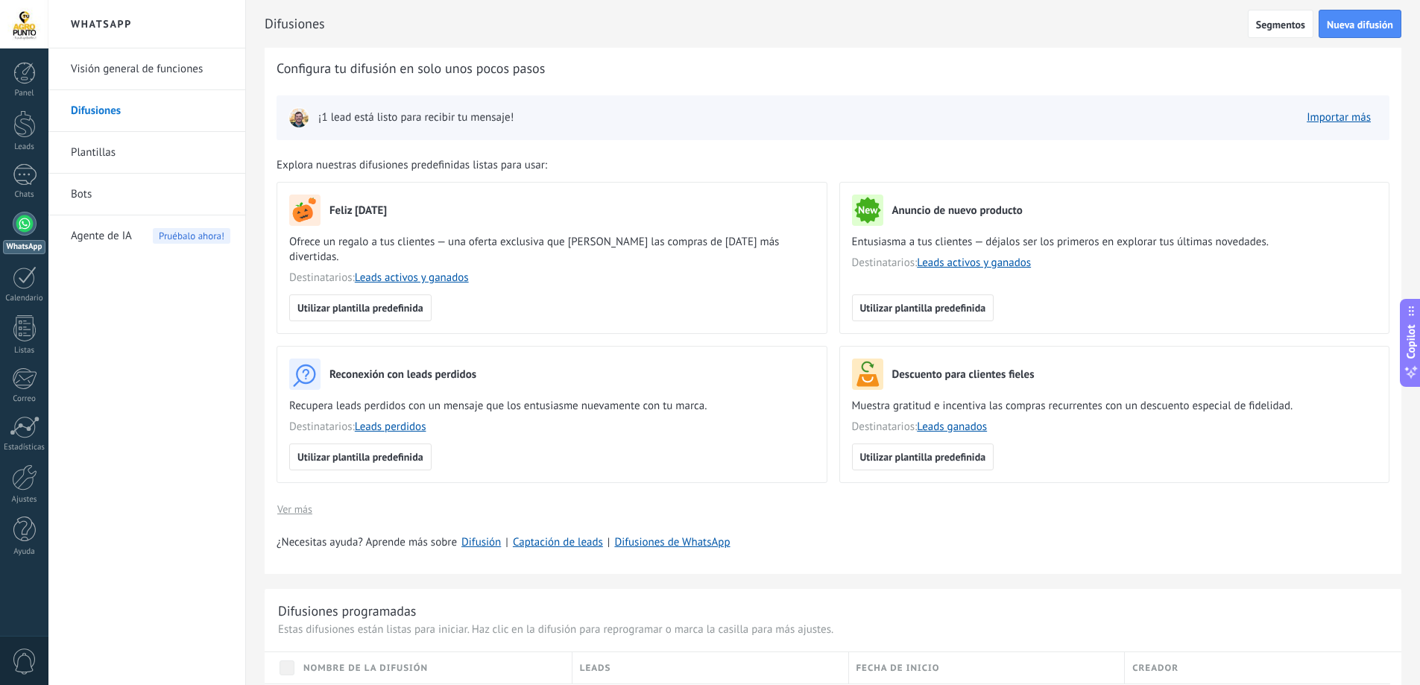
click at [156, 66] on link "Visión general de funciones" at bounding box center [151, 69] width 160 height 42
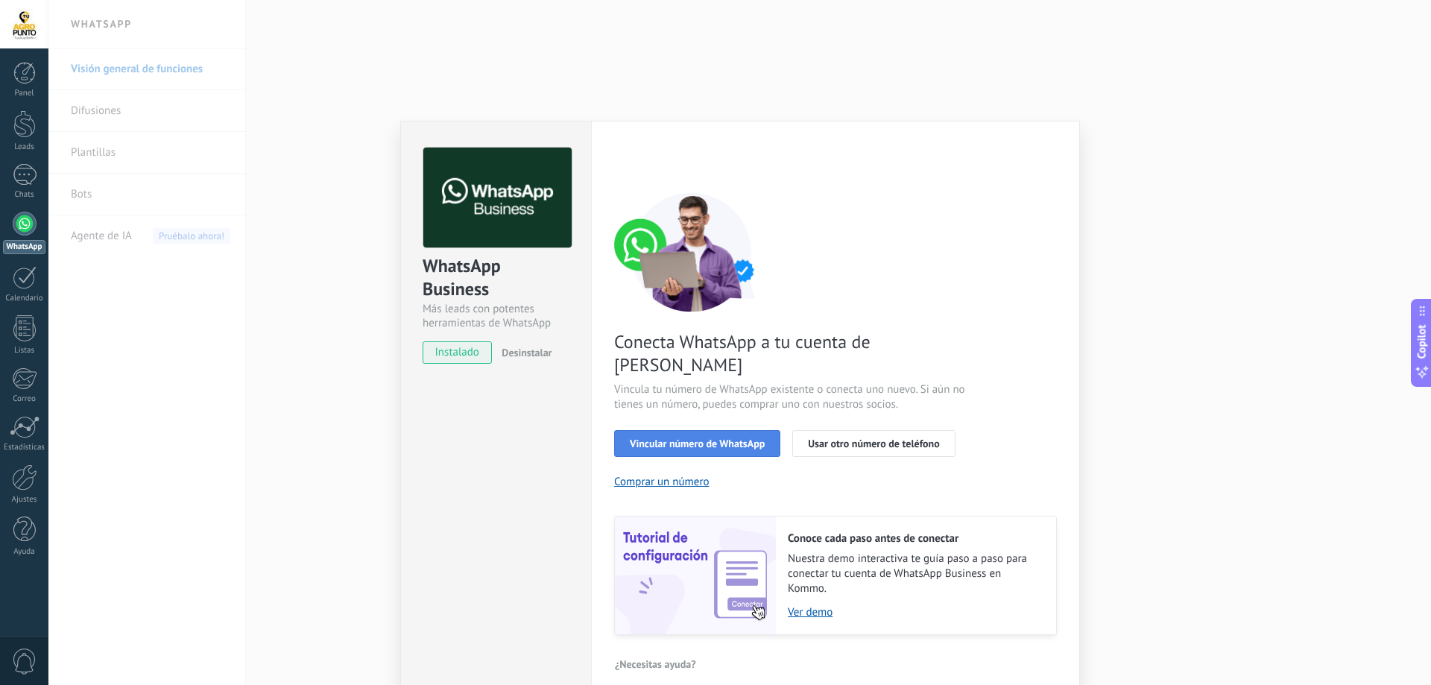
click at [710, 430] on div "Vincular número de WhatsApp Usar otro número de teléfono" at bounding box center [835, 443] width 443 height 27
click at [699, 438] on span "Vincular número de WhatsApp" at bounding box center [697, 443] width 135 height 10
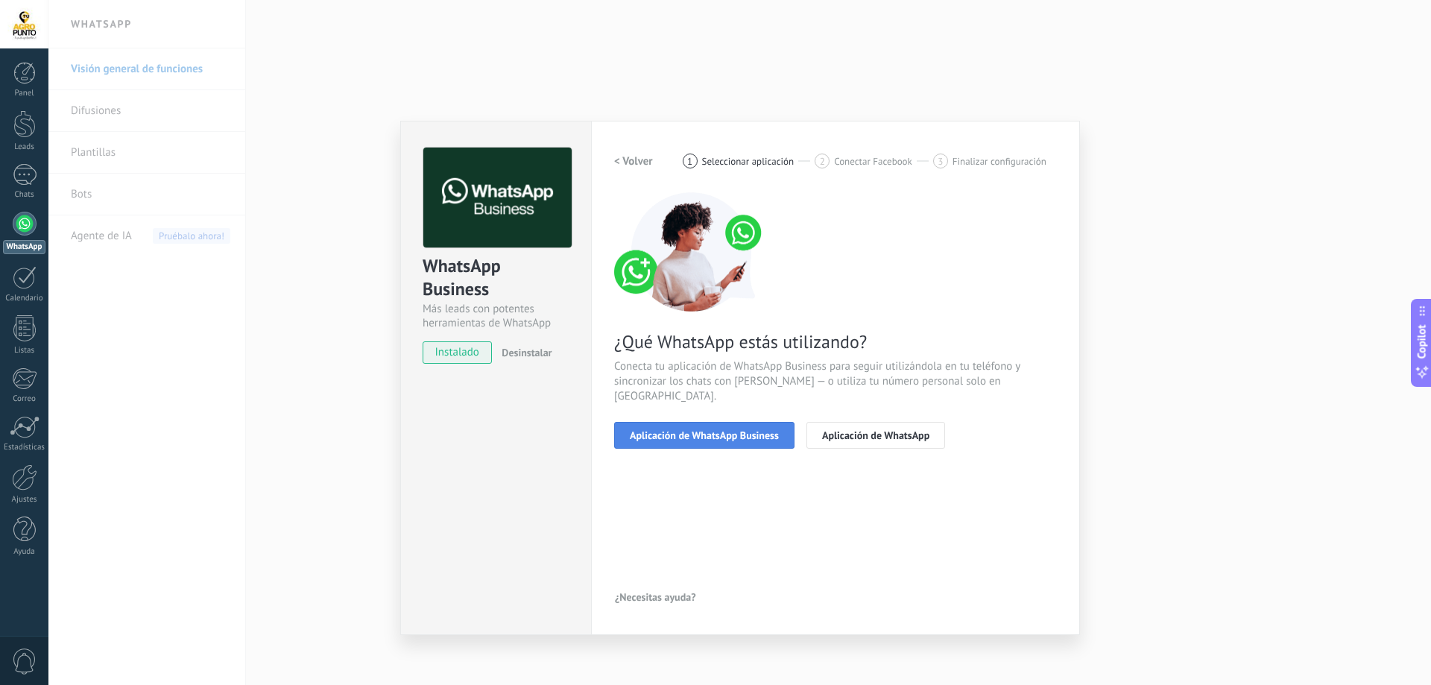
click at [733, 430] on span "Aplicación de WhatsApp Business" at bounding box center [704, 435] width 149 height 10
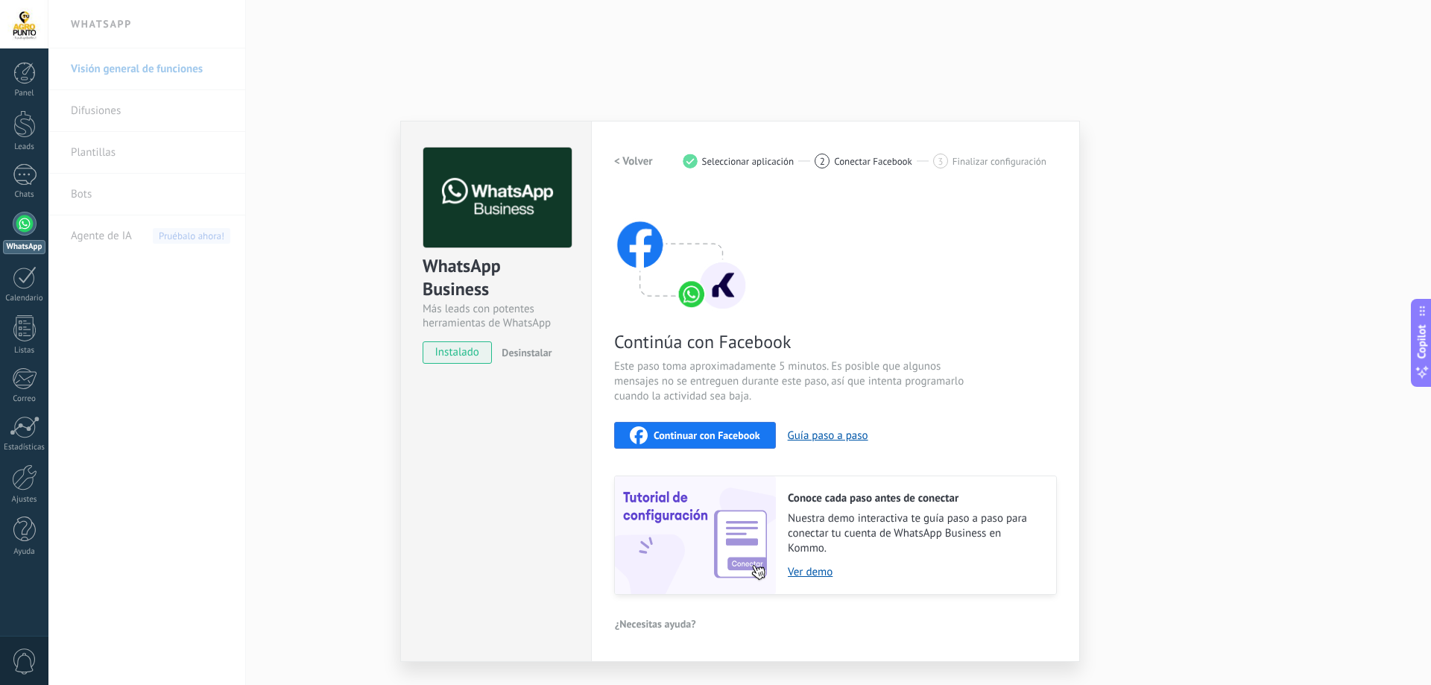
click at [733, 434] on span "Continuar con Facebook" at bounding box center [707, 435] width 107 height 10
click at [850, 162] on span "Conectar Facebook" at bounding box center [873, 161] width 78 height 11
click at [1008, 153] on div "< Volver 1 Seleccionar aplicación 2 Conectar Facebook 3 Finalizar configuración" at bounding box center [835, 161] width 443 height 27
click at [686, 622] on span "¿Necesitas ayuda?" at bounding box center [655, 624] width 81 height 10
click at [703, 540] on span "¿Problemas para conectar?" at bounding box center [687, 540] width 119 height 10
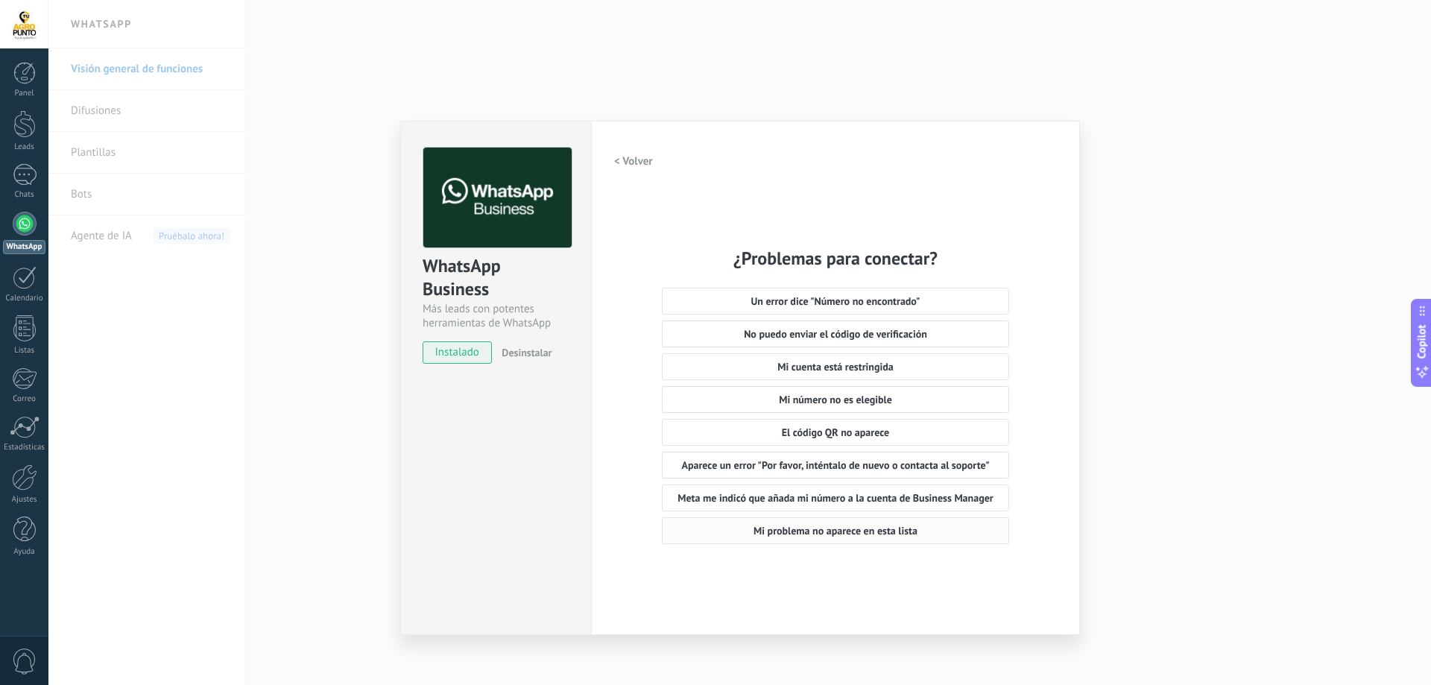
click at [882, 527] on span "Mi problema no aparece en esta lista" at bounding box center [836, 530] width 164 height 10
click at [288, 165] on div "WhatsApp Business Más leads con potentes herramientas de WhatsApp instalado Des…" at bounding box center [739, 342] width 1383 height 685
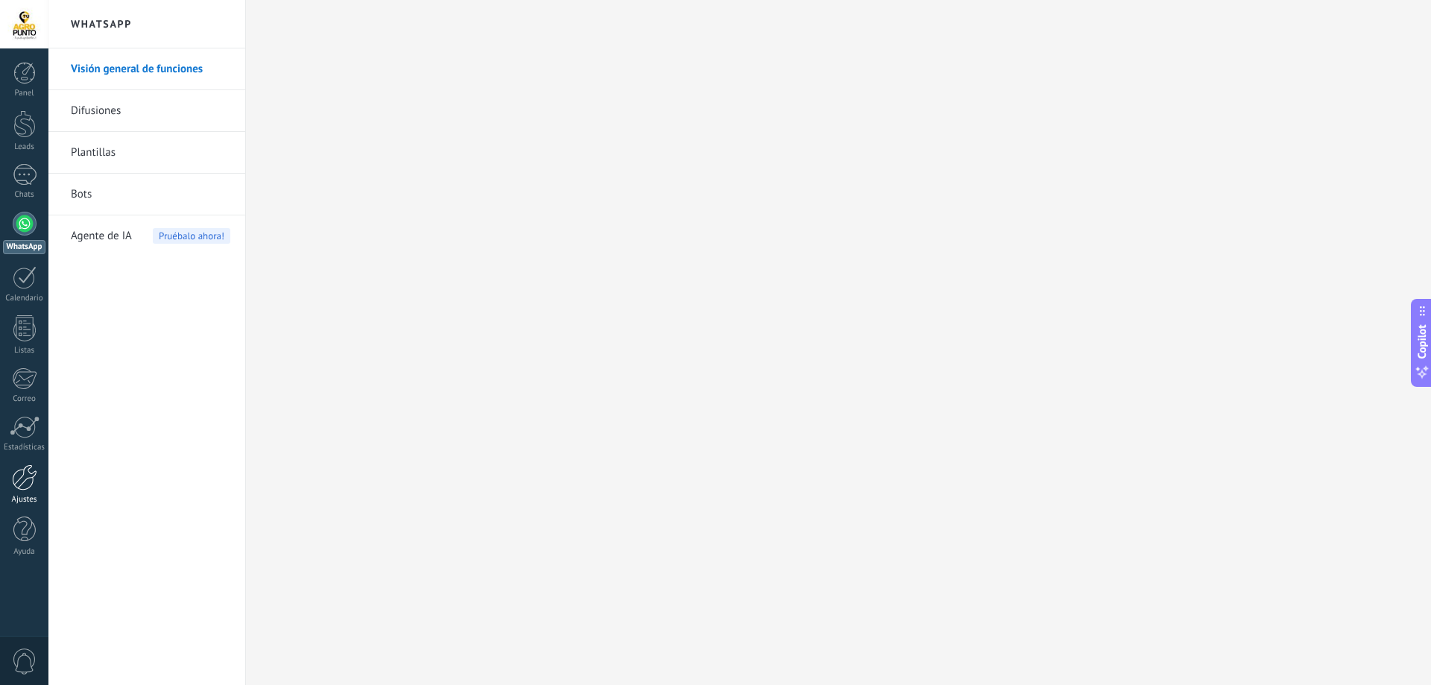
click at [31, 490] on link "Ajustes" at bounding box center [24, 484] width 48 height 40
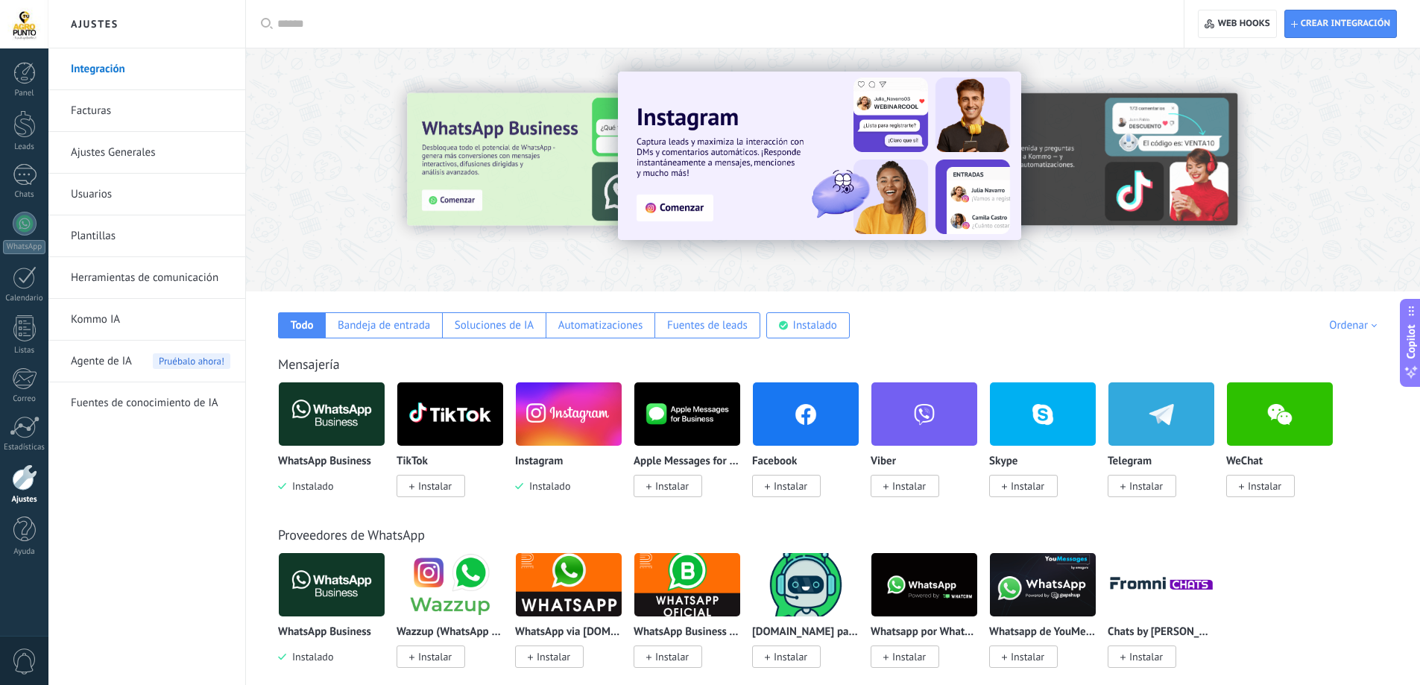
click at [130, 151] on link "Ajustes Generales" at bounding box center [151, 153] width 160 height 42
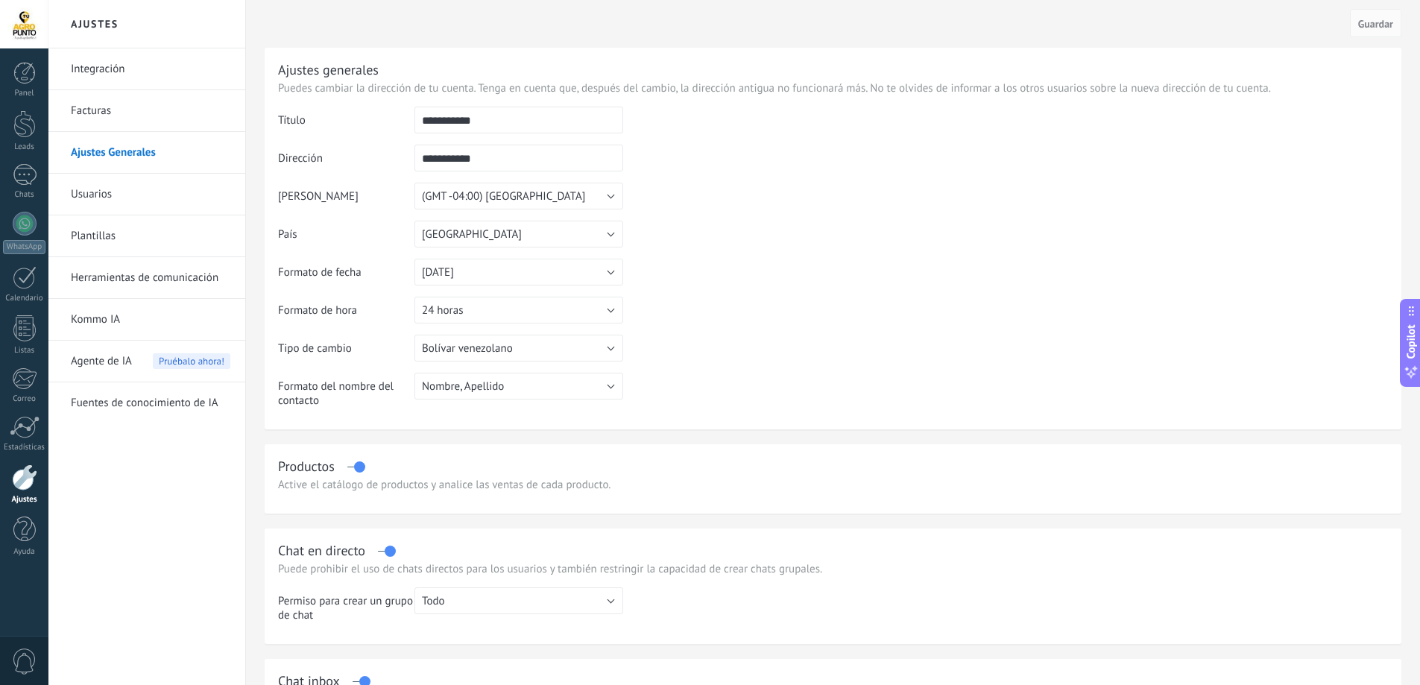
scroll to position [75, 0]
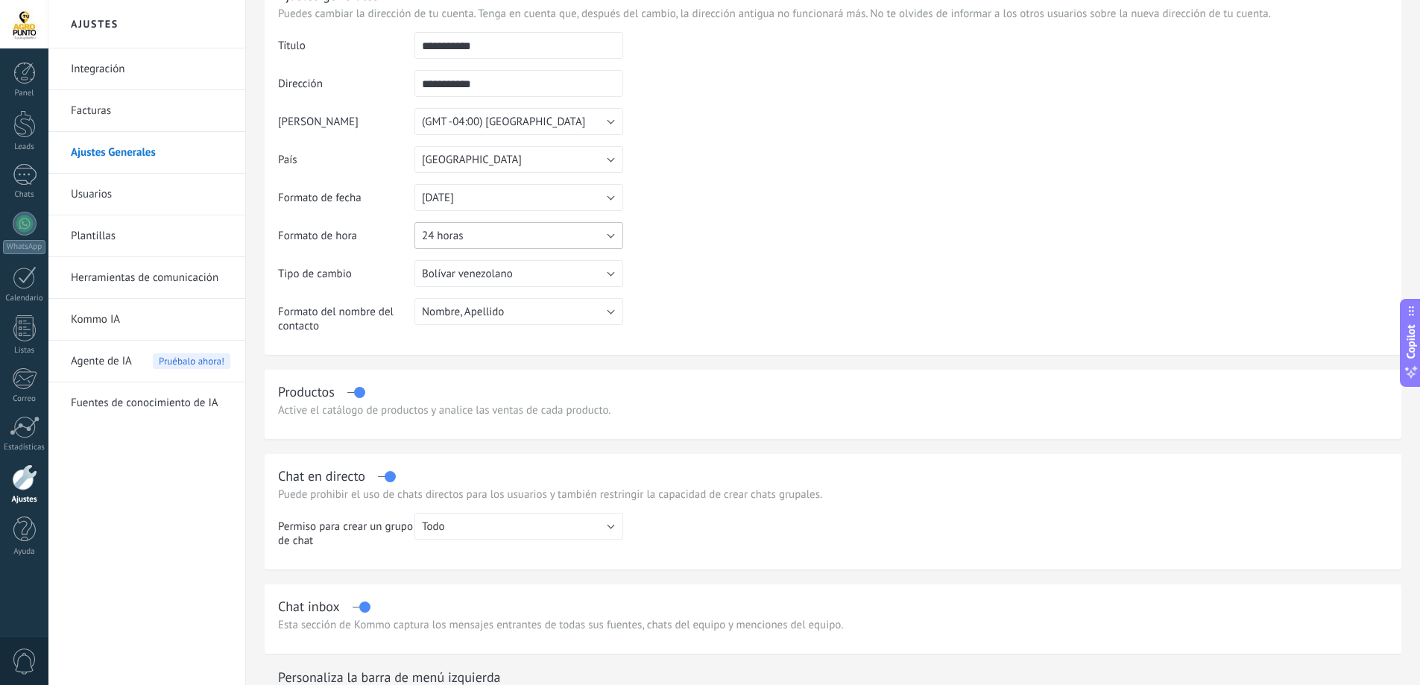
click at [473, 230] on button "24 horas" at bounding box center [518, 235] width 209 height 27
click at [473, 230] on span "24 horas" at bounding box center [511, 236] width 212 height 14
click at [499, 277] on span "Bolívar venezolano" at bounding box center [467, 274] width 91 height 14
click at [499, 277] on span "Dólar estadounidense" at bounding box center [511, 274] width 212 height 14
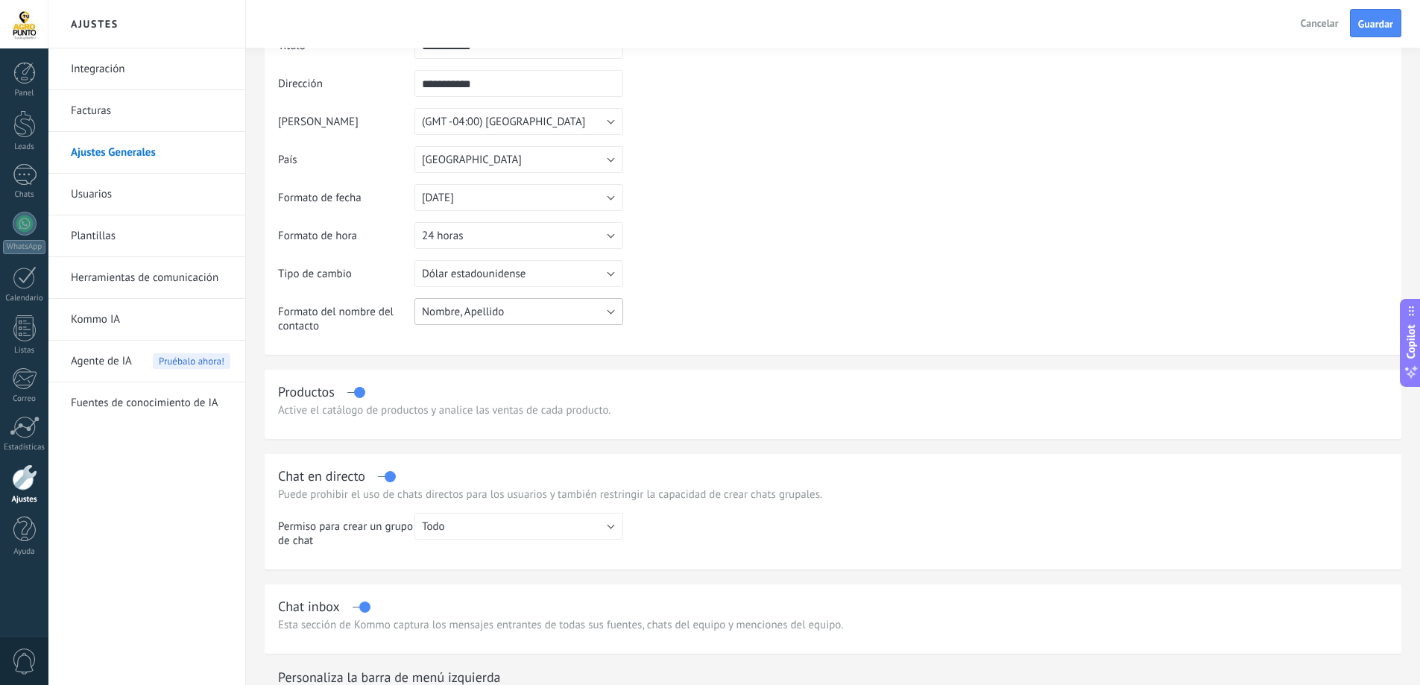
click at [499, 306] on span "Nombre, Apellido" at bounding box center [463, 312] width 82 height 14
click at [499, 306] on span "Nombre, Apellido" at bounding box center [511, 312] width 212 height 14
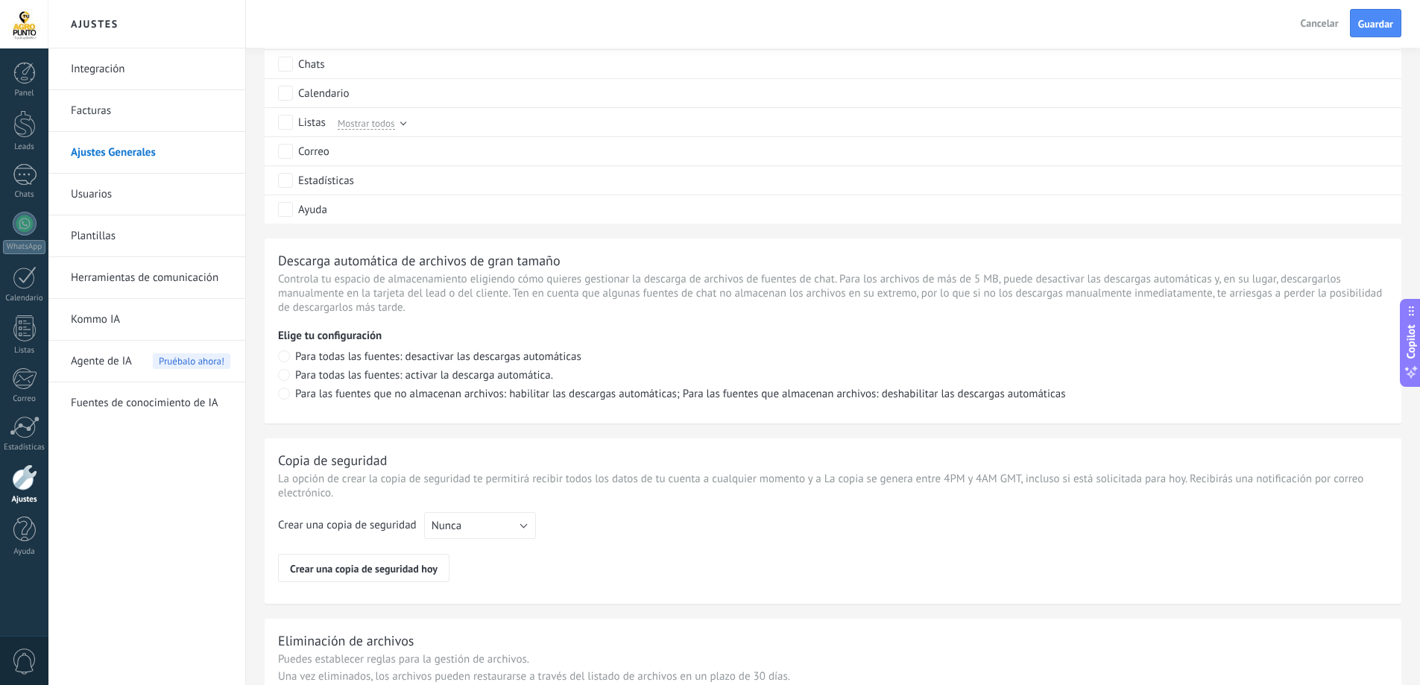
scroll to position [943, 0]
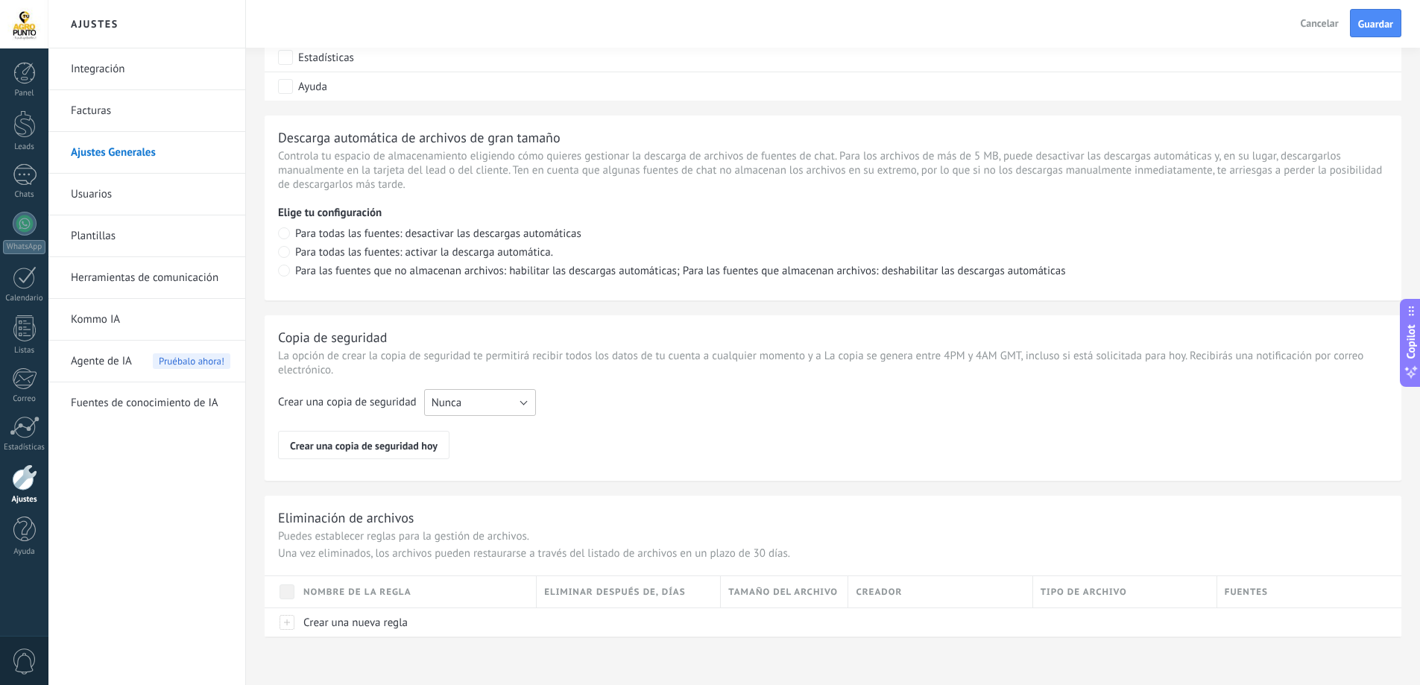
click at [487, 411] on button "Nunca" at bounding box center [480, 402] width 112 height 27
click at [493, 405] on span "Nunca" at bounding box center [473, 403] width 116 height 14
click at [87, 60] on link "Integración" at bounding box center [151, 69] width 160 height 42
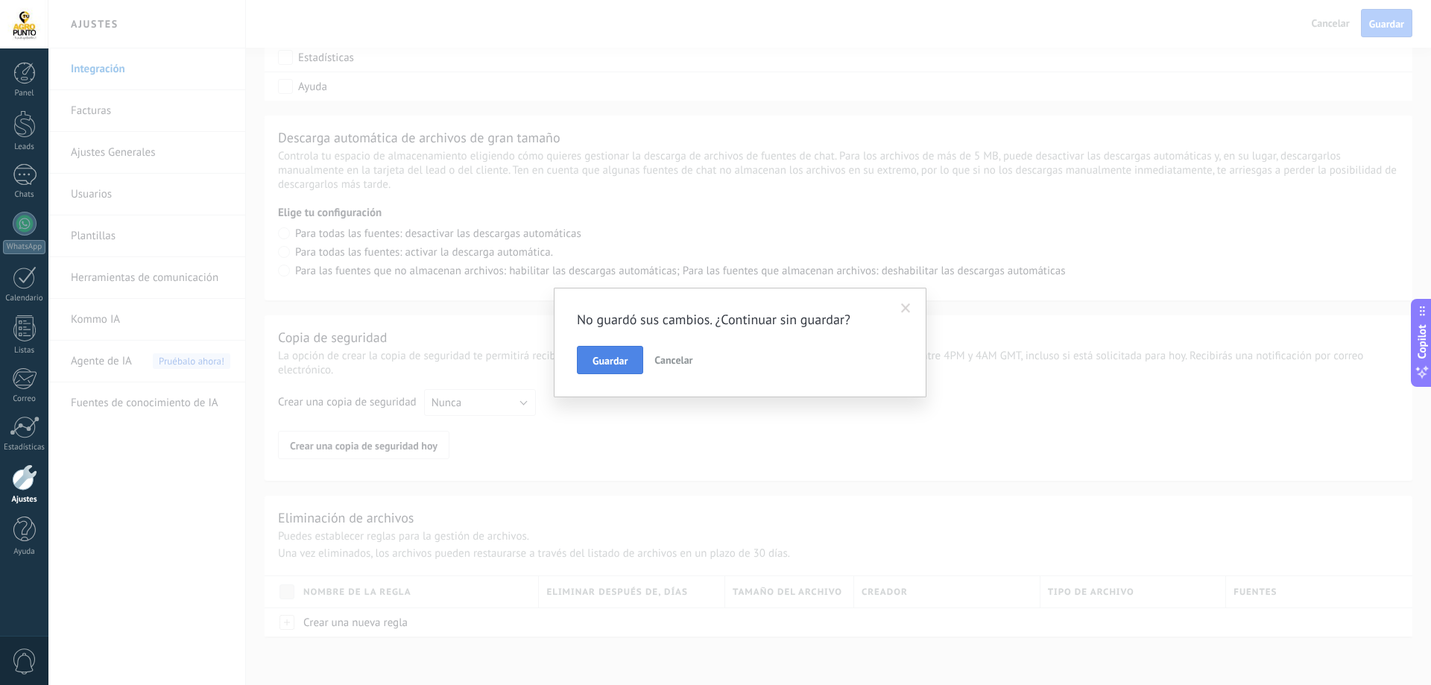
click at [623, 364] on span "Guardar" at bounding box center [610, 361] width 35 height 10
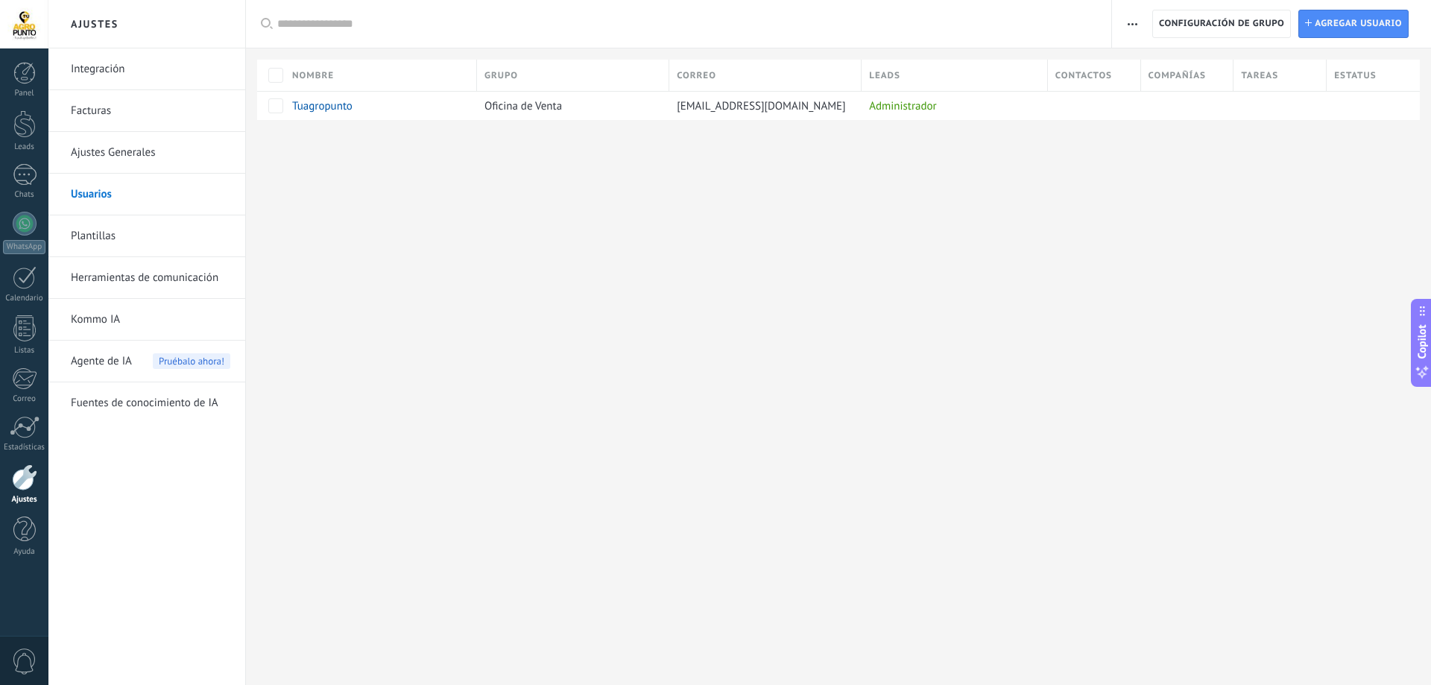
click at [99, 233] on link "Plantillas" at bounding box center [151, 236] width 160 height 42
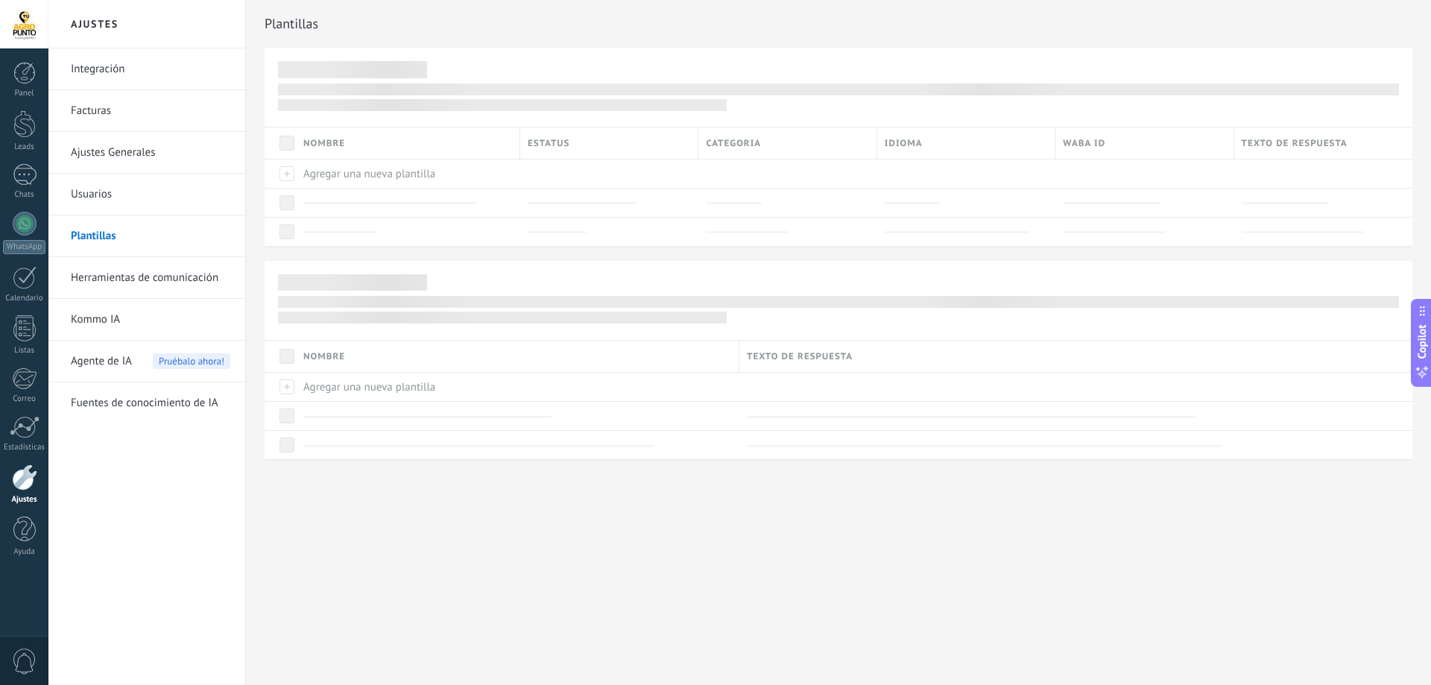
click at [138, 281] on link "Herramientas de comunicación" at bounding box center [151, 278] width 160 height 42
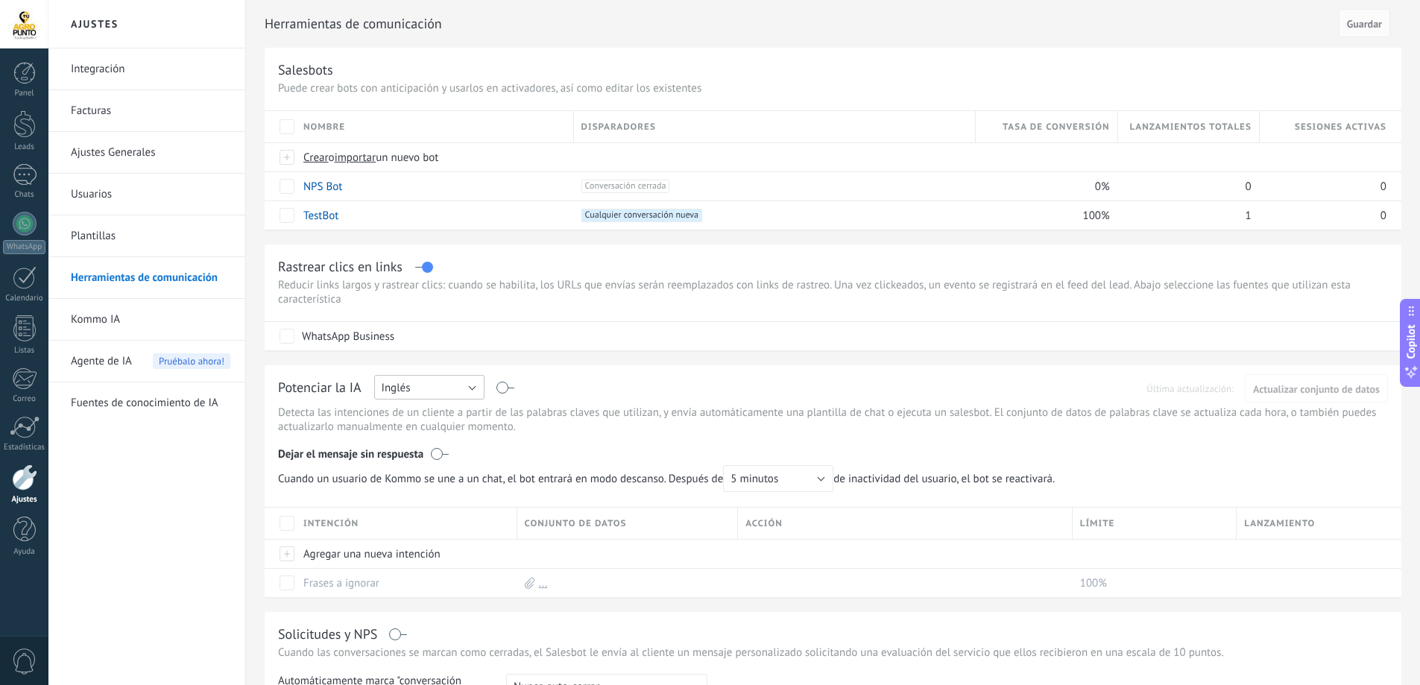
click at [426, 388] on button "Inglés" at bounding box center [429, 387] width 110 height 25
click at [441, 449] on li "Español" at bounding box center [424, 438] width 119 height 25
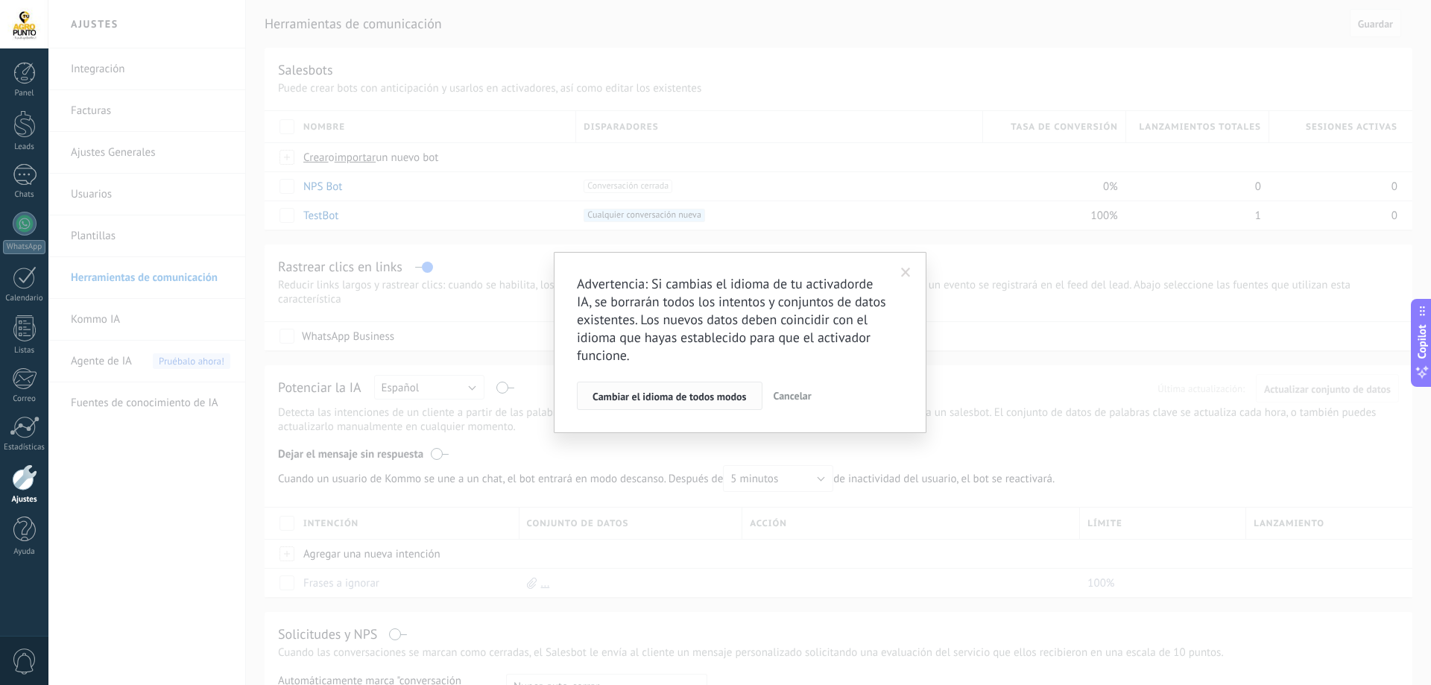
click at [687, 398] on span "Cambiar el idioma de todos modos" at bounding box center [670, 396] width 154 height 10
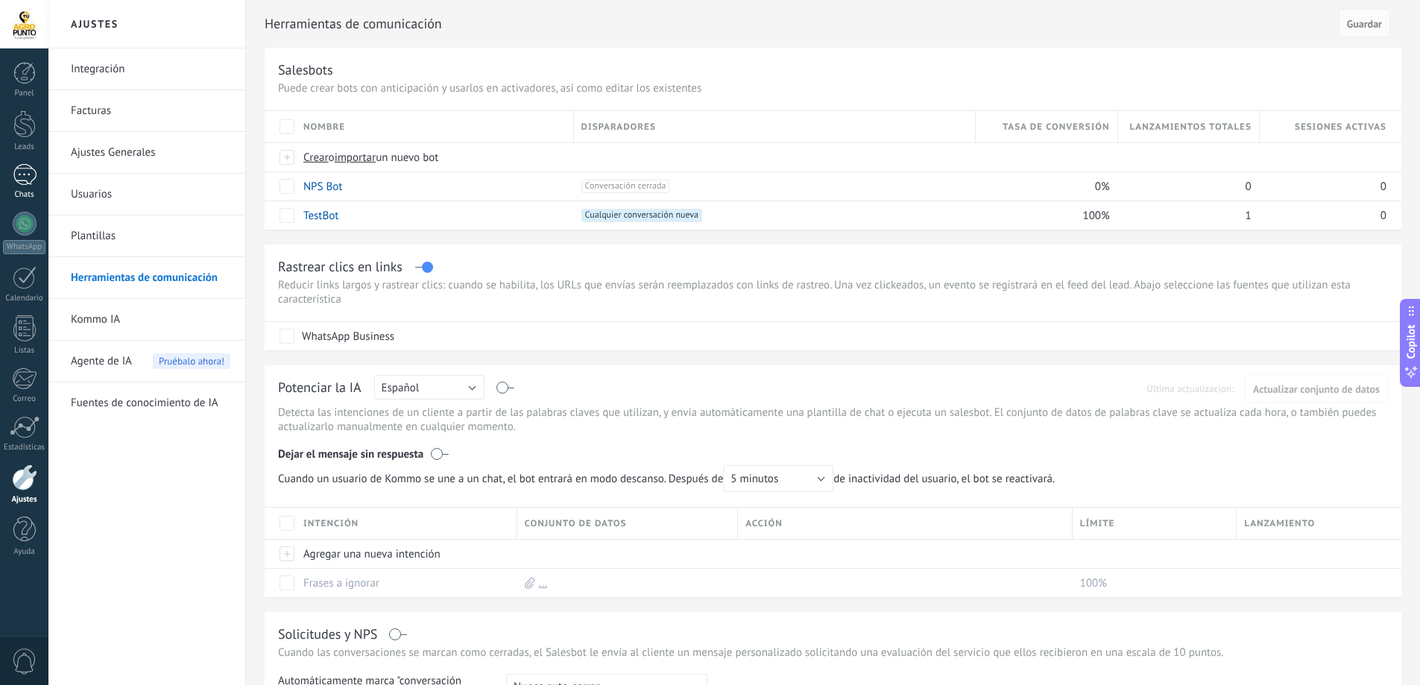
click at [22, 168] on div at bounding box center [25, 175] width 24 height 22
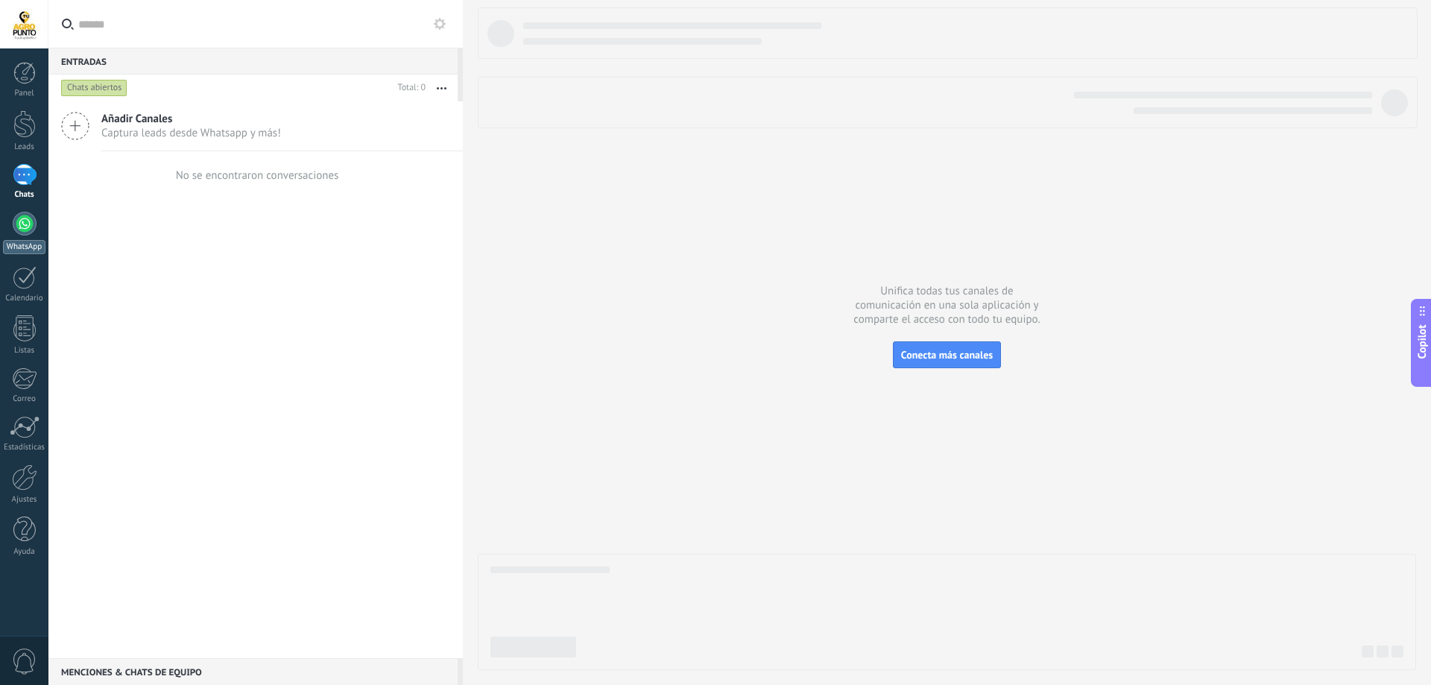
click at [19, 221] on div at bounding box center [25, 224] width 24 height 24
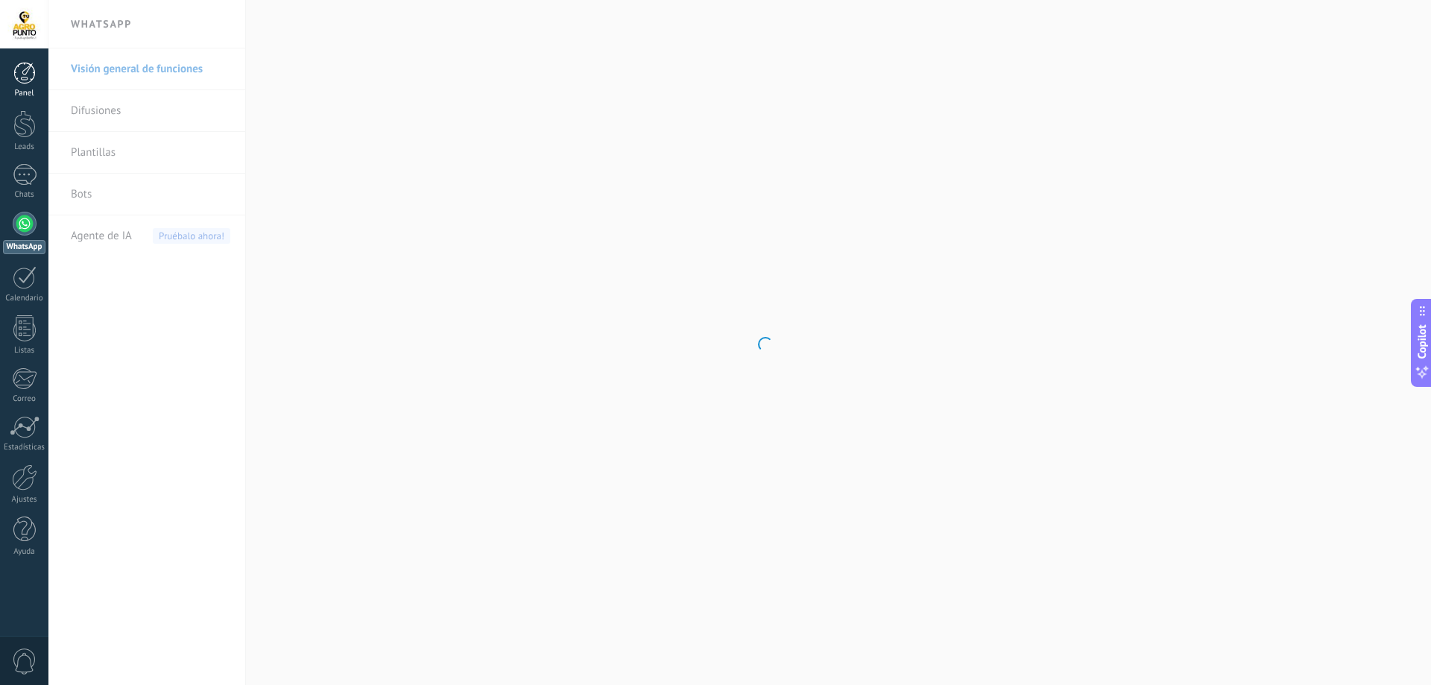
click at [40, 85] on link "Panel" at bounding box center [24, 80] width 48 height 37
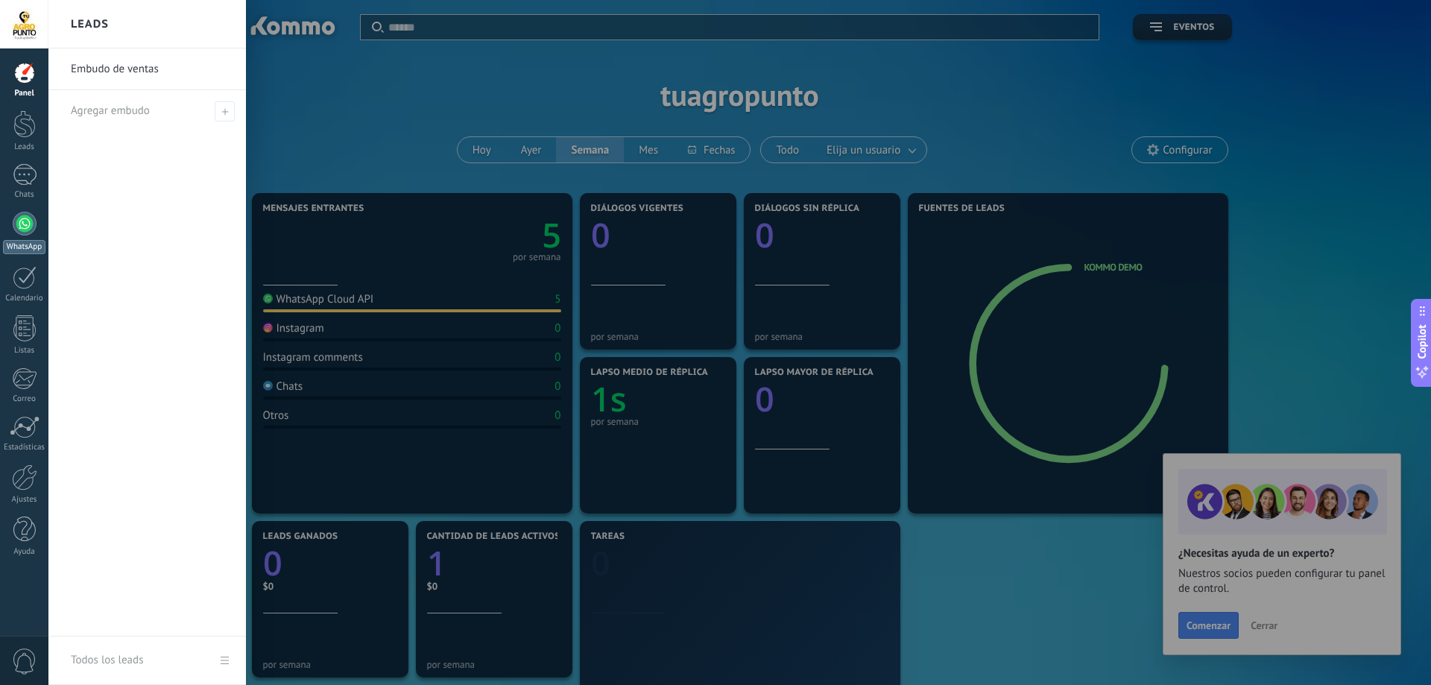
click at [17, 234] on link "WhatsApp" at bounding box center [24, 233] width 48 height 42
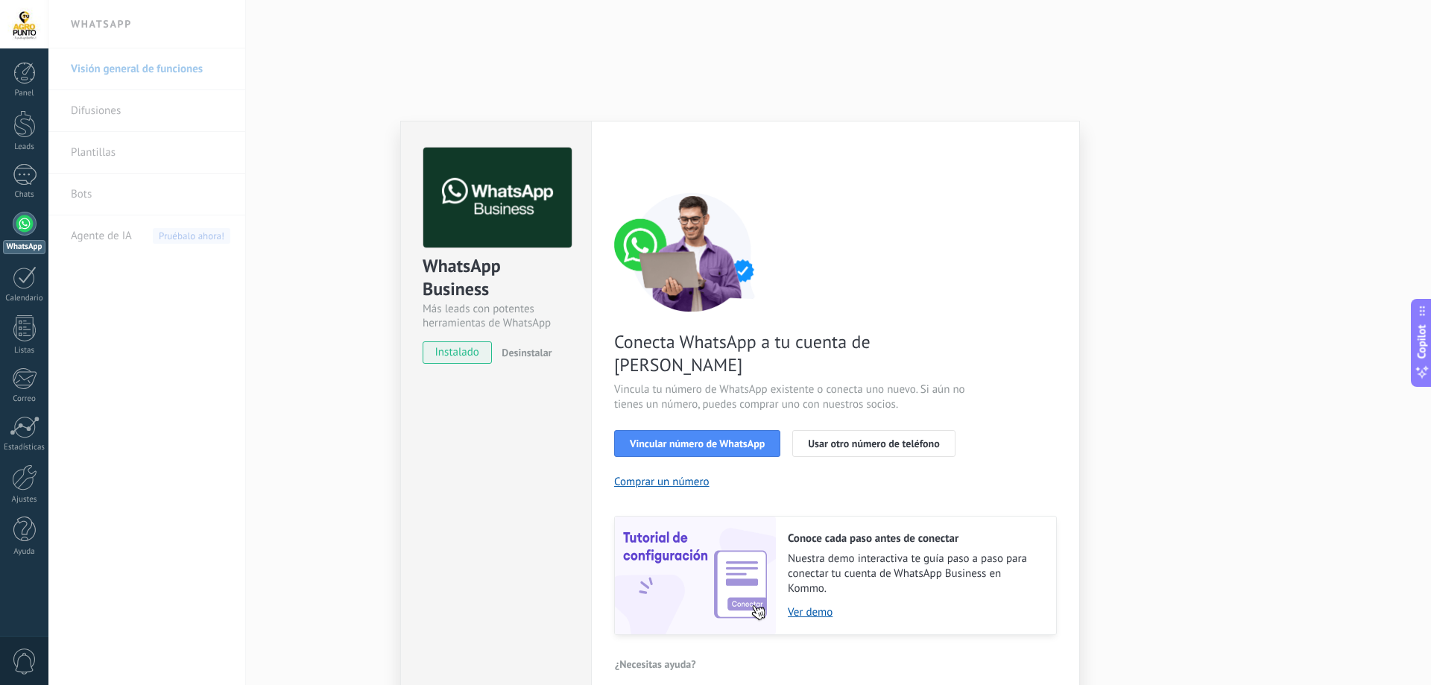
click at [476, 346] on span "instalado" at bounding box center [457, 352] width 68 height 22
click at [701, 438] on span "Vincular número de WhatsApp" at bounding box center [697, 443] width 135 height 10
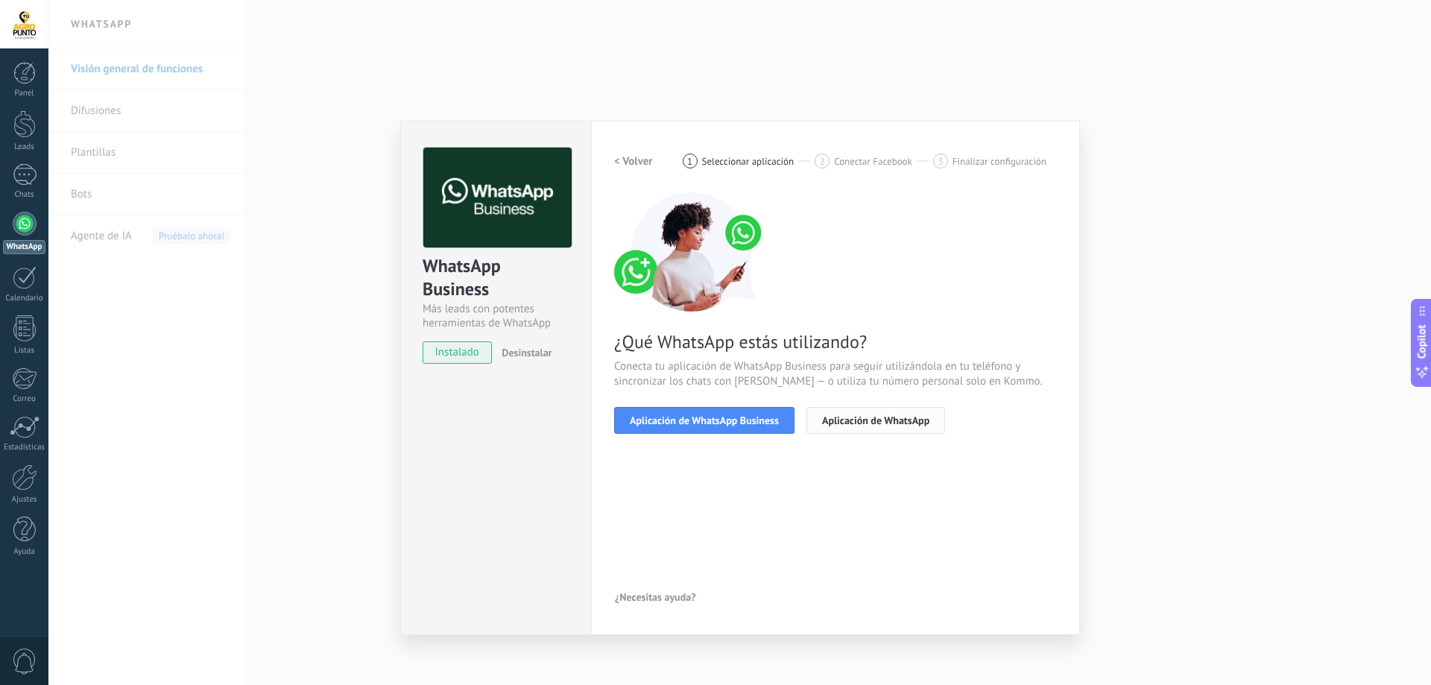
click at [836, 421] on span "Aplicación de WhatsApp" at bounding box center [875, 420] width 107 height 10
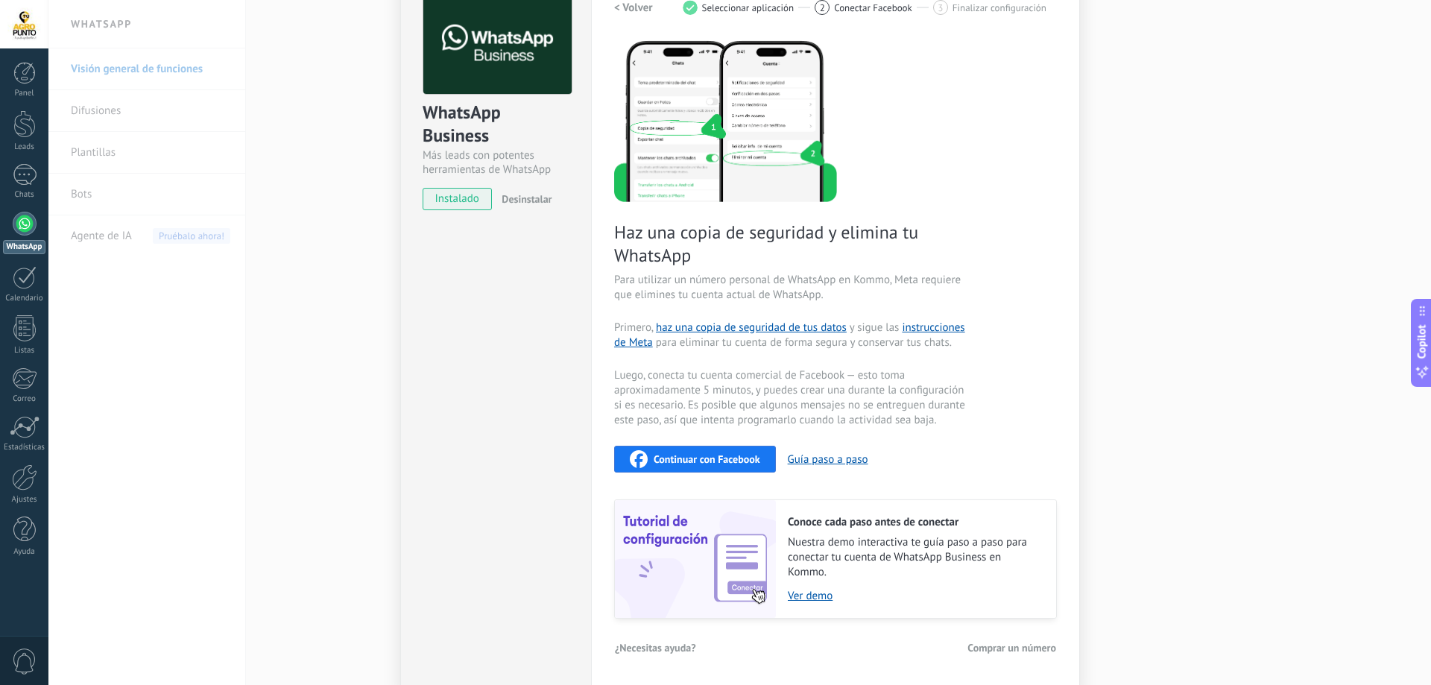
scroll to position [4, 0]
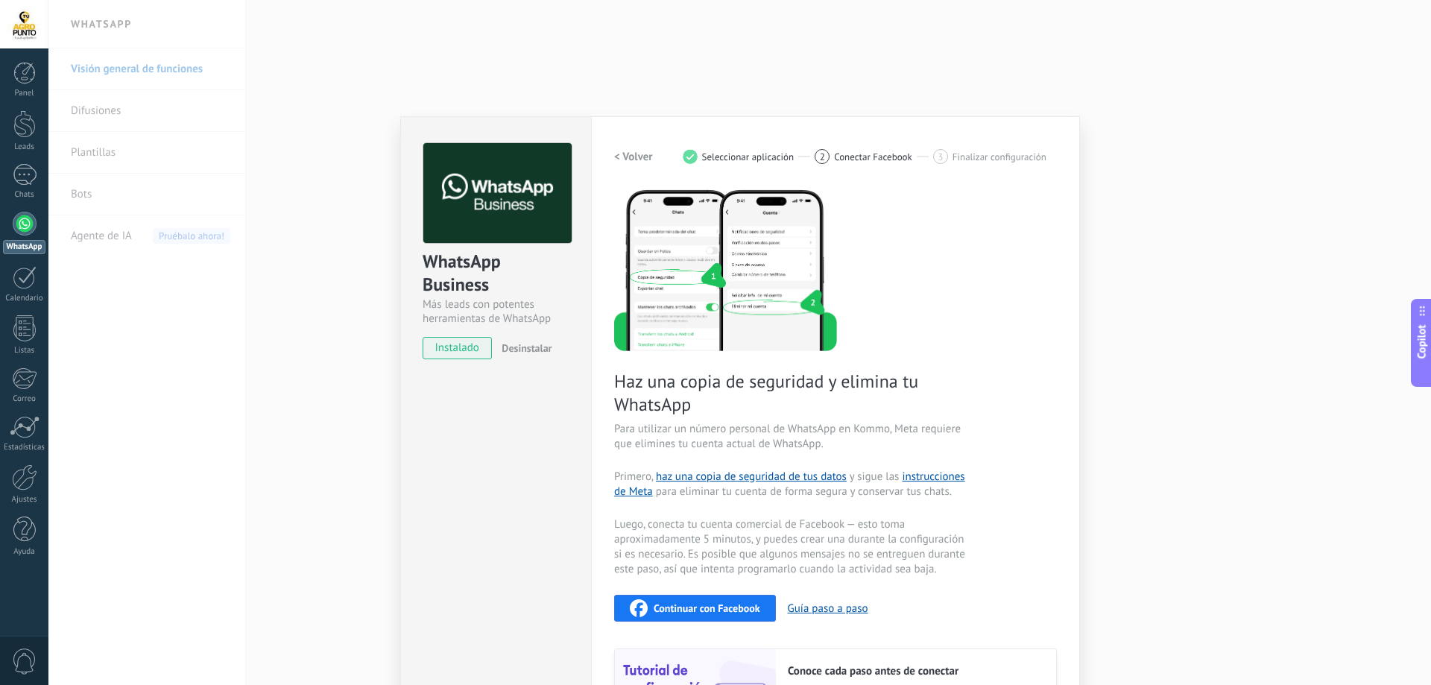
click at [1186, 256] on div "WhatsApp Business Más leads con potentes herramientas de WhatsApp instalado Des…" at bounding box center [739, 342] width 1383 height 685
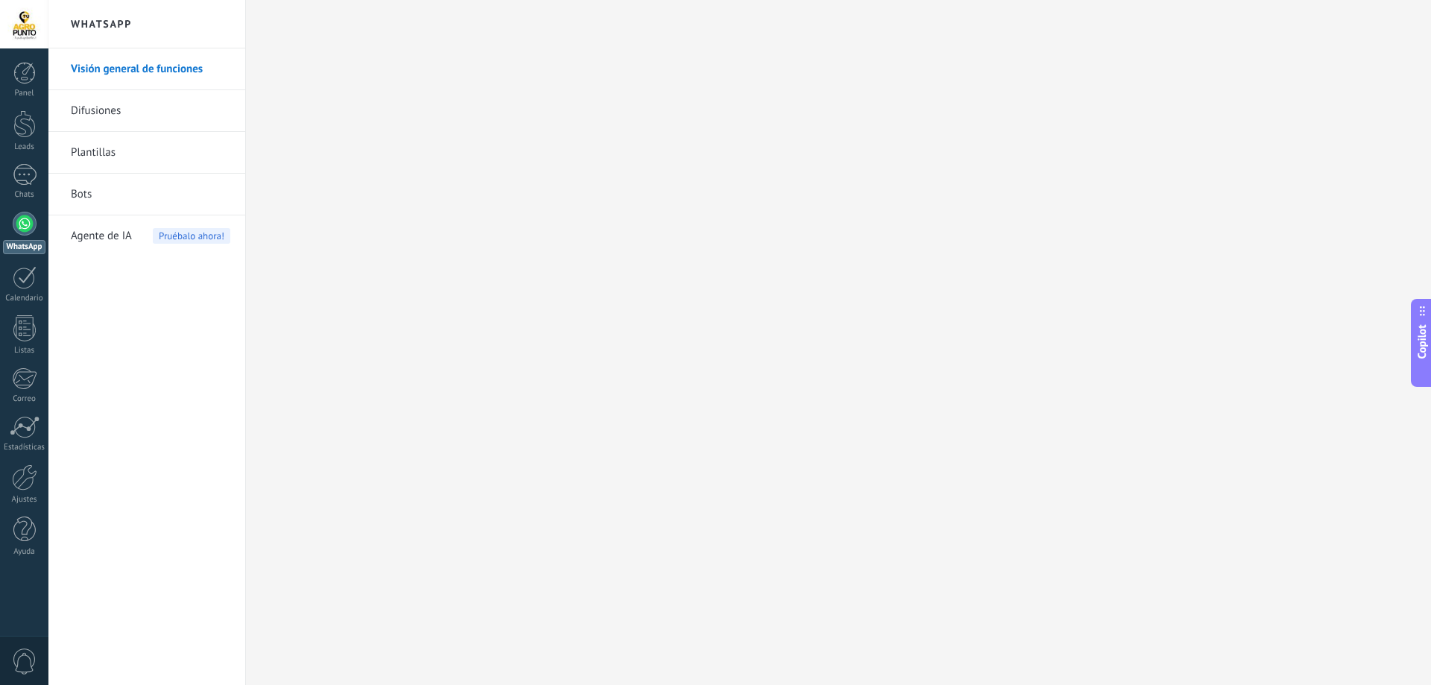
scroll to position [0, 0]
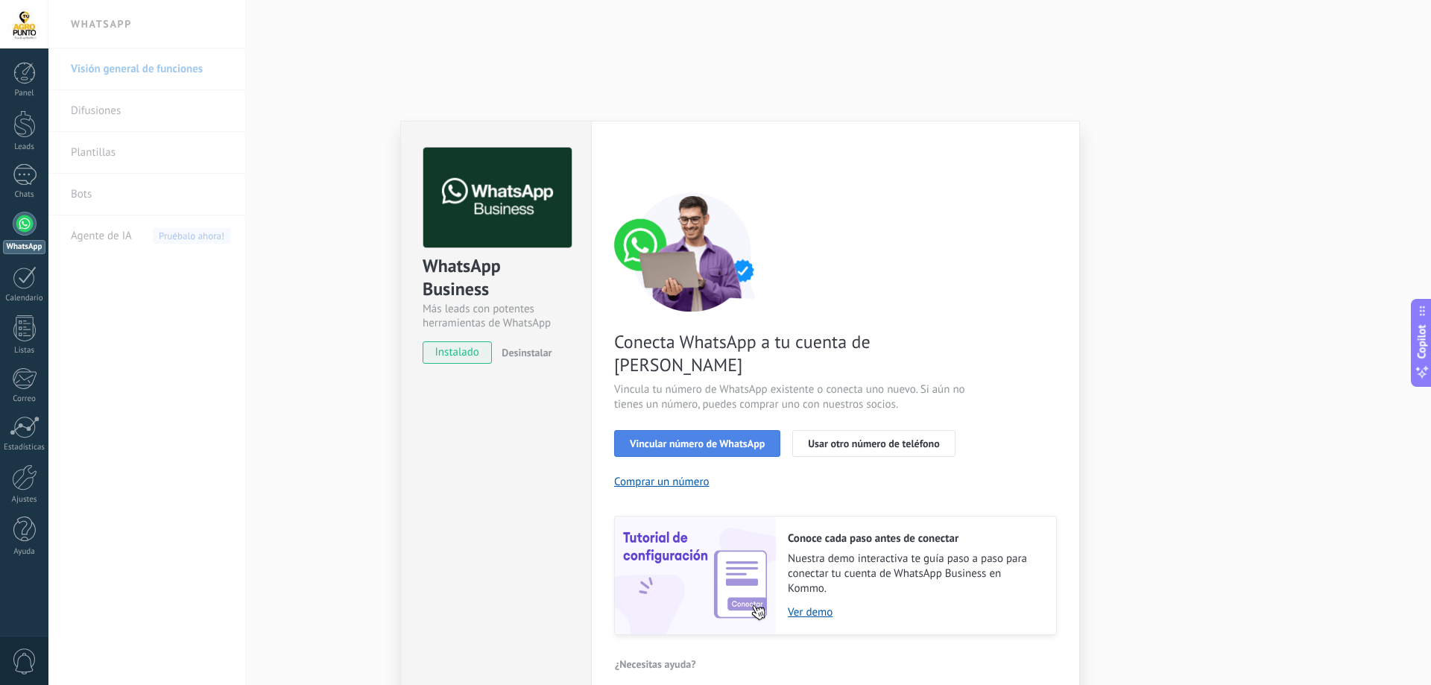
click at [683, 438] on span "Vincular número de WhatsApp" at bounding box center [697, 443] width 135 height 10
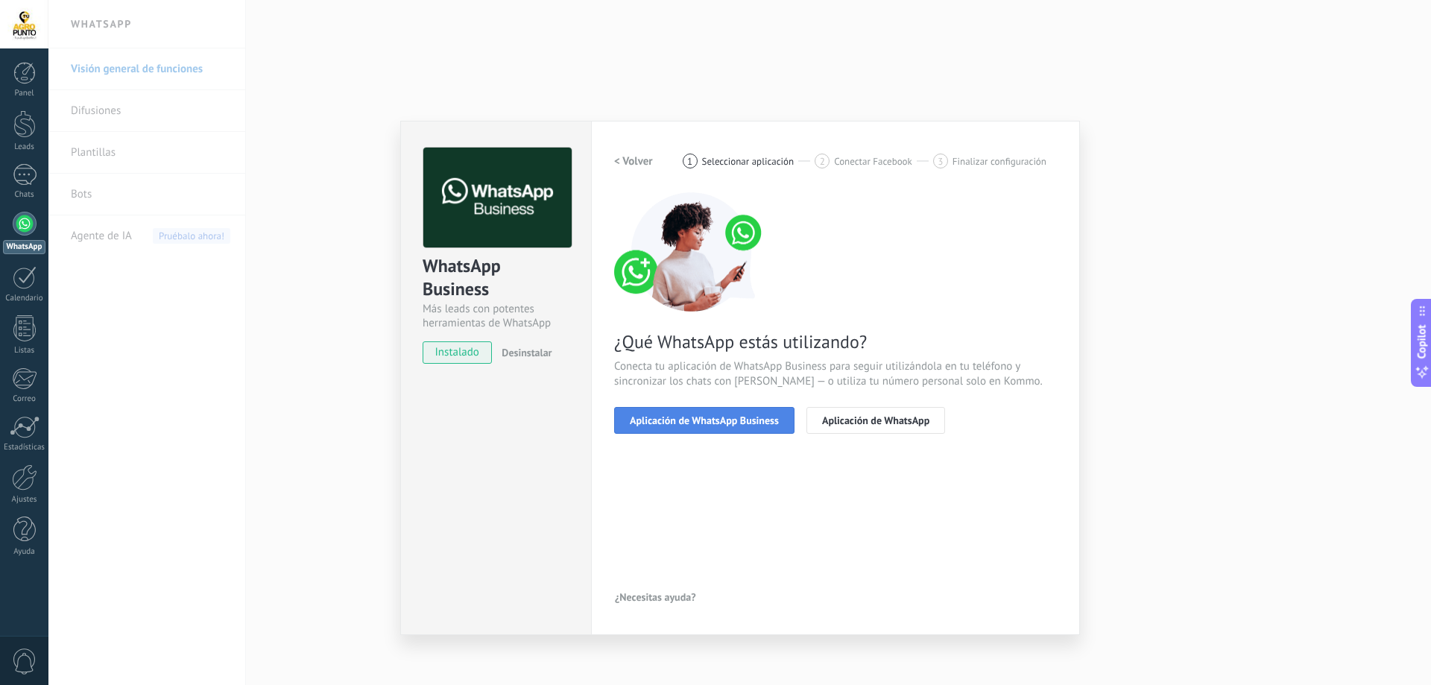
click at [692, 417] on span "Aplicación de WhatsApp Business" at bounding box center [704, 420] width 149 height 10
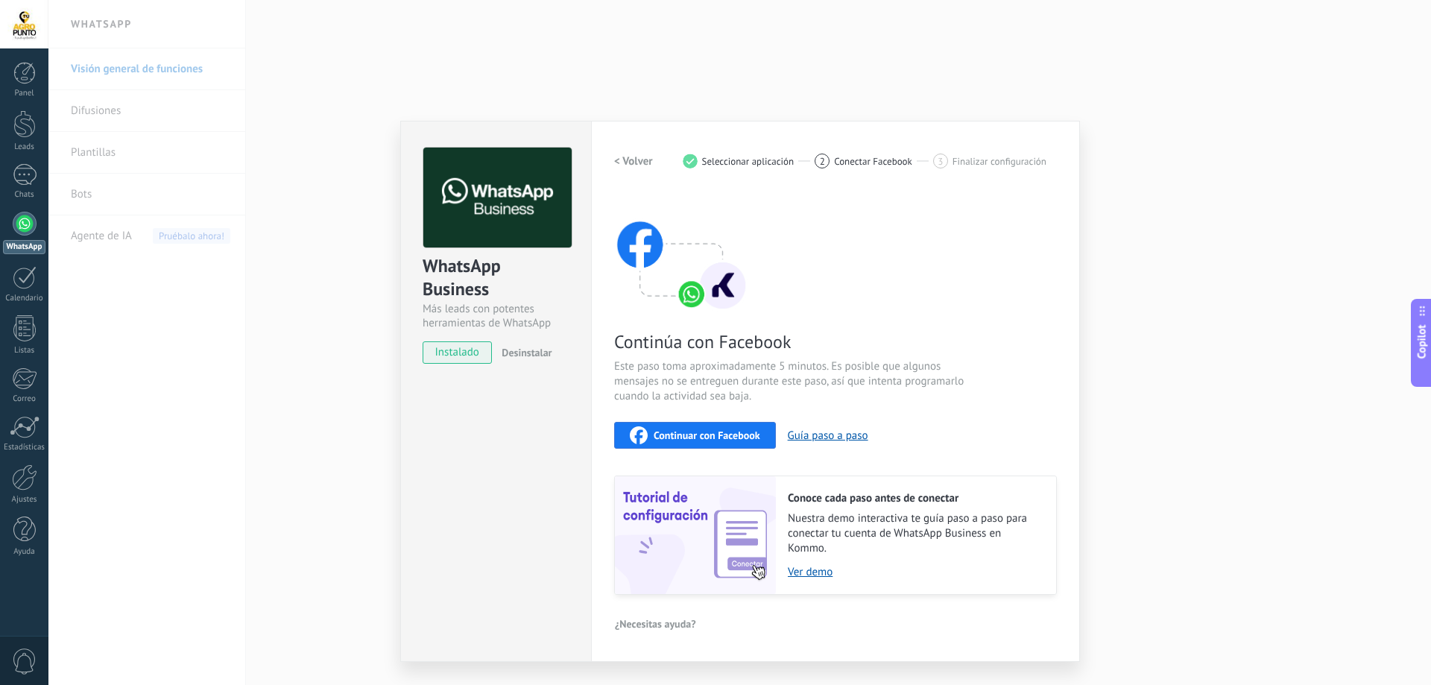
click at [675, 432] on span "Continuar con Facebook" at bounding box center [707, 435] width 107 height 10
click at [1026, 127] on div "Configuraciones Autorizaciones Esta pestaña registra a los usuarios que han con…" at bounding box center [835, 391] width 489 height 541
click at [1013, 49] on div "WhatsApp Business Más leads con potentes herramientas de WhatsApp instalado Des…" at bounding box center [739, 342] width 1383 height 685
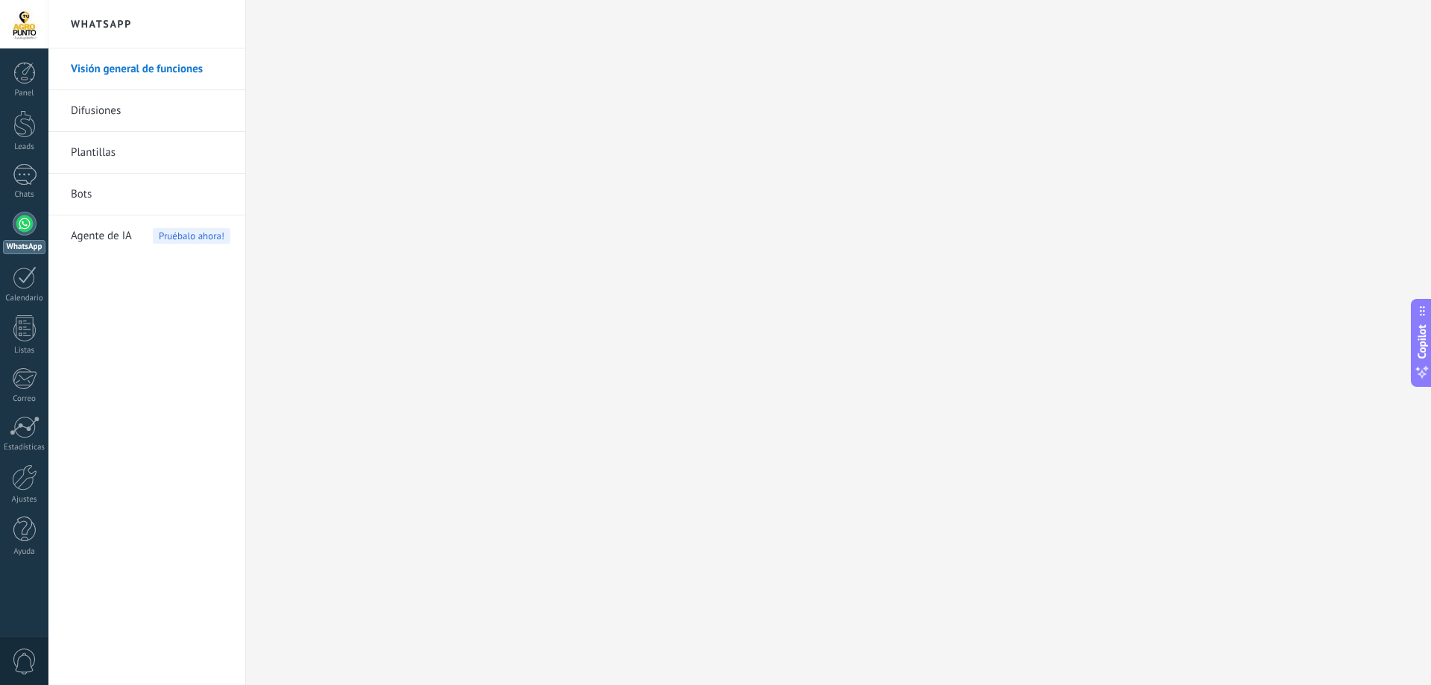
click at [28, 666] on span "0" at bounding box center [24, 661] width 25 height 26
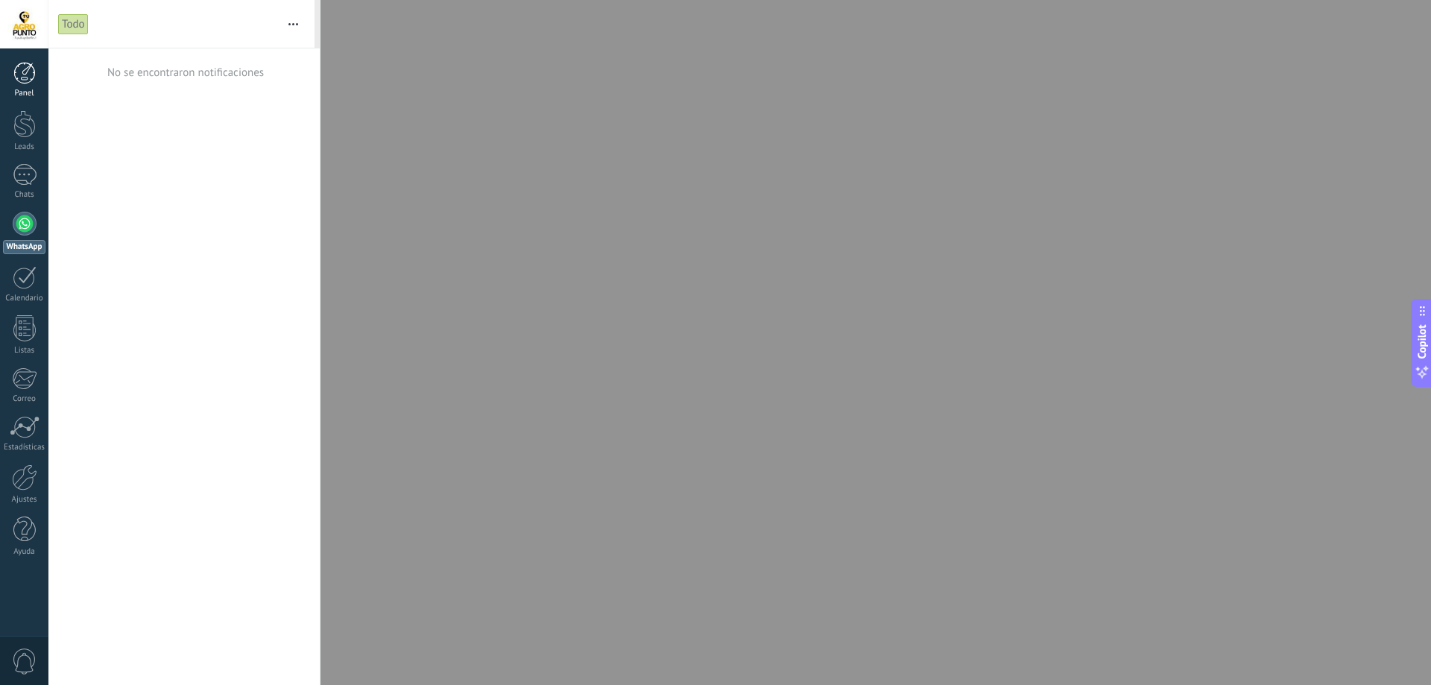
click at [40, 83] on link "Panel" at bounding box center [24, 80] width 48 height 37
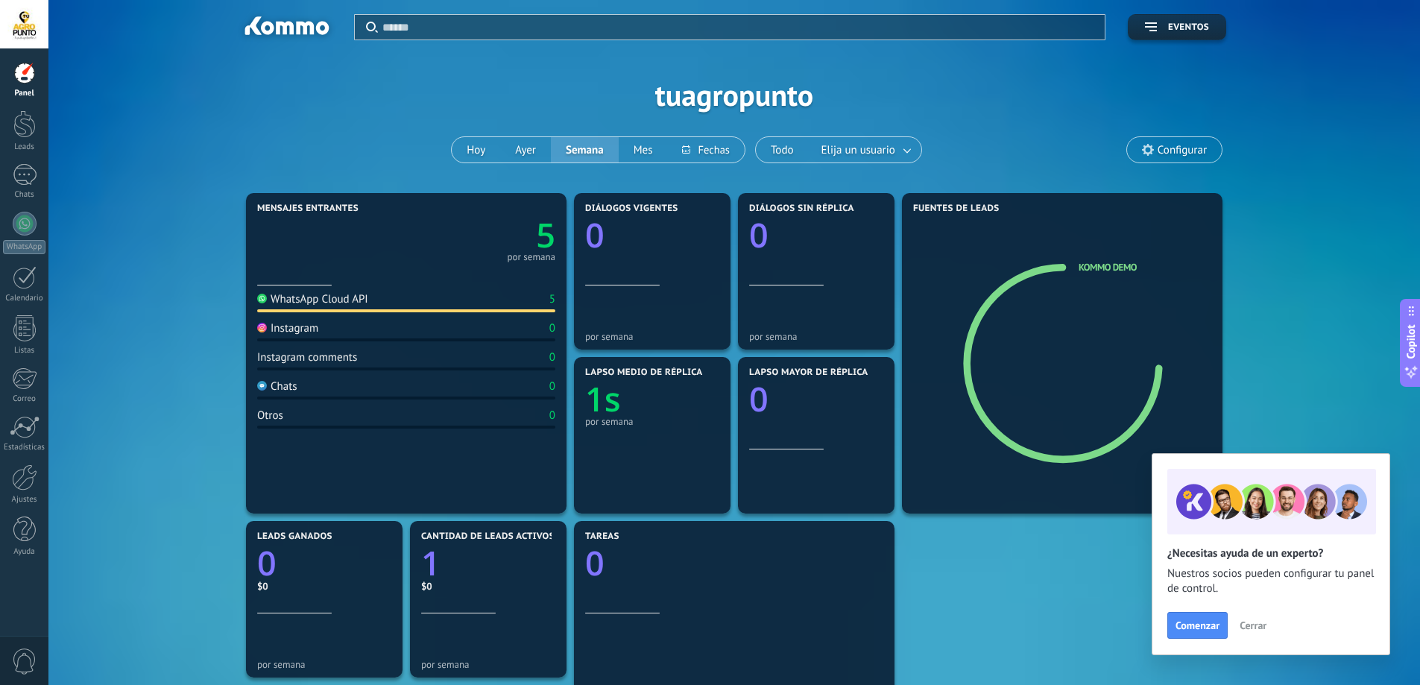
click at [397, 307] on div "WhatsApp Cloud API 5" at bounding box center [406, 302] width 298 height 20
drag, startPoint x: 359, startPoint y: 235, endPoint x: 436, endPoint y: 233, distance: 77.5
click at [359, 236] on div "5 por semana" at bounding box center [406, 237] width 298 height 47
click at [549, 241] on text "5" at bounding box center [545, 234] width 19 height 45
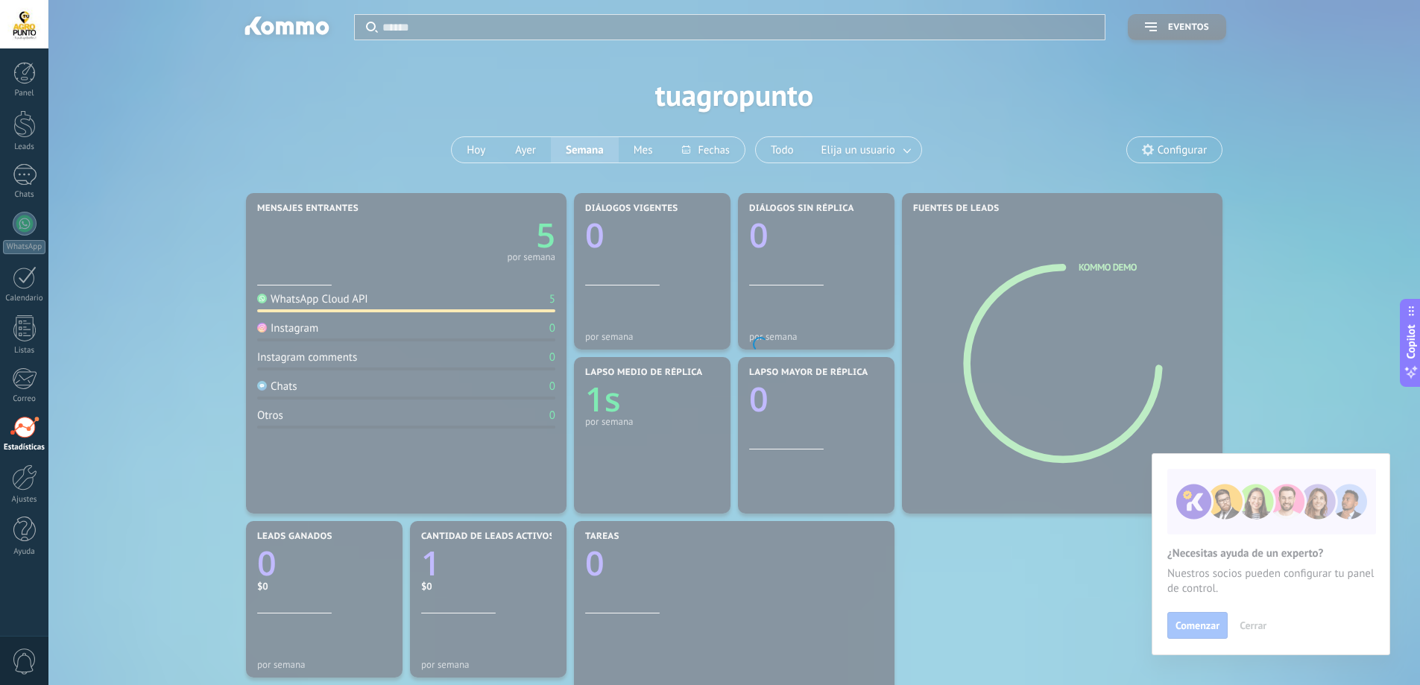
click at [549, 241] on body ".abecls-1,.abecls-2{fill-rule:evenodd}.abecls-2{fill:#fff} .abhcls-1{fill:none}…" at bounding box center [710, 342] width 1420 height 685
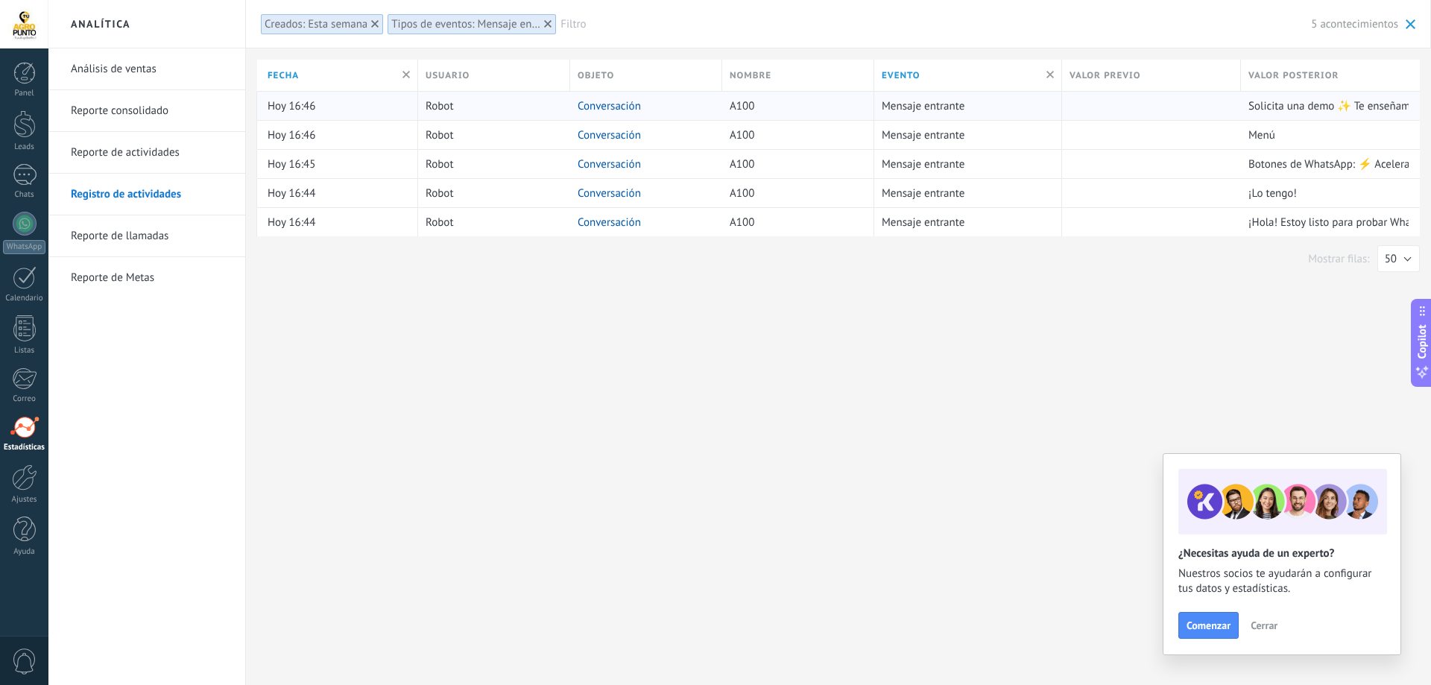
click at [450, 107] on span "Robot" at bounding box center [440, 106] width 28 height 14
click at [1202, 104] on div at bounding box center [1147, 106] width 171 height 28
click at [1318, 95] on div "Solicita una demo ✨ Te enseñamos cómo funciona en directo 🎥." at bounding box center [1325, 106] width 168 height 28
drag, startPoint x: 1318, startPoint y: 110, endPoint x: 1307, endPoint y: 110, distance: 11.2
click at [1317, 110] on span "Solicita una demo ✨ Te enseñamos cómo funciona en directo 🎥." at bounding box center [1406, 106] width 316 height 14
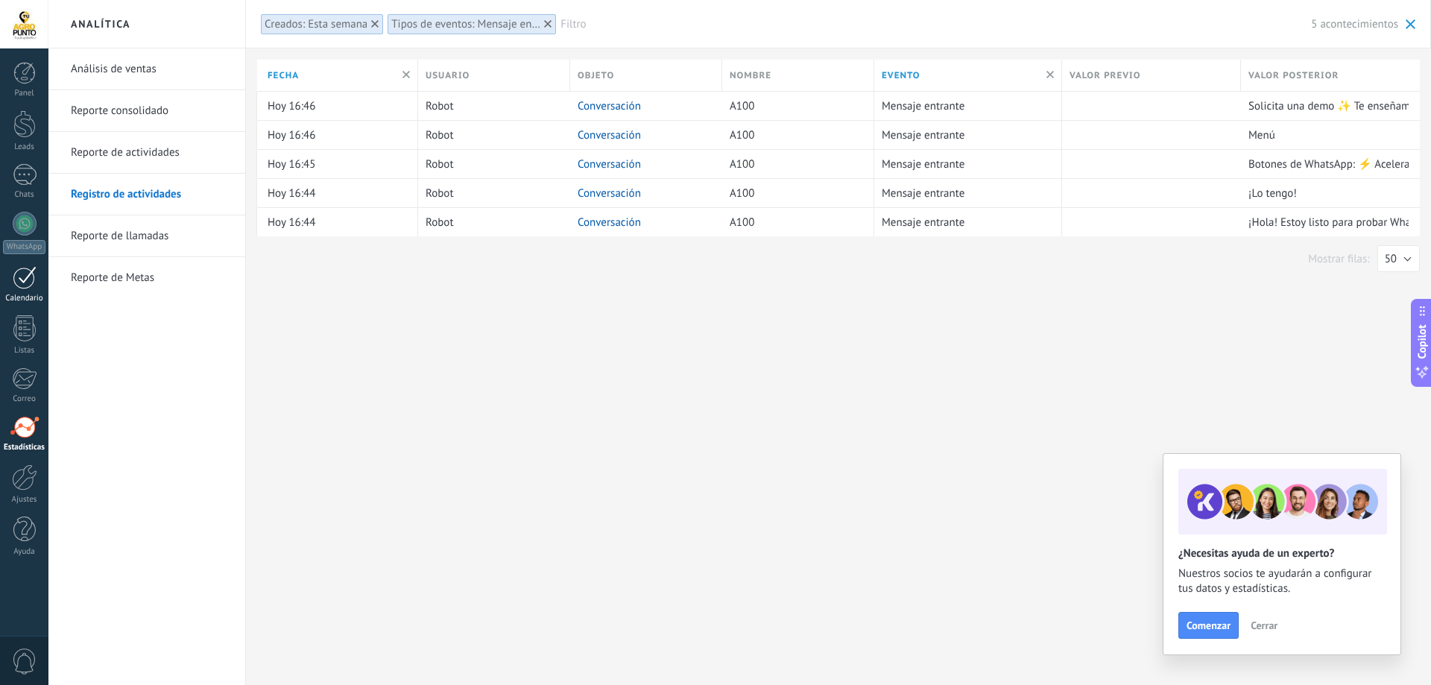
click at [27, 282] on div at bounding box center [25, 277] width 24 height 23
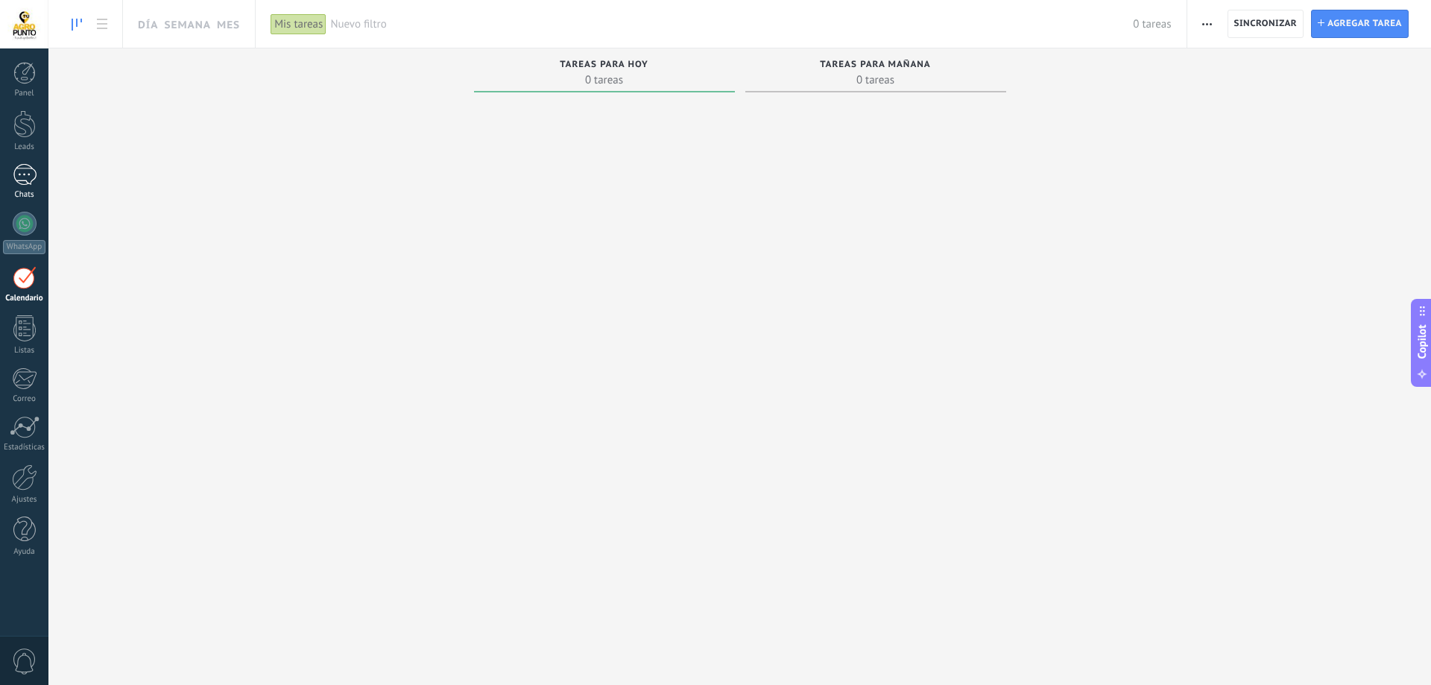
click at [27, 180] on div at bounding box center [25, 175] width 24 height 22
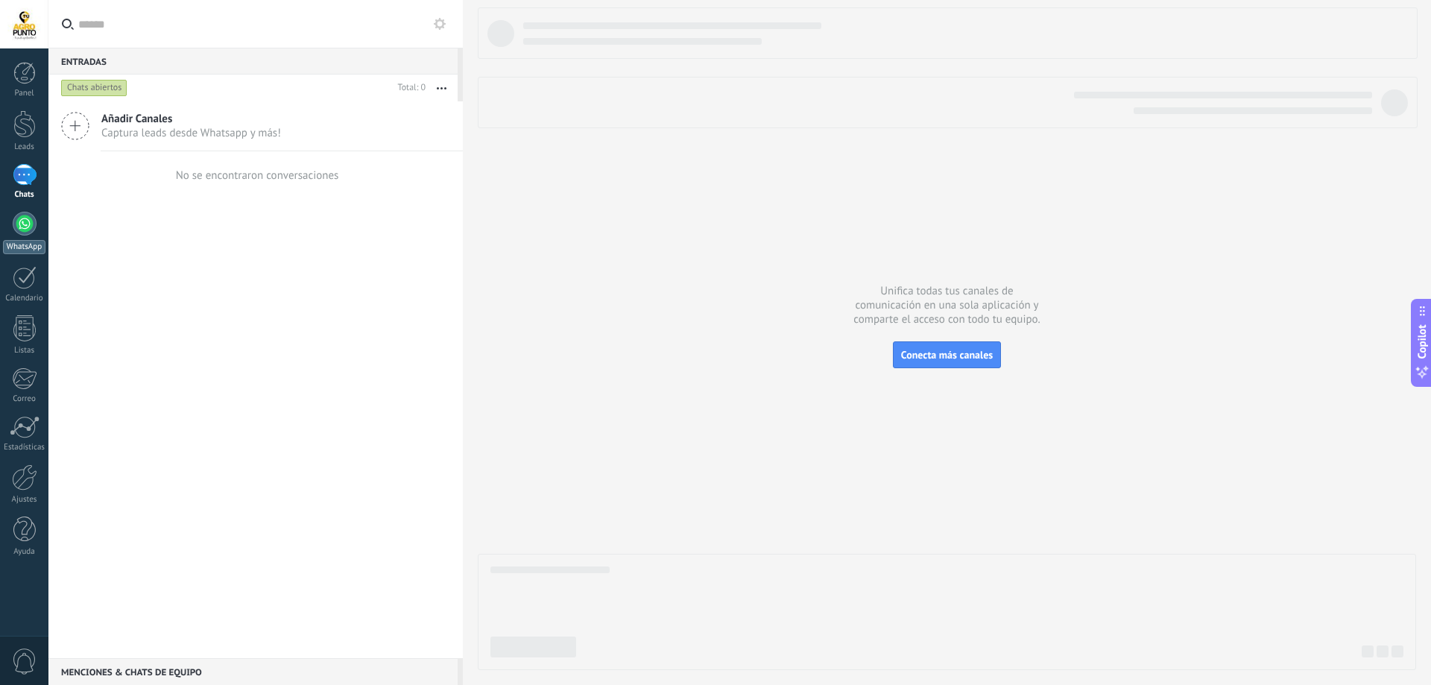
click at [31, 233] on div at bounding box center [25, 224] width 24 height 24
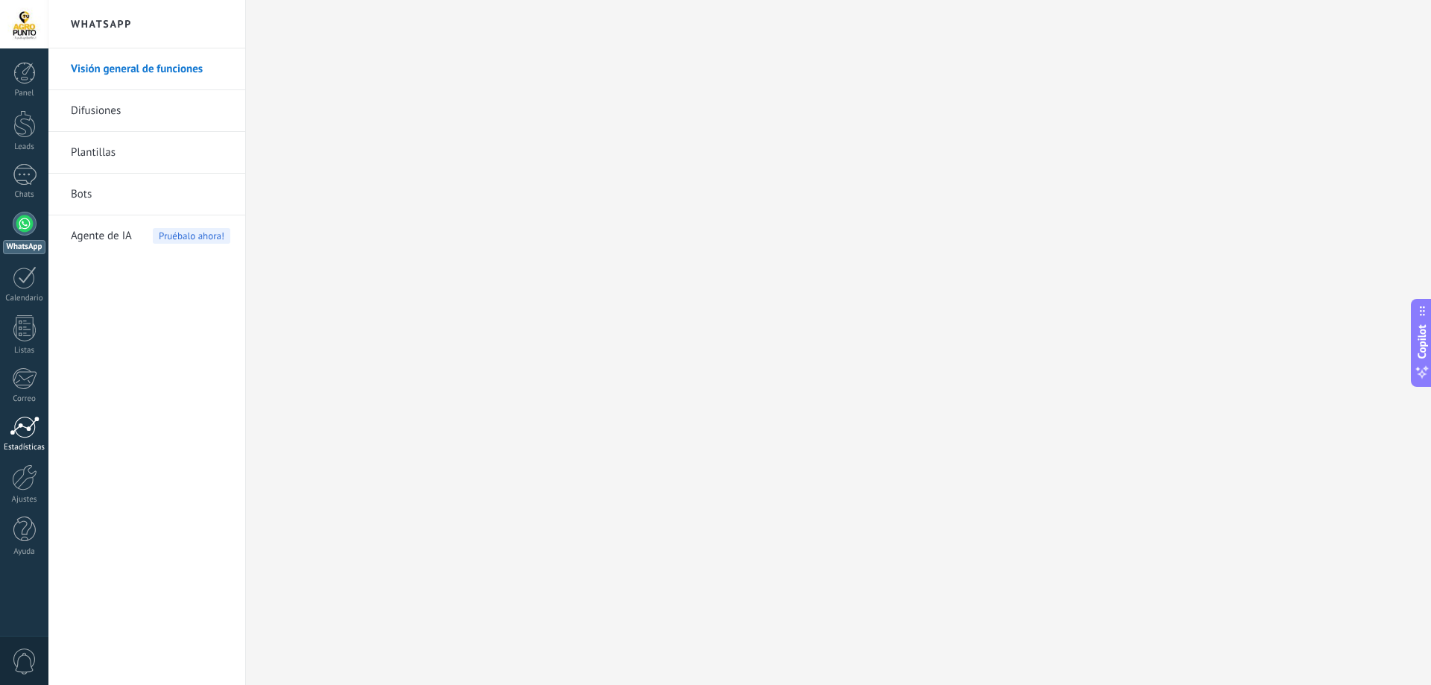
click at [13, 438] on div at bounding box center [25, 427] width 30 height 22
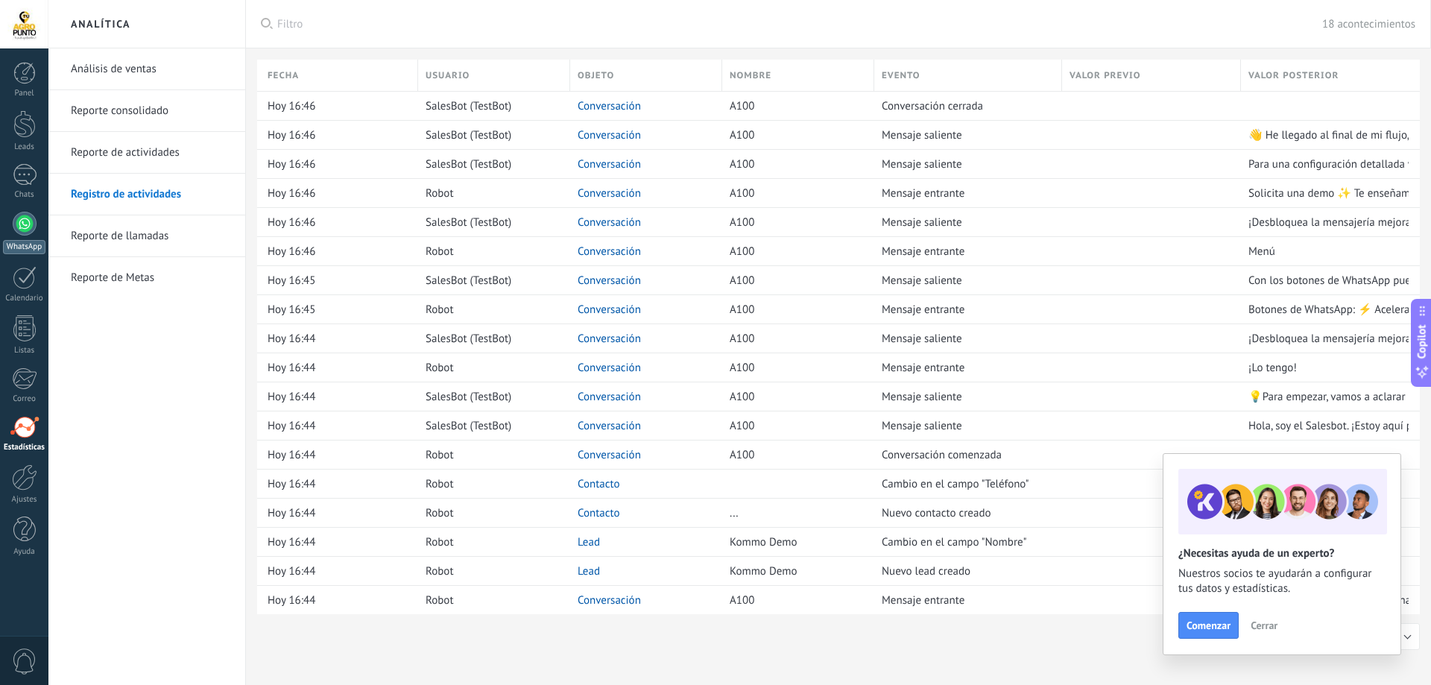
click at [24, 220] on div at bounding box center [25, 224] width 24 height 24
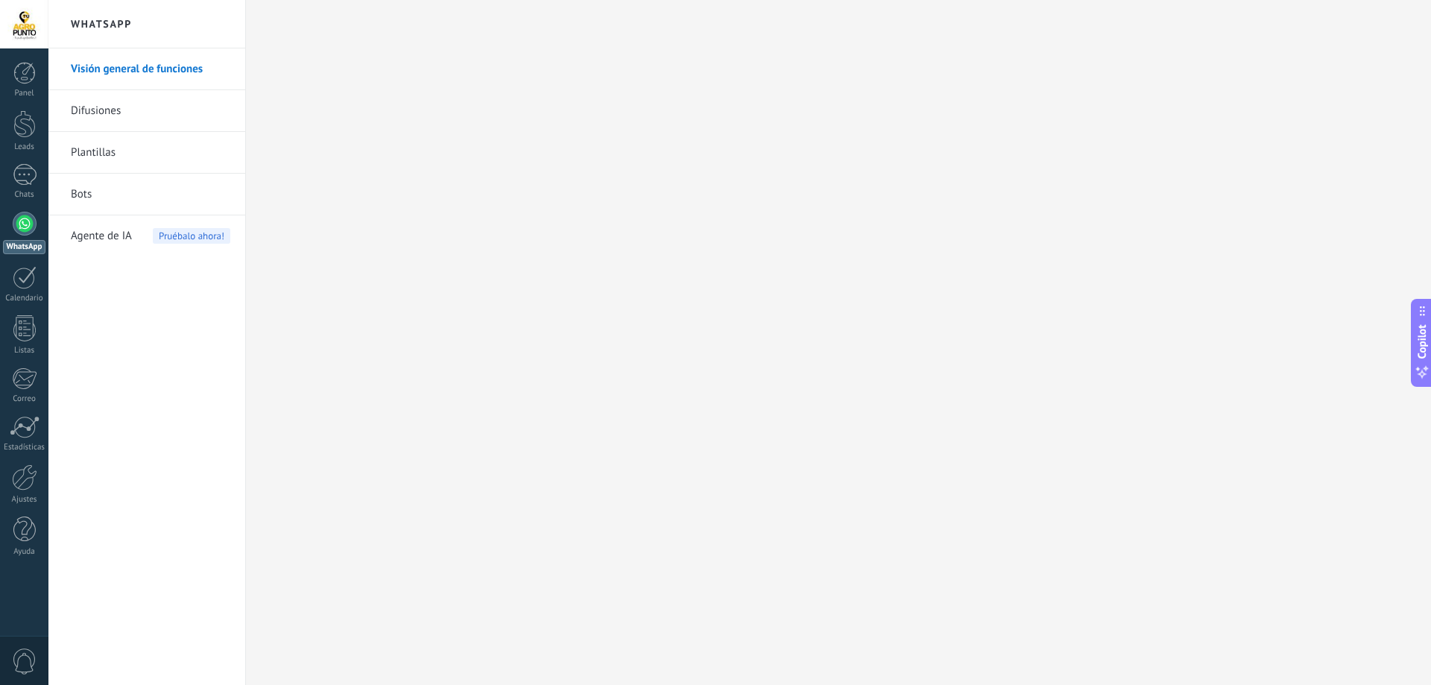
drag, startPoint x: 113, startPoint y: 80, endPoint x: 116, endPoint y: 94, distance: 14.3
click at [113, 81] on link "Visión general de funciones" at bounding box center [151, 69] width 160 height 42
click at [95, 107] on body ".abecls-1,.abecls-2{fill-rule:evenodd}.abecls-2{fill:#fff} .abhcls-1{fill:none}…" at bounding box center [715, 342] width 1431 height 685
click at [99, 110] on link "Difusiones" at bounding box center [151, 111] width 160 height 42
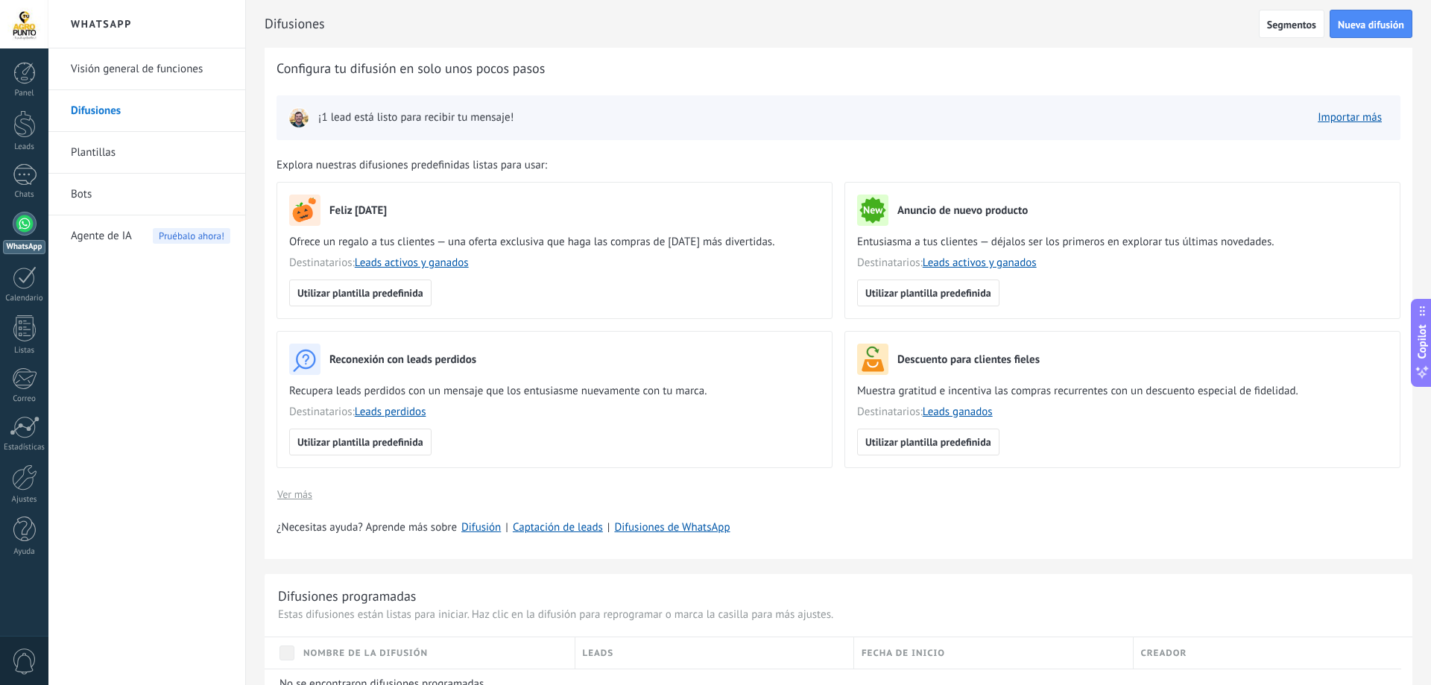
click at [92, 144] on link "Plantillas" at bounding box center [151, 153] width 160 height 42
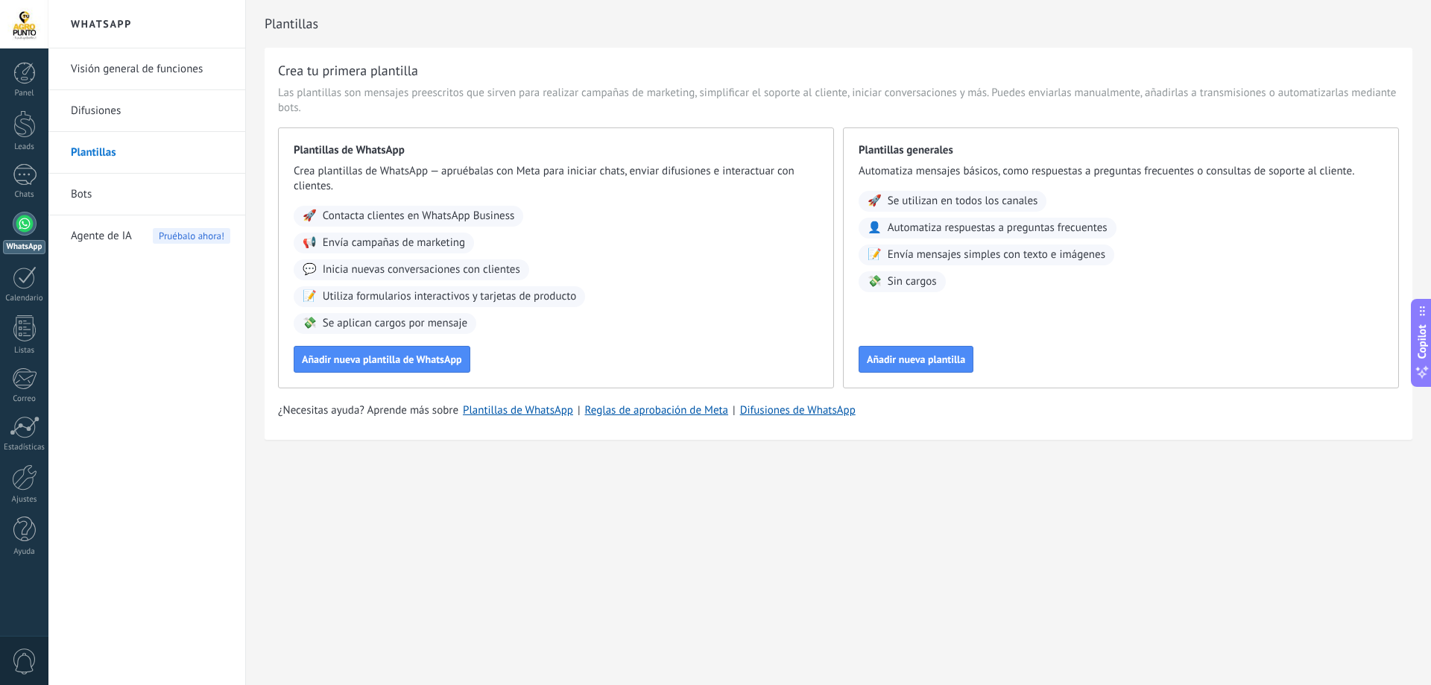
click at [86, 196] on link "Bots" at bounding box center [151, 195] width 160 height 42
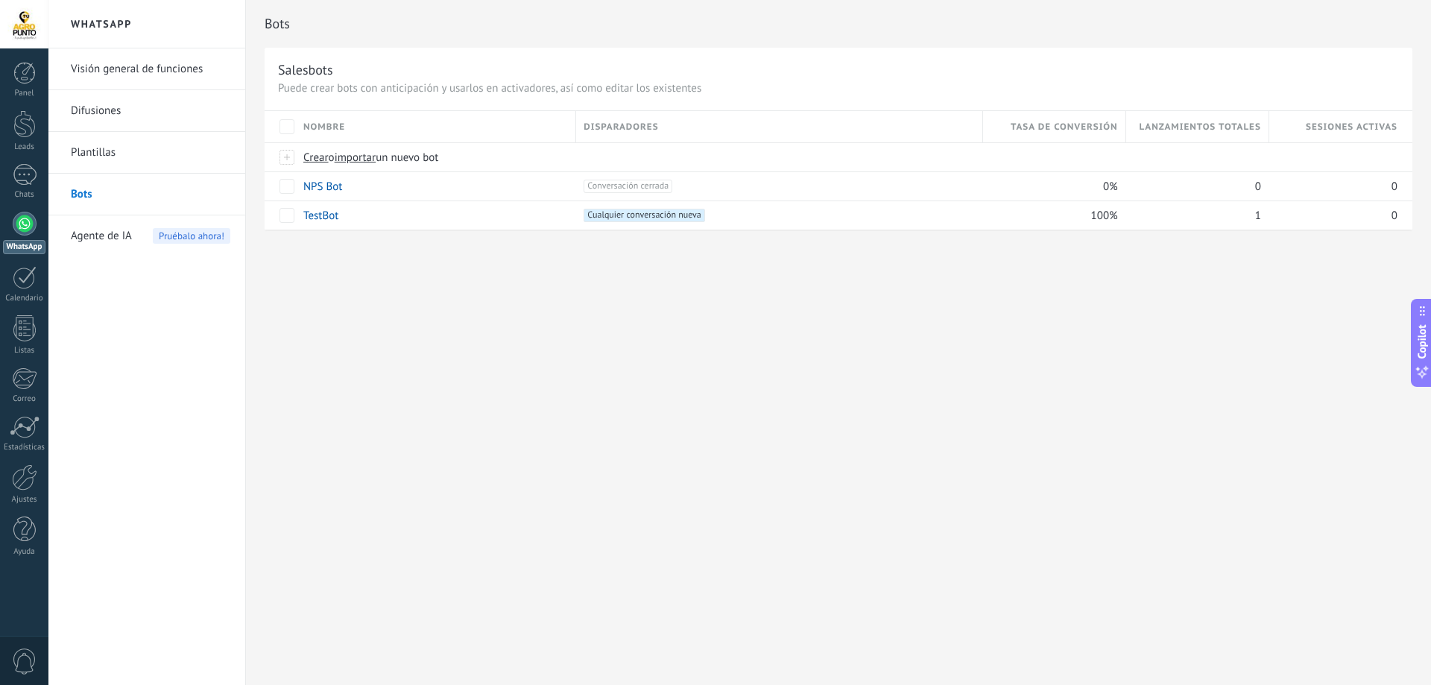
click at [120, 235] on span "Agente de IA" at bounding box center [101, 236] width 61 height 42
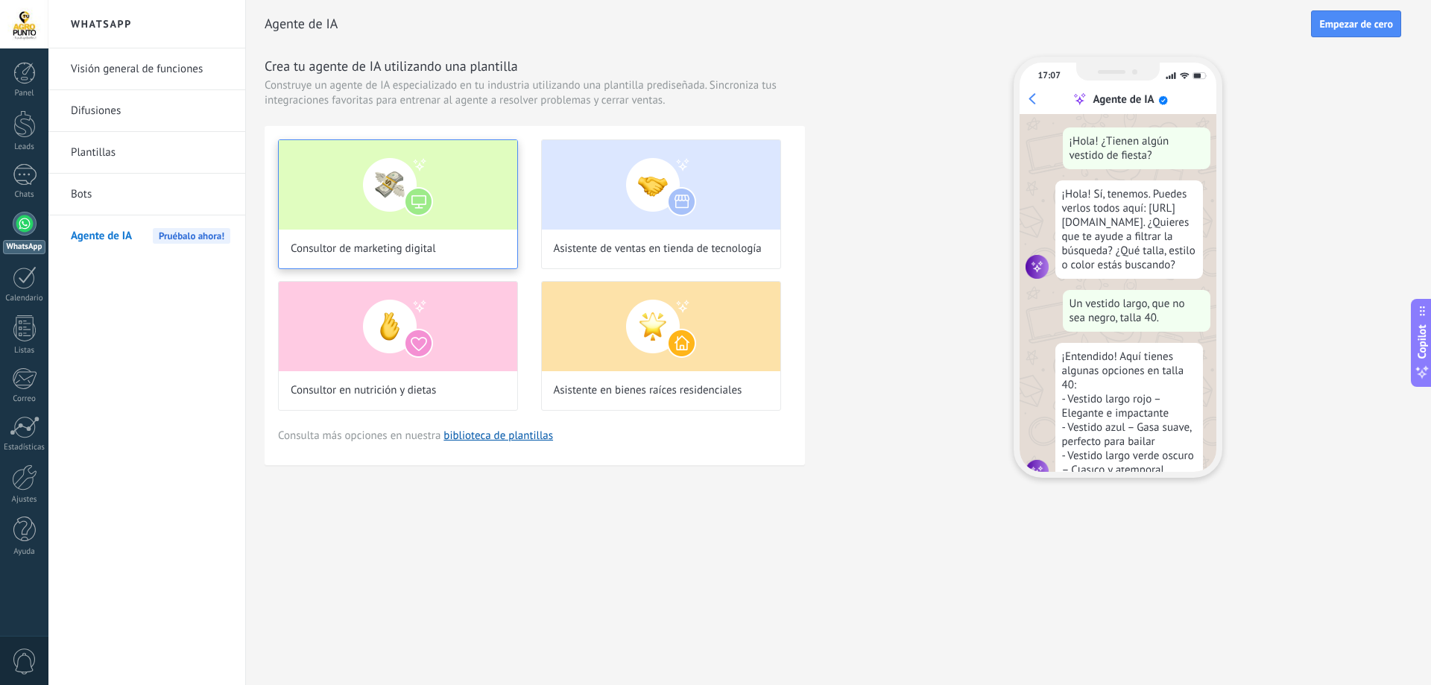
scroll to position [45, 0]
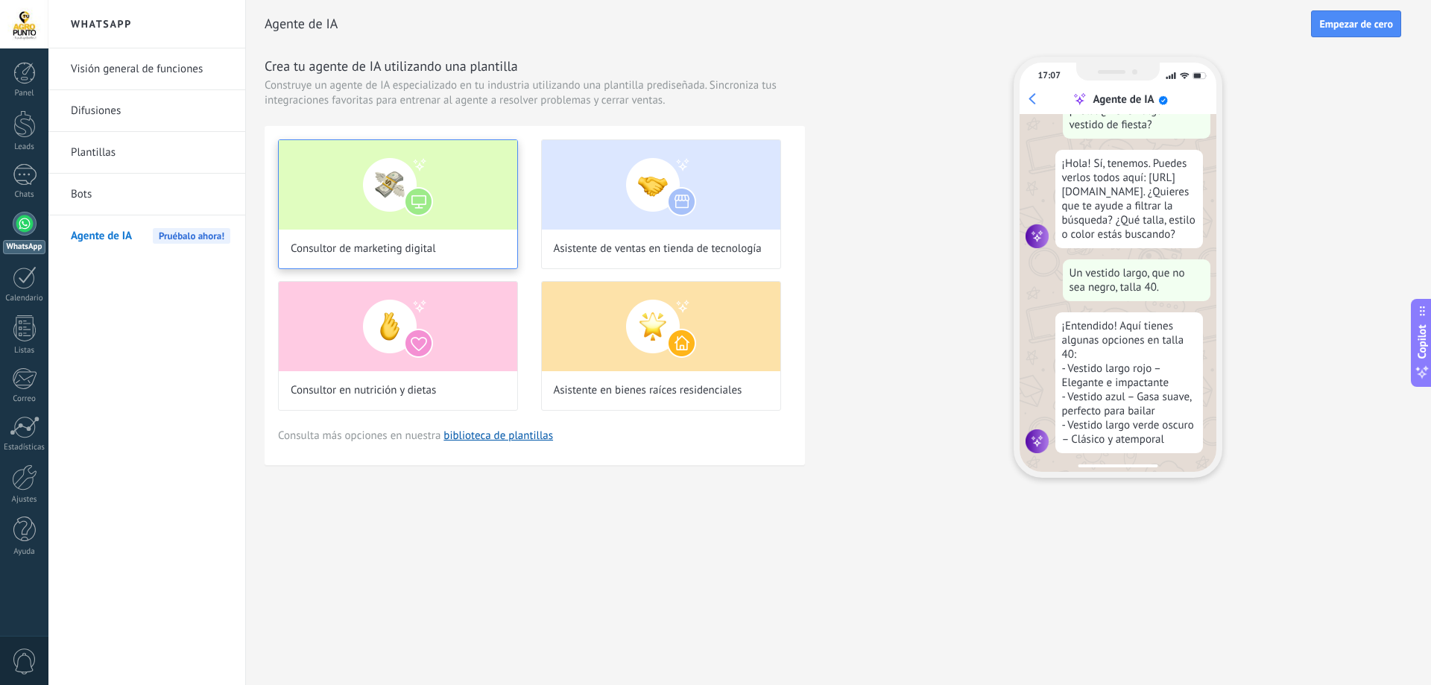
click at [368, 218] on img at bounding box center [398, 184] width 239 height 89
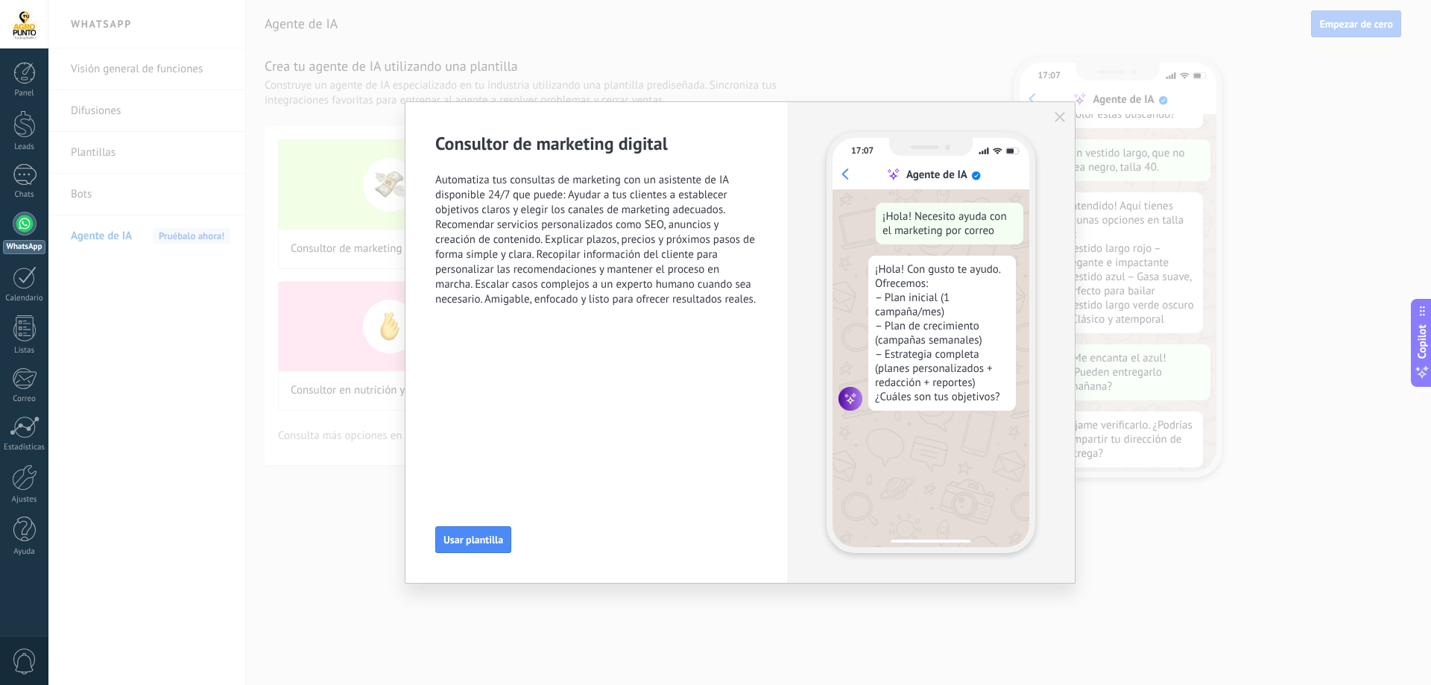
scroll to position [179, 0]
click at [1083, 595] on div "Consultor de marketing digital Automatiza tus consultas de marketing con un asi…" at bounding box center [739, 342] width 1383 height 685
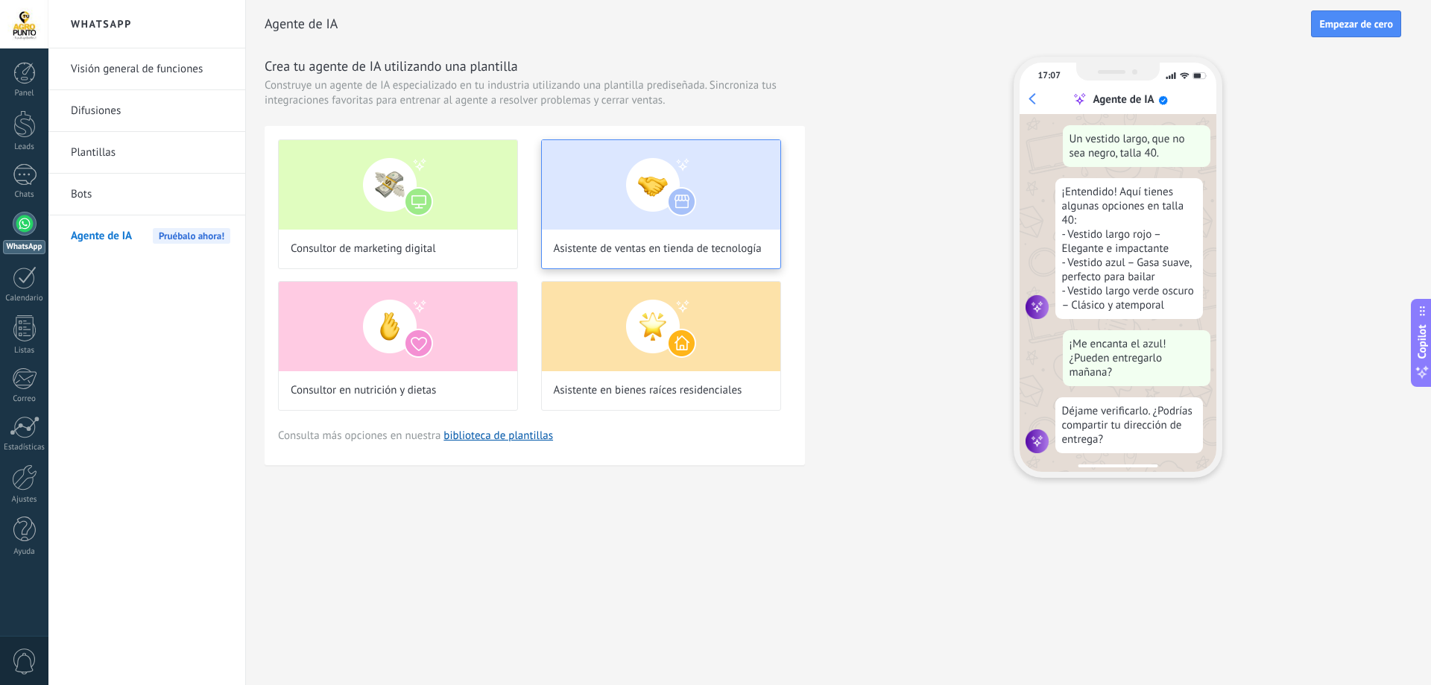
click at [649, 184] on img at bounding box center [661, 184] width 239 height 89
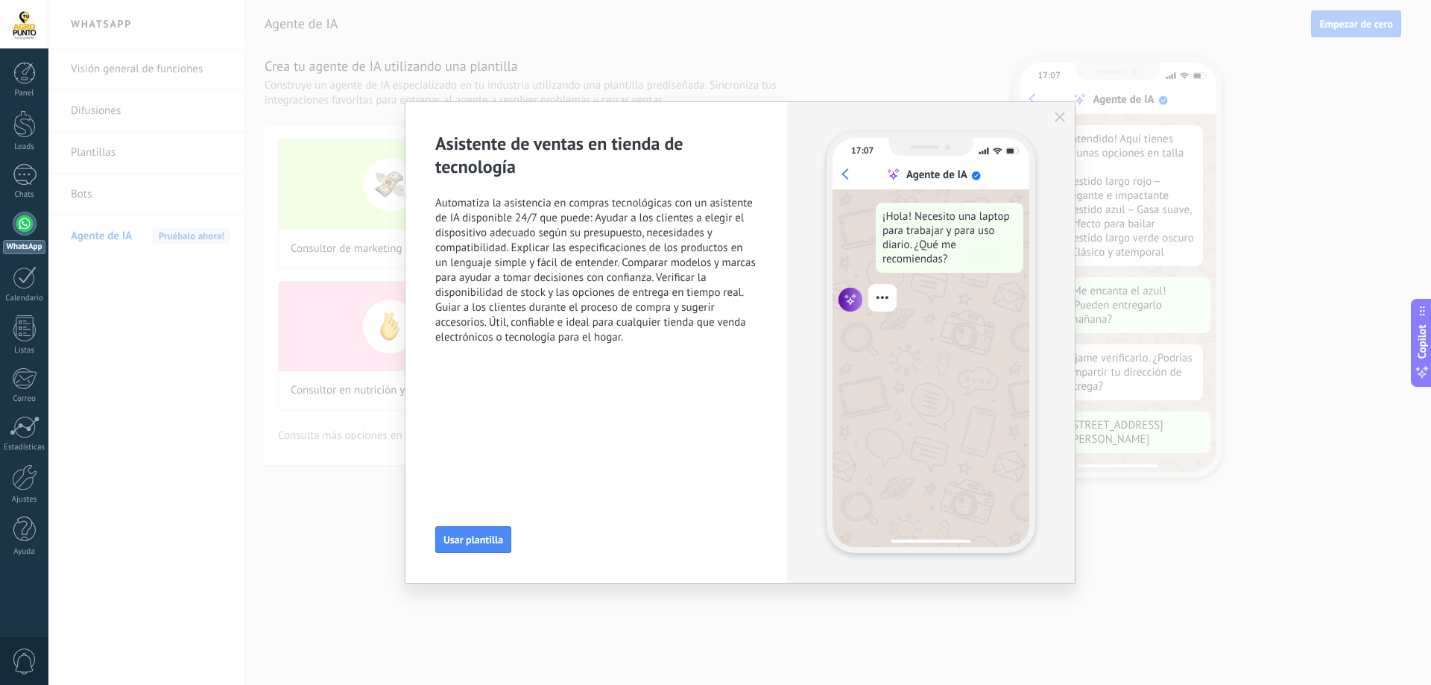
scroll to position [271, 0]
click at [482, 528] on button "Usar plantilla" at bounding box center [473, 539] width 76 height 27
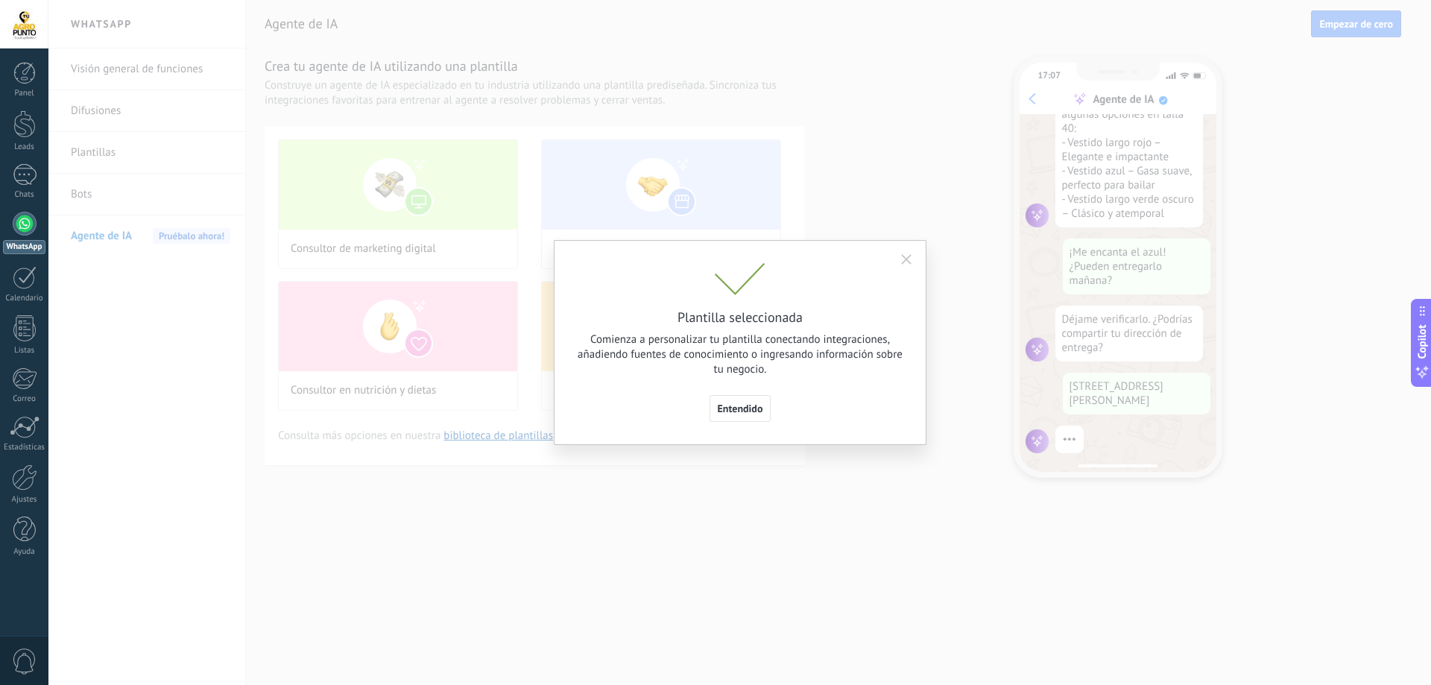
scroll to position [342, 0]
click at [751, 406] on span "Entendido" at bounding box center [740, 408] width 45 height 10
